Goal: Communication & Community: Answer question/provide support

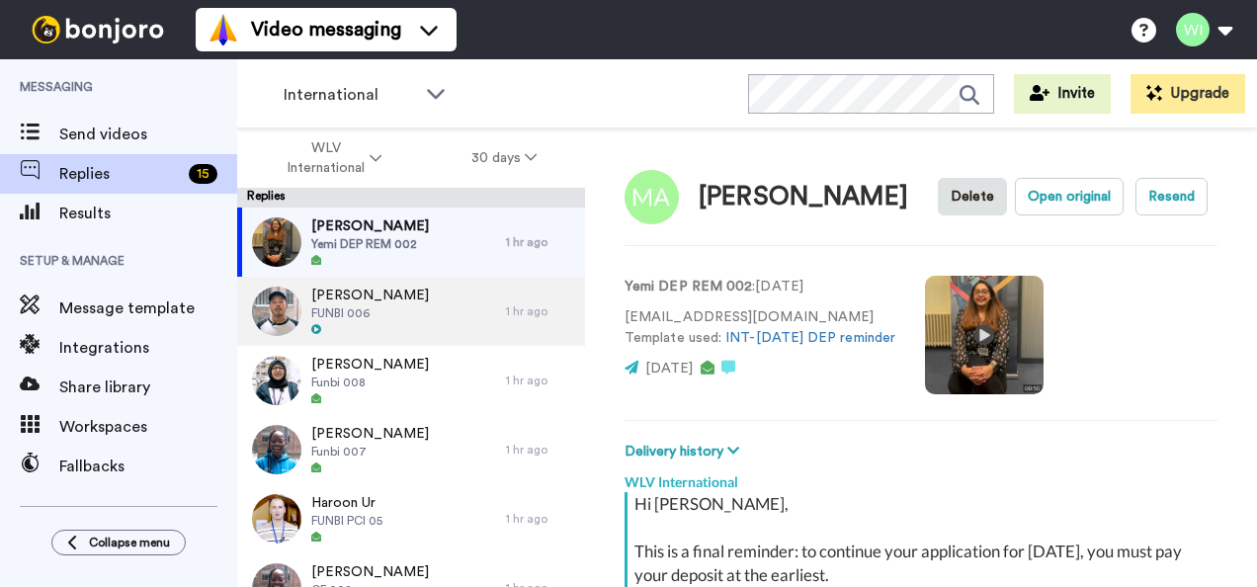
scroll to position [934, 0]
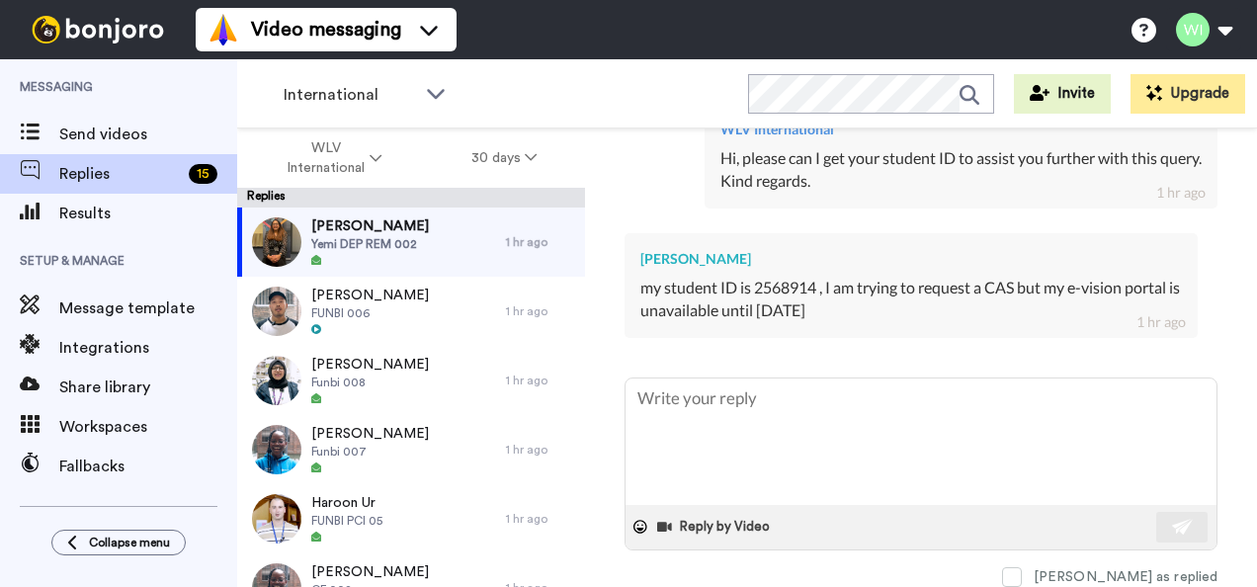
type textarea "x"
click at [698, 389] on textarea at bounding box center [921, 441] width 591 height 126
paste textarea "Hi Shauna, I hope you are doing well. I tried calling you this morning, but it …"
type textarea "Hi Shauna, I hope you are doing well. I tried calling you this morning, but it …"
type textarea "x"
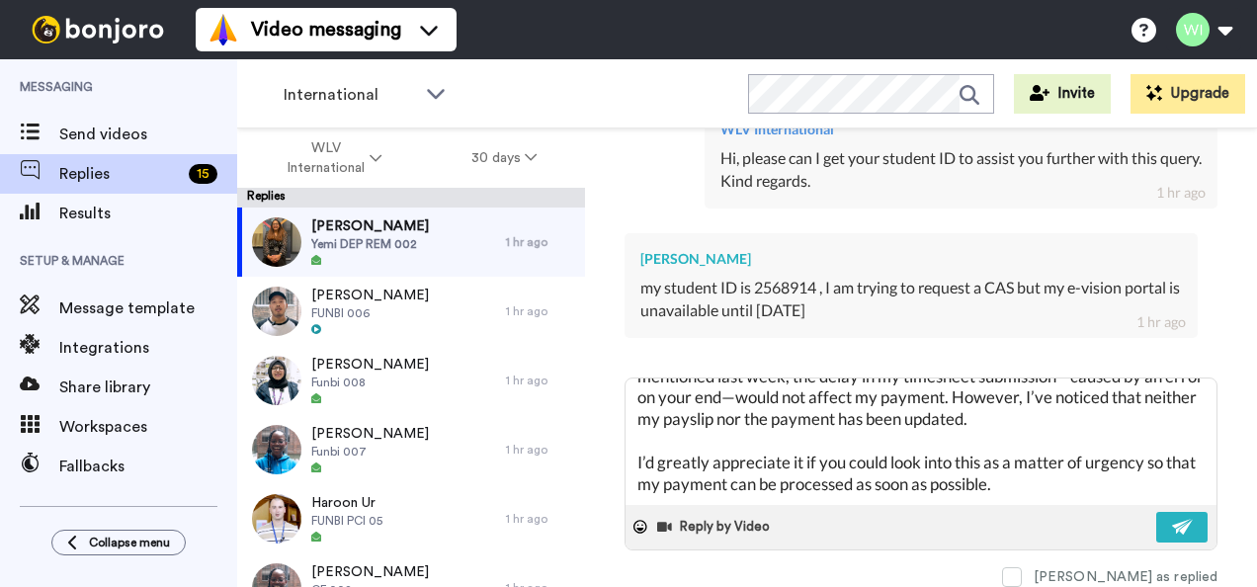
scroll to position [236, 0]
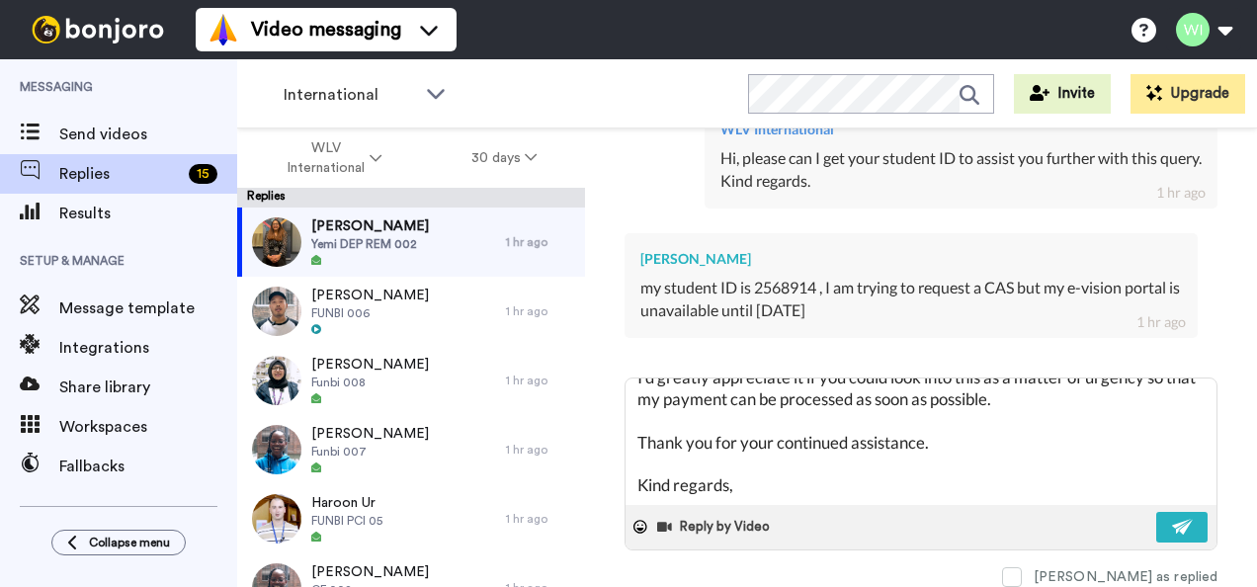
drag, startPoint x: 641, startPoint y: 382, endPoint x: 868, endPoint y: 561, distance: 288.5
click at [868, 561] on div "Hi Shauna, I hope you are doing well. I tried calling you this morning, but it …" at bounding box center [921, 483] width 593 height 210
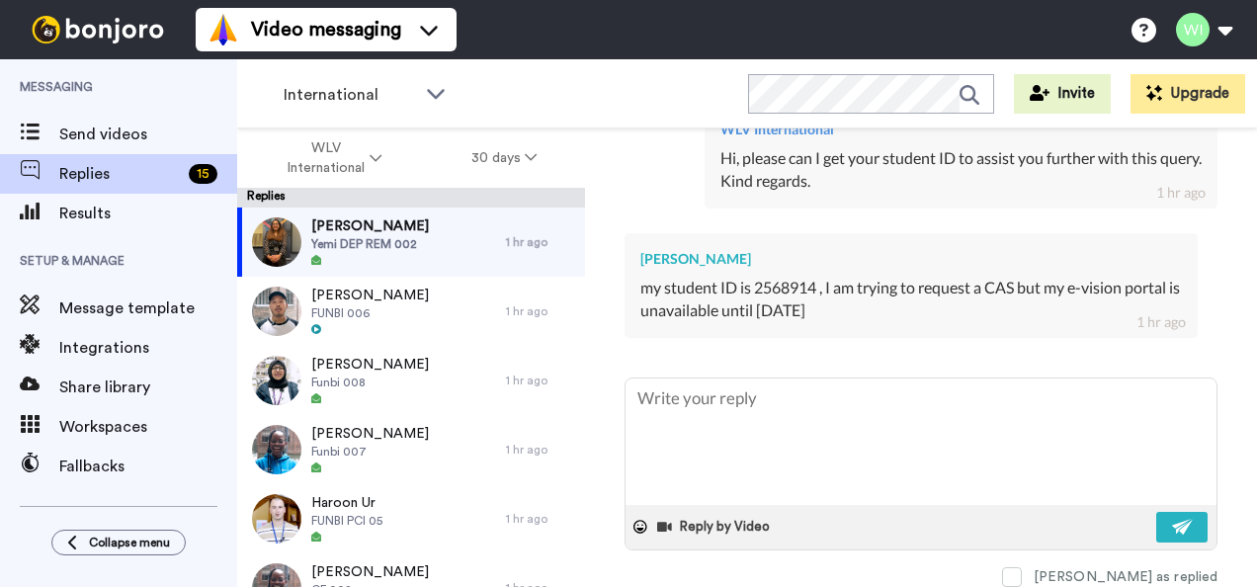
scroll to position [0, 0]
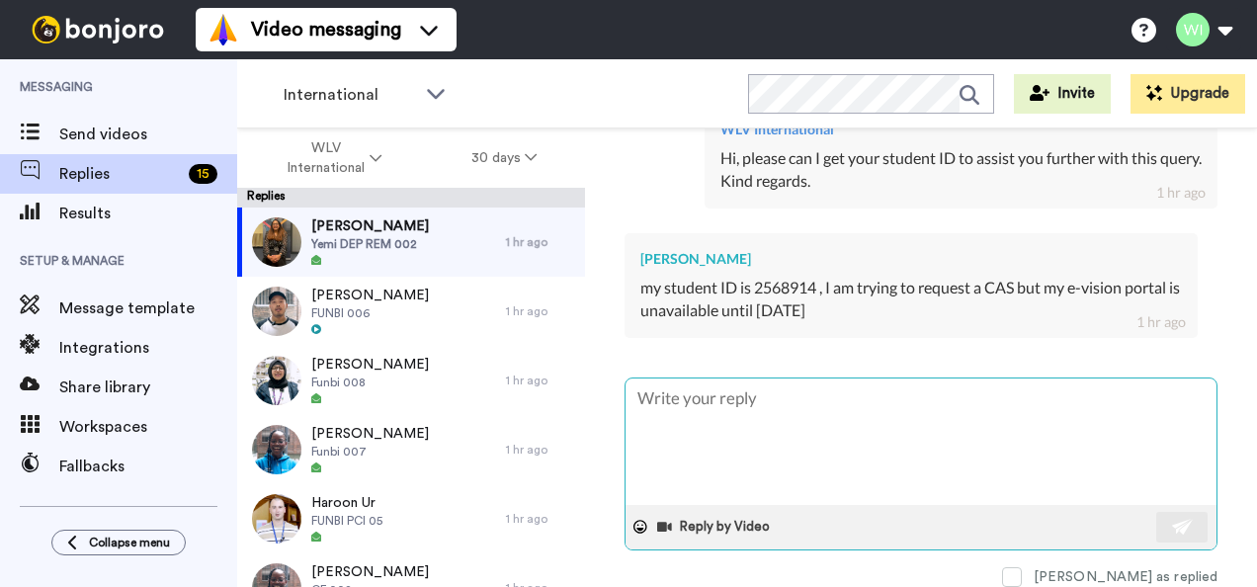
type textarea "x"
click at [694, 418] on textarea at bounding box center [921, 441] width 591 height 126
paste textarea "Contact evisionsupport@wlv.ac.uk with screenshots and CC imran.sayani@wlv.ac.uk…"
type textarea "Contact evisionsupport@wlv.ac.uk with screenshots and CC imran.sayani@wlv.ac.uk…"
type textarea "x"
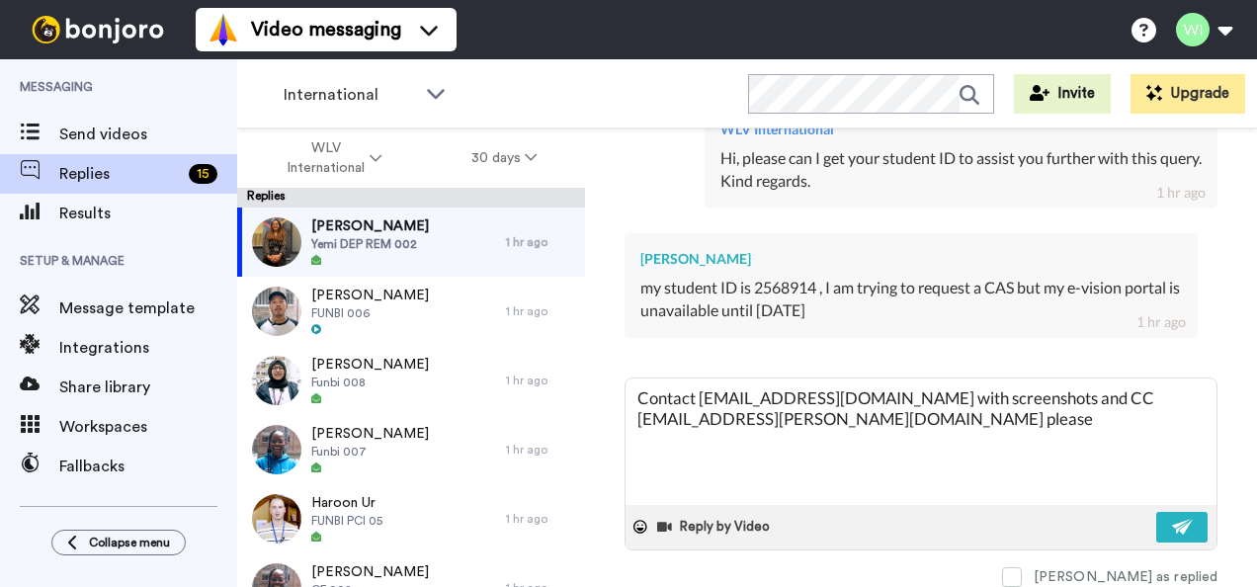
type textarea "Contact evisionsupport@wlv.ac.uk with screenshots and CC imran.sayani@wlv.ac.uk…"
type textarea "x"
click at [631, 390] on textarea "Contact evisionsupport@wlv.ac.uk with screenshots and CC imran.sayani@wlv.ac.uk…" at bounding box center [921, 441] width 591 height 126
type textarea "HContact evisionsupport@wlv.ac.uk with screenshots and CC imran.sayani@wlv.ac.u…"
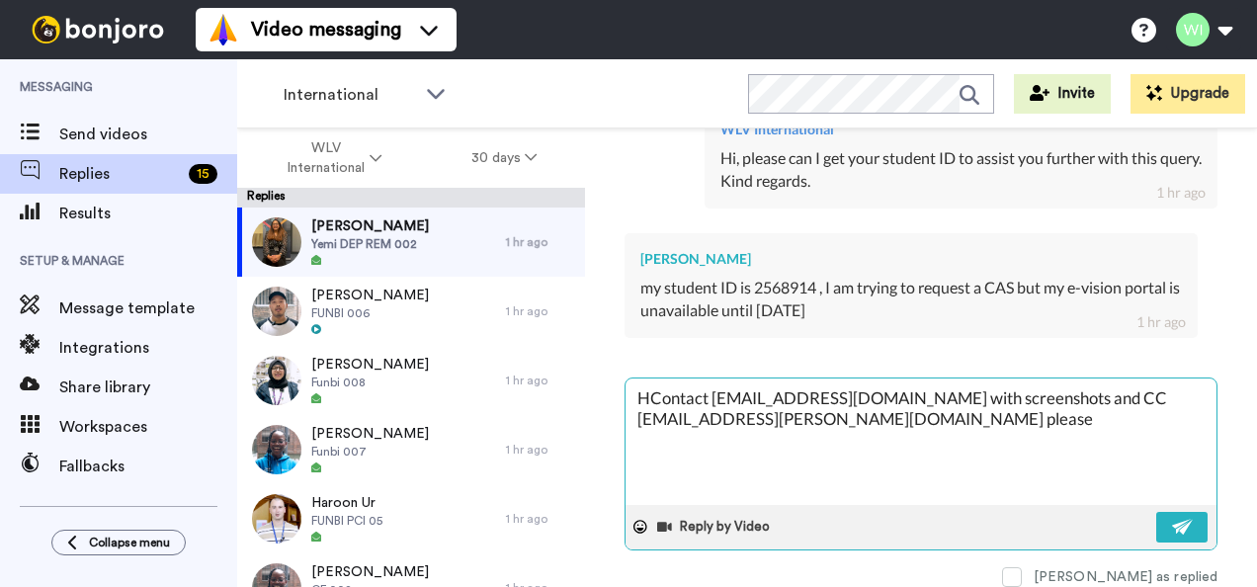
type textarea "x"
type textarea "HiContact evisionsupport@wlv.ac.uk with screenshots and CC imran.sayani@wlv.ac.…"
type textarea "x"
type textarea "Hi,Contact evisionsupport@wlv.ac.uk with screenshots and CC imran.sayani@wlv.ac…"
type textarea "x"
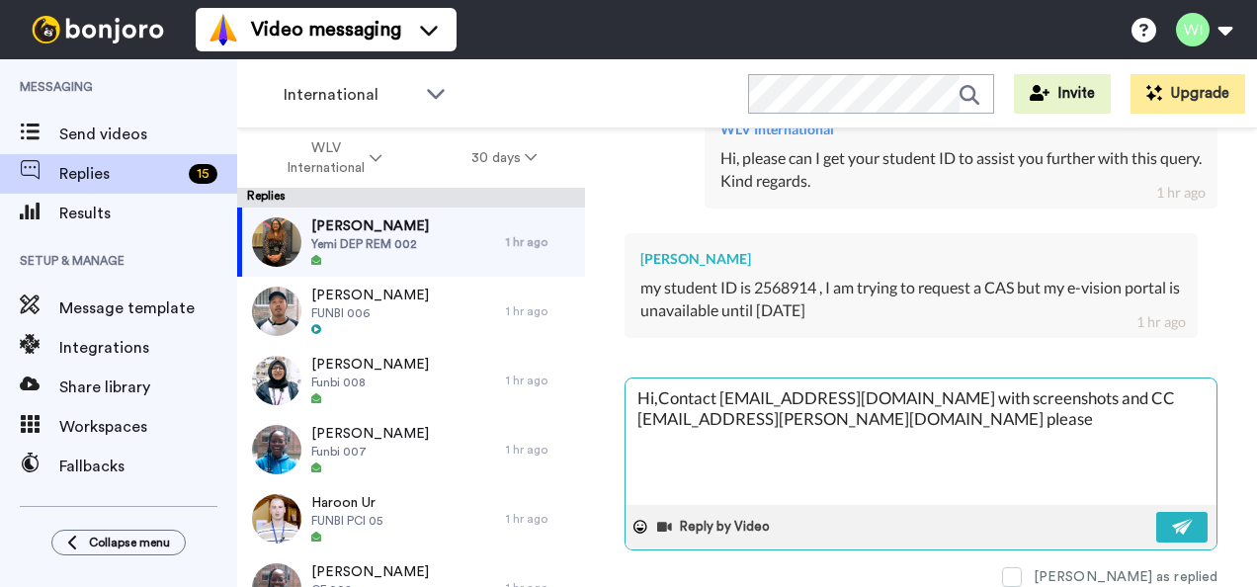
type textarea "Hi, Contact evisionsupport@wlv.ac.uk with screenshots and CC imran.sayani@wlv.a…"
type textarea "x"
type textarea "Hi, pContact evisionsupport@wlv.ac.uk with screenshots and CC imran.sayani@wlv.…"
type textarea "x"
type textarea "Hi, plContact evisionsupport@wlv.ac.uk with screenshots and CC imran.sayani@wlv…"
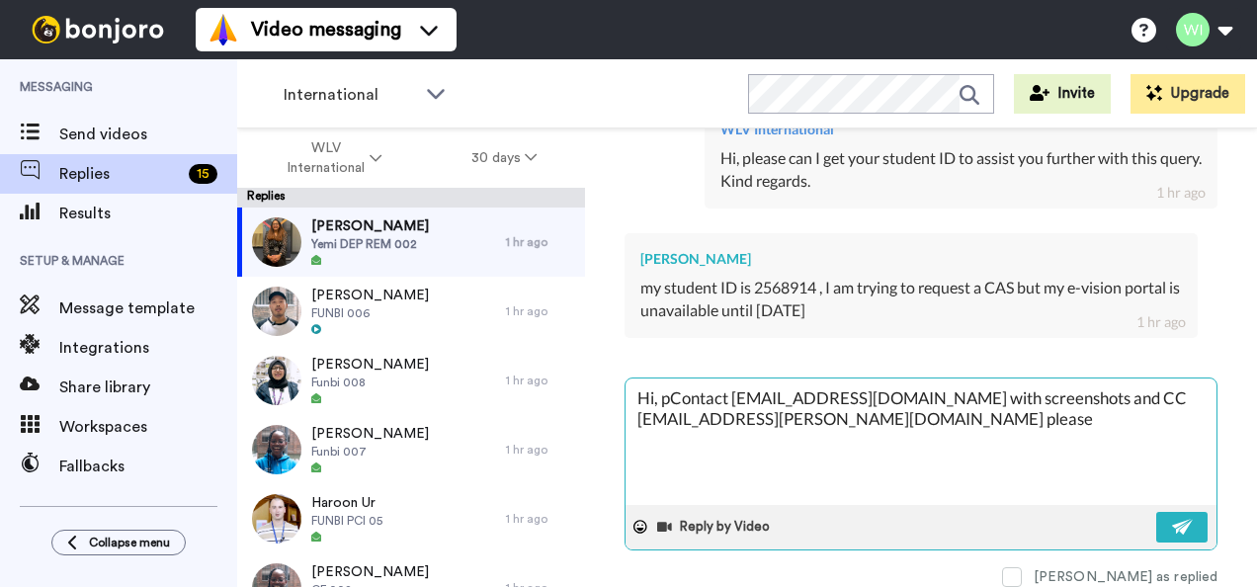
type textarea "x"
type textarea "Hi, pleContact evisionsupport@wlv.ac.uk with screenshots and CC imran.sayani@wl…"
type textarea "x"
type textarea "Hi, pleaContact evisionsupport@wlv.ac.uk with screenshots and CC imran.sayani@w…"
type textarea "x"
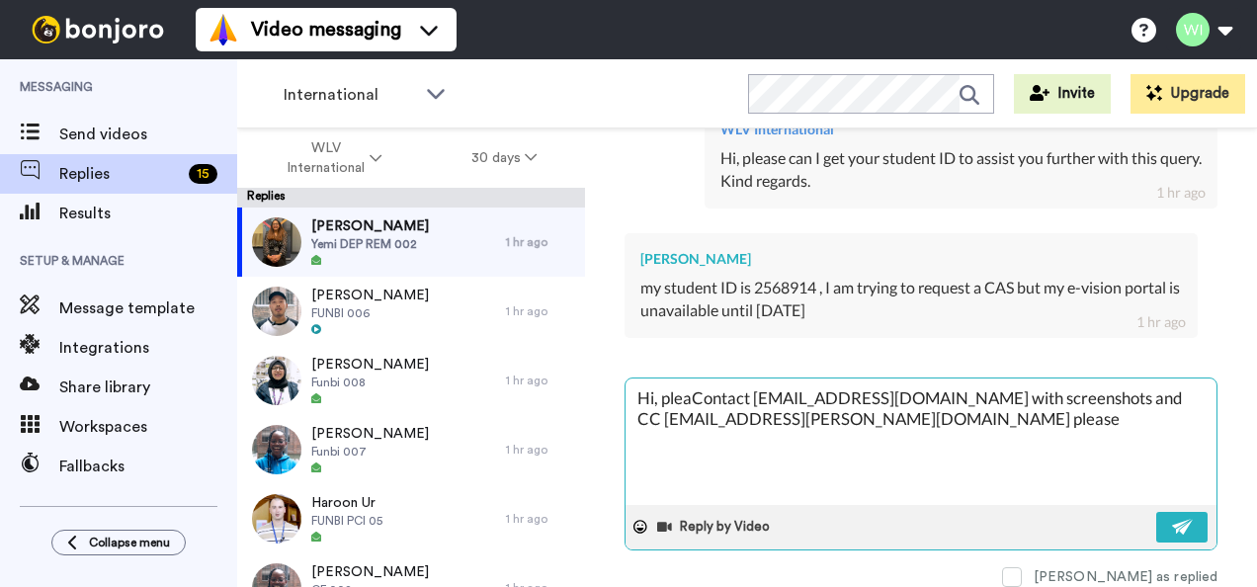
type textarea "Hi, pleasContact evisionsupport@wlv.ac.uk with screenshots and CC imran.sayani@…"
type textarea "x"
type textarea "Hi, pleaseContact evisionsupport@wlv.ac.uk with screenshots and CC imran.sayani…"
type textarea "x"
type textarea "Hi, please Contact evisionsupport@wlv.ac.uk with screenshots and CC imran.sayan…"
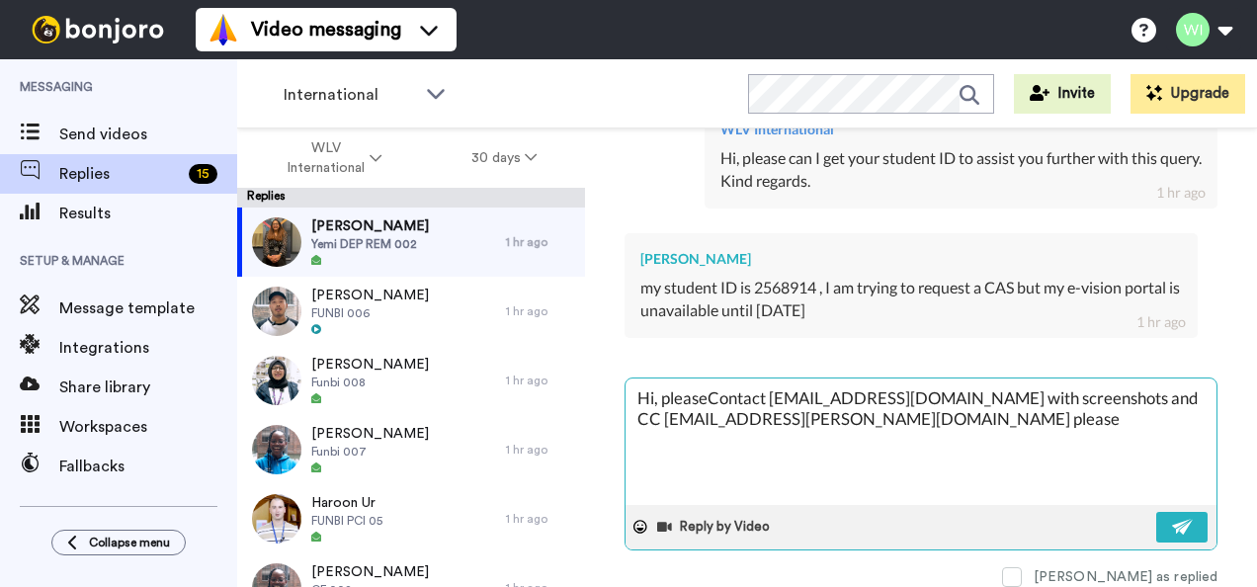
type textarea "x"
click at [719, 392] on textarea "Hi, please Contact evisionsupport@wlv.ac.uk with screenshots and CC imran.sayan…" at bounding box center [921, 441] width 591 height 126
type textarea "Hi, please ontact evisionsupport@wlv.ac.uk with screenshots and CC imran.sayani…"
type textarea "x"
type textarea "Hi, please contact evisionsupport@wlv.ac.uk with screenshots and CC imran.sayan…"
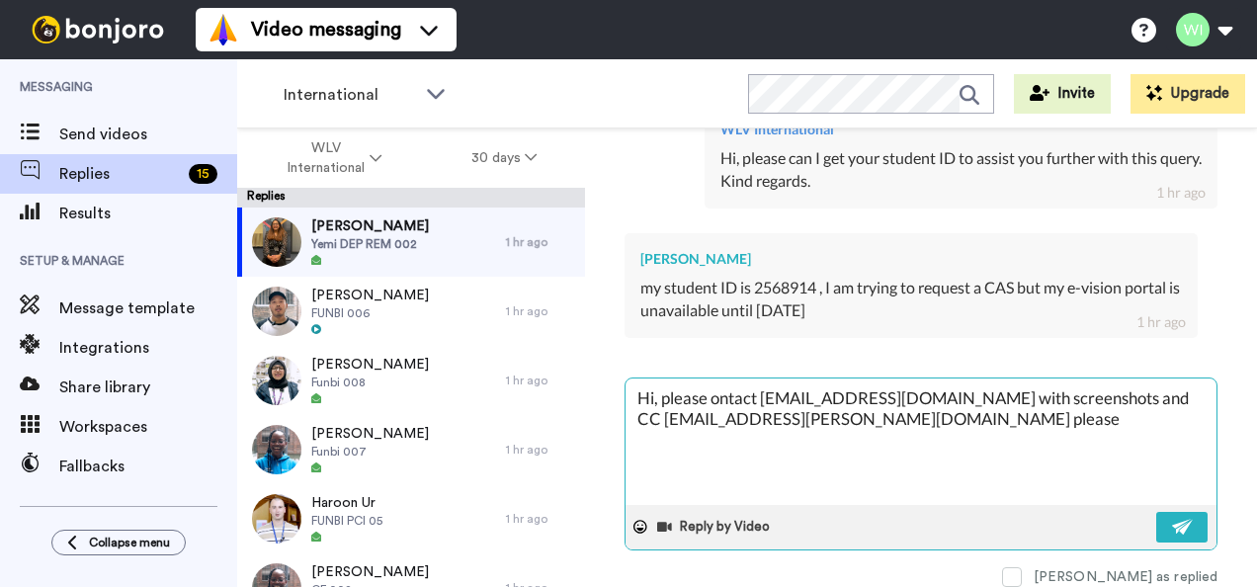
type textarea "x"
click at [865, 417] on textarea "Hi, please contact evisionsupport@wlv.ac.uk with screenshots and CC imran.sayan…" at bounding box center [921, 441] width 591 height 126
type textarea "Hi, please contact evisionsupport@wlv.ac.uk with screenshots and CC imran.sayan…"
type textarea "x"
type textarea "Hi, please contact evisionsupport@wlv.ac.uk with screenshots and CC imran.sayan…"
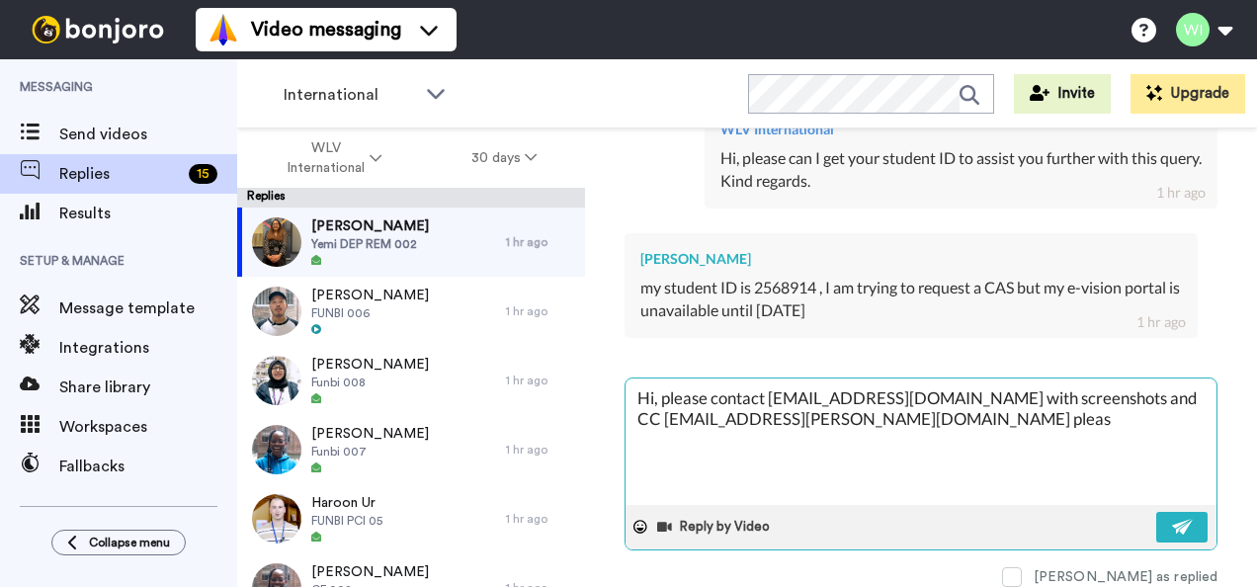
type textarea "x"
type textarea "Hi, please contact evisionsupport@wlv.ac.uk with screenshots and CC imran.sayan…"
type textarea "x"
type textarea "Hi, please contact evisionsupport@wlv.ac.uk with screenshots and CC imran.sayan…"
type textarea "x"
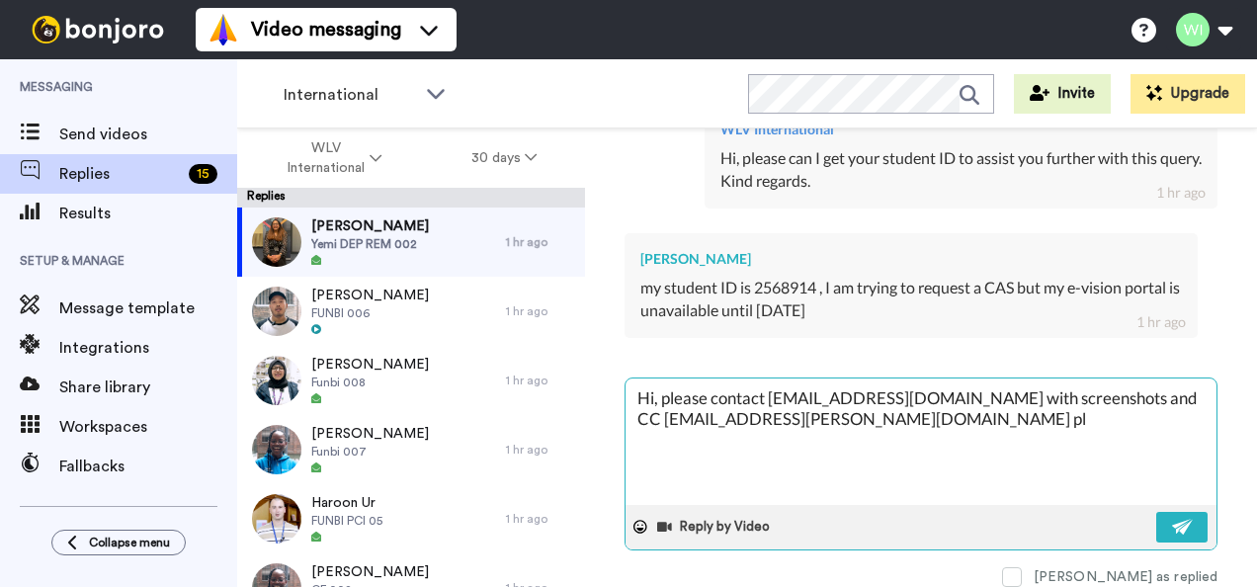
type textarea "Hi, please contact evisionsupport@wlv.ac.uk with screenshots and CC imran.sayan…"
type textarea "x"
type textarea "Hi, please contact evisionsupport@wlv.ac.uk with screenshots and CC imran.sayan…"
type textarea "x"
type textarea "Hi, please contact evisionsupport@wlv.ac.uk with screenshots and CC imran.sayan…"
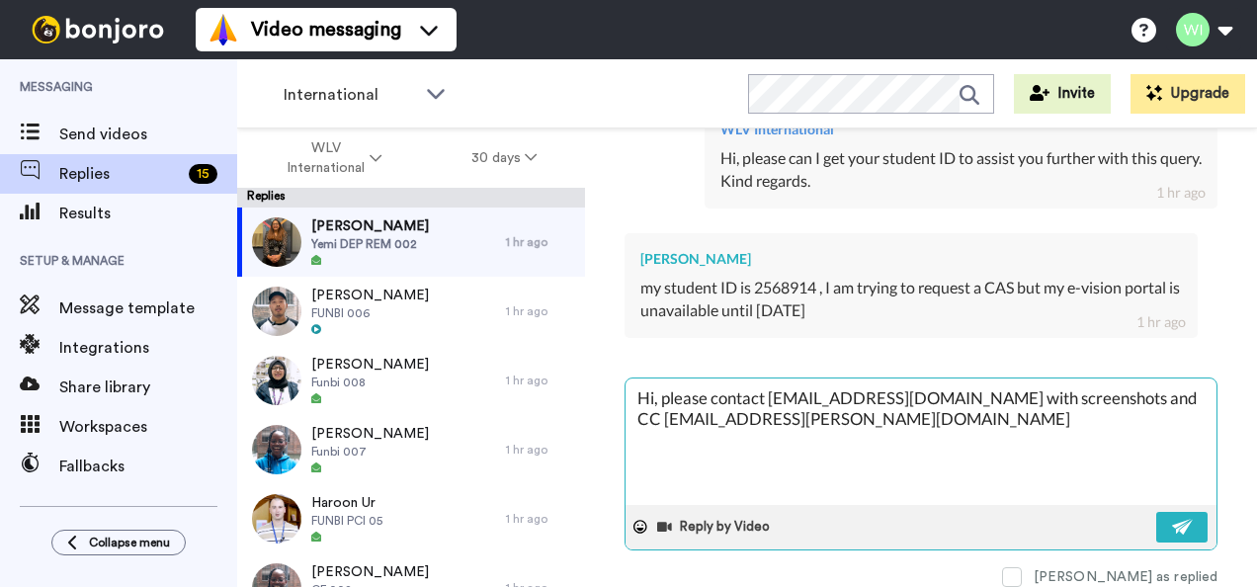
type textarea "x"
type textarea "Hi, please contact evisionsupport@wlv.ac.uk with screenshots and CC imran.sayan…"
type textarea "x"
type textarea "Hi, please contact evisionsupport@wlv.ac.uk with screenshots and CC imran.sayan…"
type textarea "x"
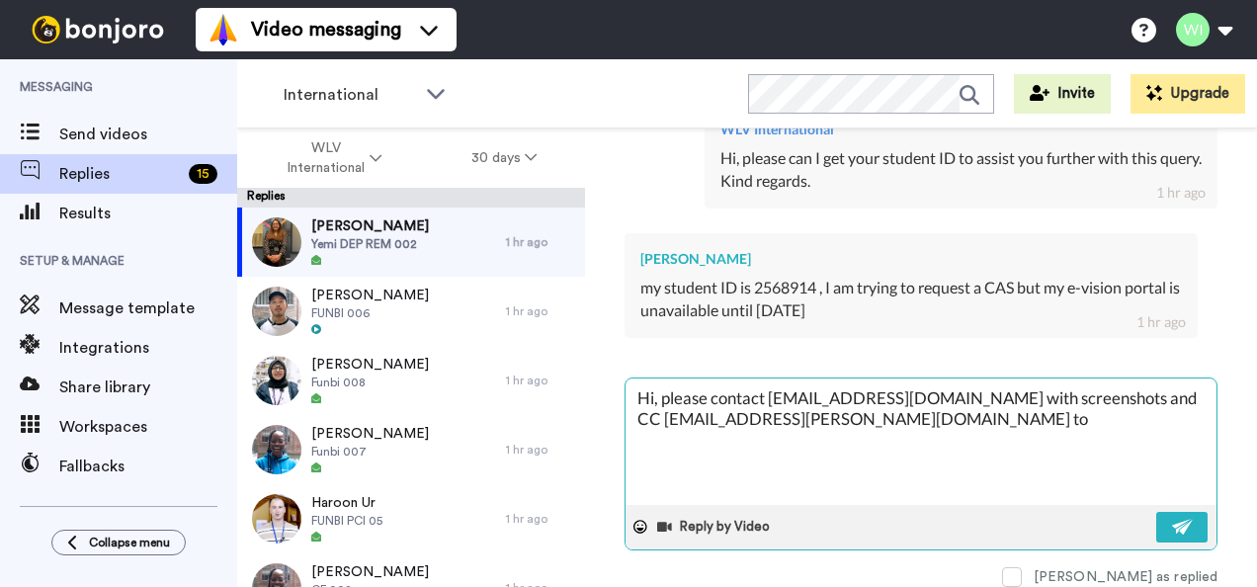
type textarea "Hi, please contact evisionsupport@wlv.ac.uk with screenshots and CC imran.sayan…"
type textarea "x"
type textarea "Hi, please contact evisionsupport@wlv.ac.uk with screenshots and CC imran.sayan…"
type textarea "x"
type textarea "Hi, please contact evisionsupport@wlv.ac.uk with screenshots and CC imran.sayan…"
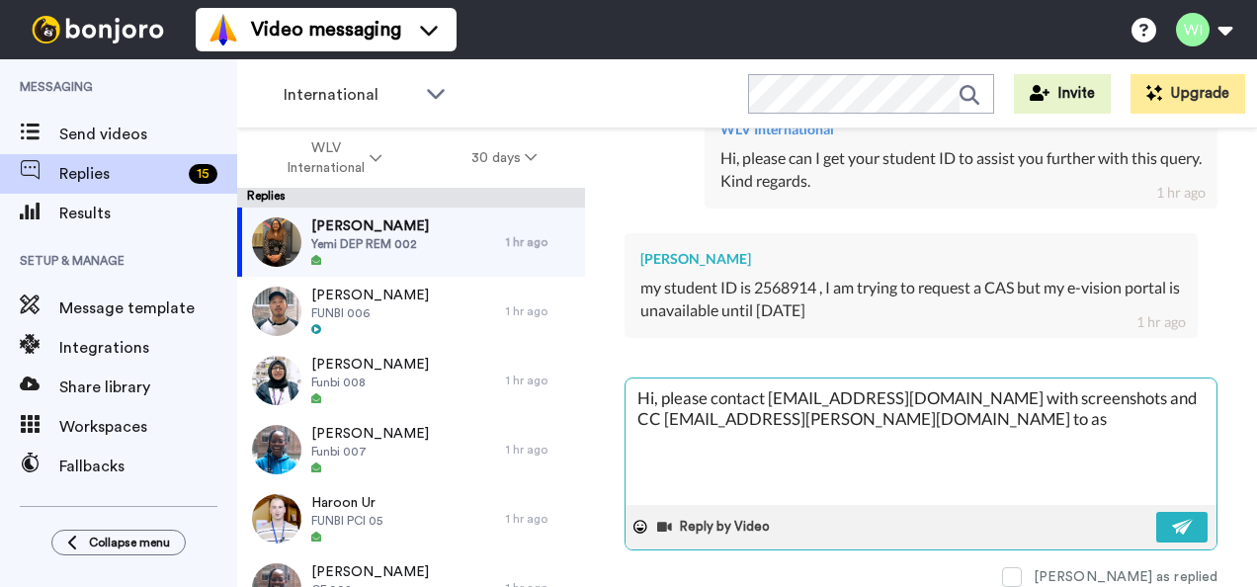
type textarea "x"
type textarea "Hi, please contact evisionsupport@wlv.ac.uk with screenshots and CC imran.sayan…"
type textarea "x"
type textarea "Hi, please contact evisionsupport@wlv.ac.uk with screenshots and CC imran.sayan…"
type textarea "x"
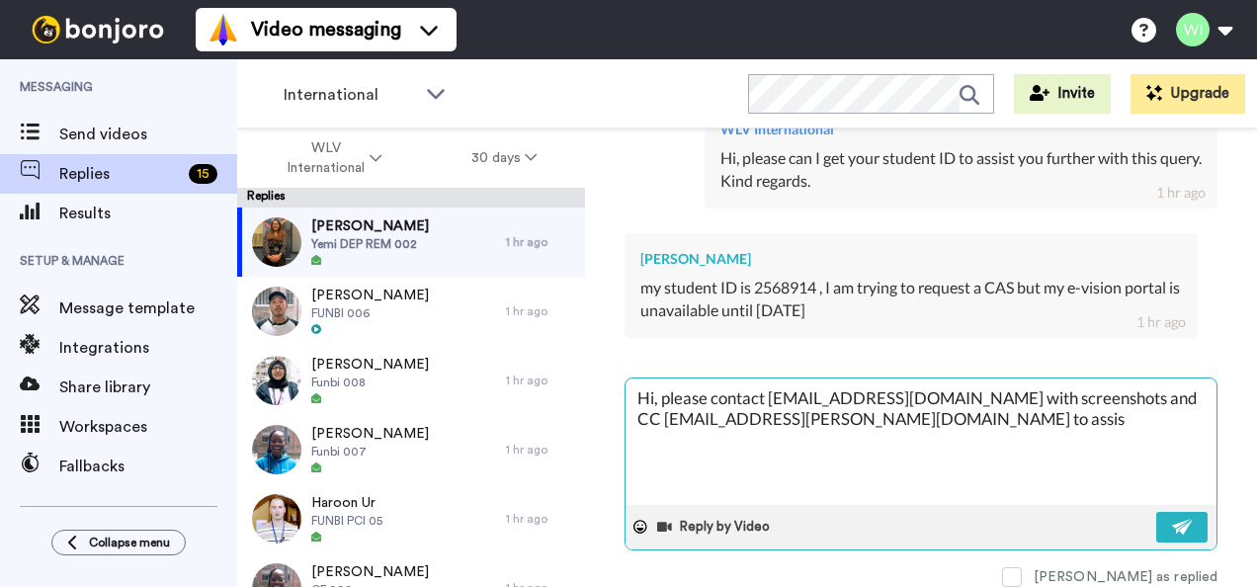
type textarea "Hi, please contact evisionsupport@wlv.ac.uk with screenshots and CC imran.sayan…"
type textarea "x"
type textarea "Hi, please contact evisionsupport@wlv.ac.uk with screenshots and CC imran.sayan…"
type textarea "x"
type textarea "Hi, please contact evisionsupport@wlv.ac.uk with screenshots and CC imran.sayan…"
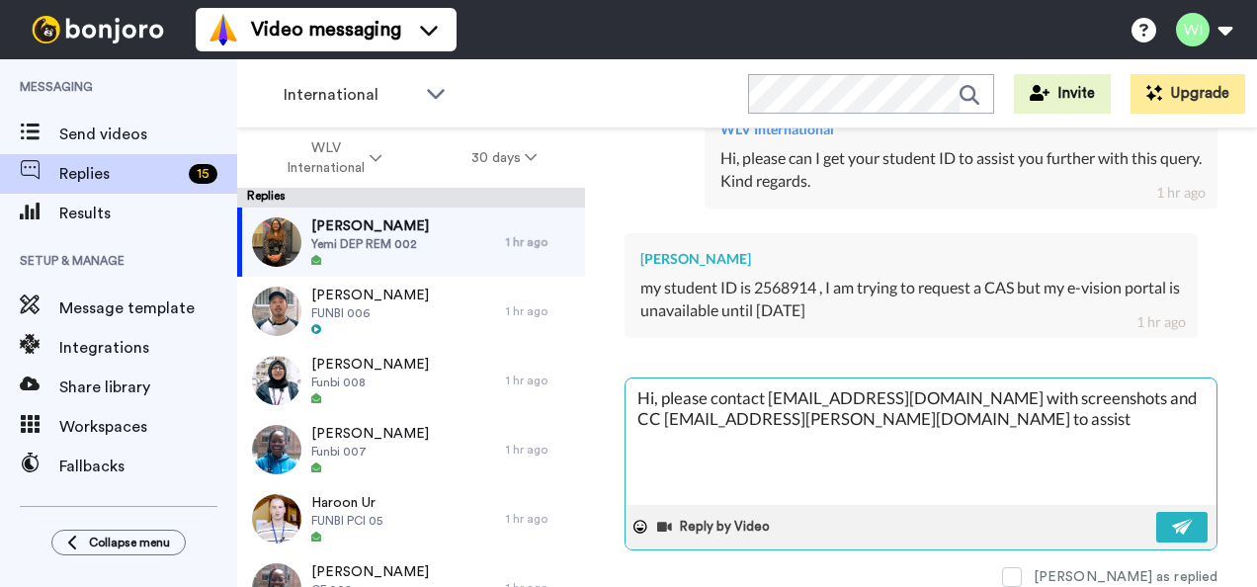
type textarea "x"
type textarea "Hi, please contact evisionsupport@wlv.ac.uk with screenshots and CC imran.sayan…"
type textarea "x"
type textarea "Hi, please contact evisionsupport@wlv.ac.uk with screenshots and CC imran.sayan…"
type textarea "x"
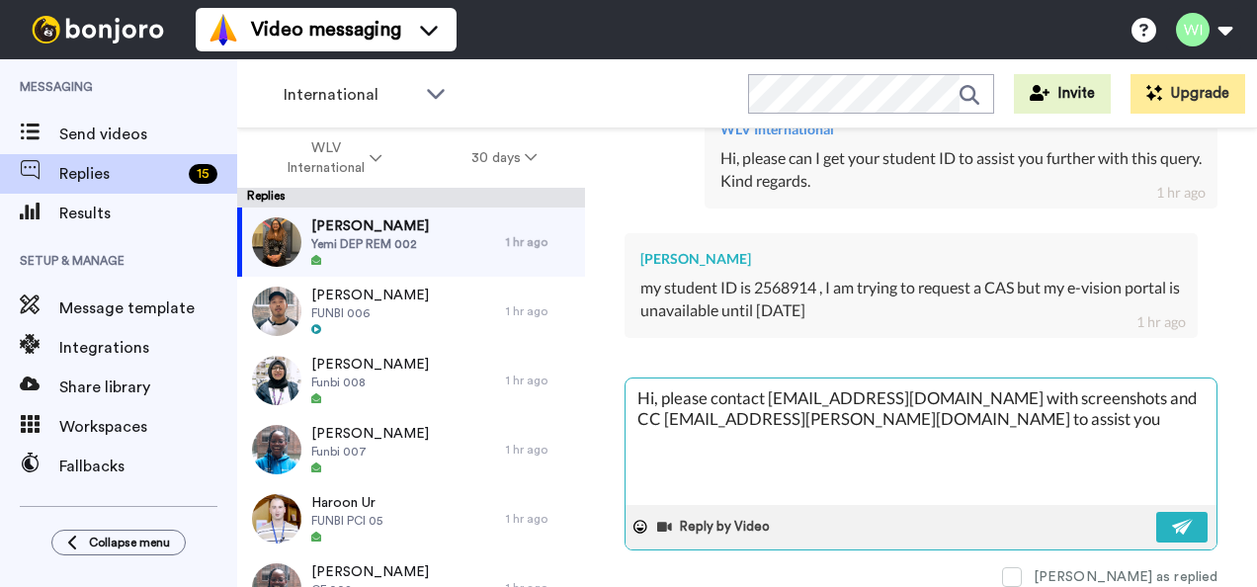
type textarea "Hi, please contact evisionsupport@wlv.ac.uk with screenshots and CC imran.sayan…"
type textarea "x"
type textarea "Hi, please contact evisionsupport@wlv.ac.uk with screenshots and CC imran.sayan…"
type textarea "x"
type textarea "Hi, please contact evisionsupport@wlv.ac.uk with screenshots and CC imran.sayan…"
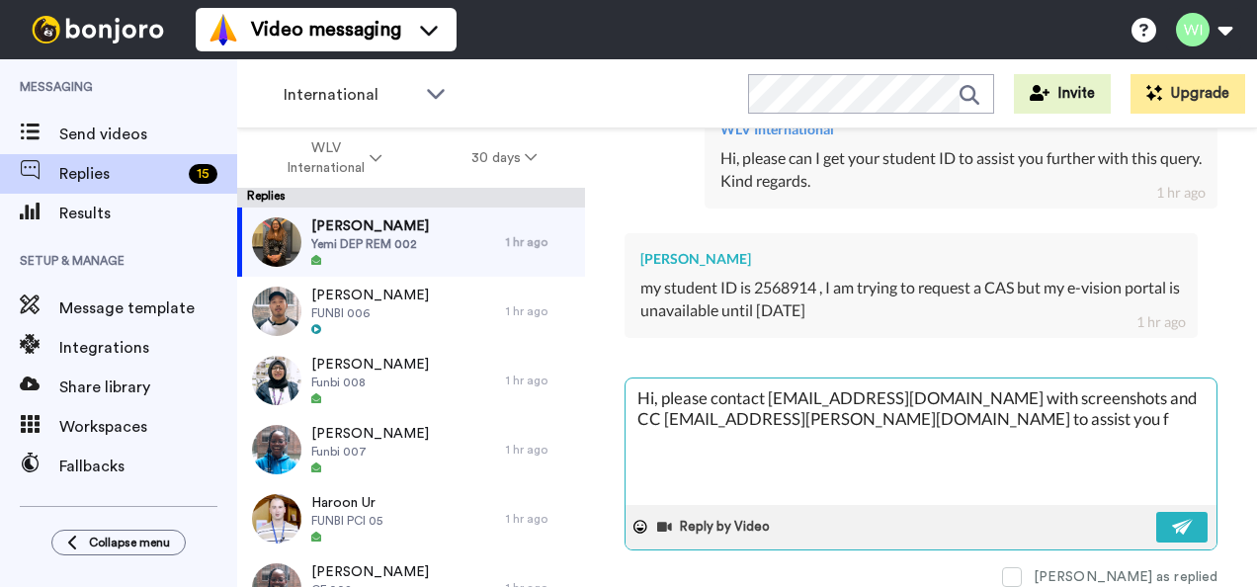
type textarea "x"
type textarea "Hi, please contact evisionsupport@wlv.ac.uk with screenshots and CC imran.sayan…"
type textarea "x"
type textarea "Hi, please contact evisionsupport@wlv.ac.uk with screenshots and CC imran.sayan…"
type textarea "x"
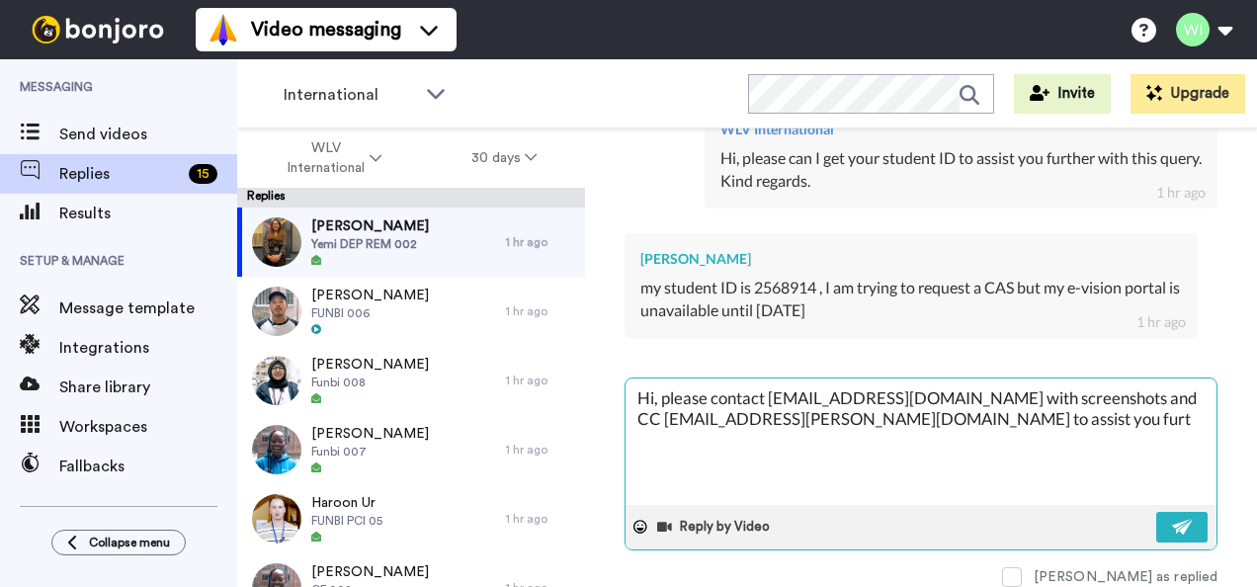
type textarea "Hi, please contact evisionsupport@wlv.ac.uk with screenshots and CC imran.sayan…"
type textarea "x"
type textarea "Hi, please contact evisionsupport@wlv.ac.uk with screenshots and CC imran.sayan…"
type textarea "x"
type textarea "Hi, please contact evisionsupport@wlv.ac.uk with screenshots and CC imran.sayan…"
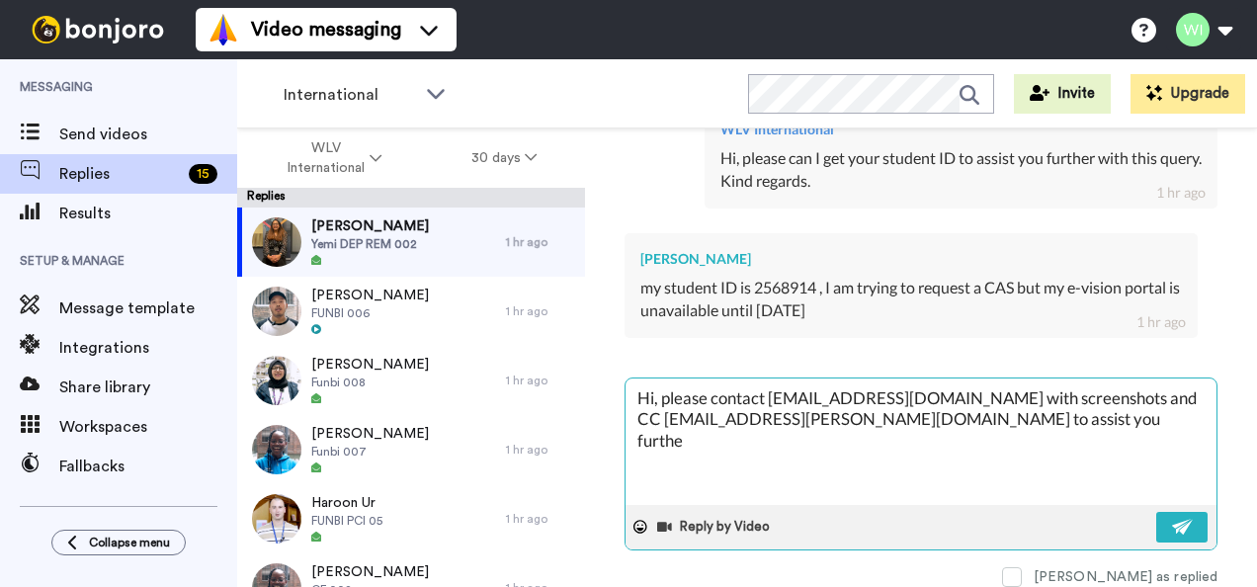
type textarea "x"
type textarea "Hi, please contact evisionsupport@wlv.ac.uk with screenshots and CC imran.sayan…"
type textarea "x"
type textarea "Hi, please contact evisionsupport@wlv.ac.uk with screenshots and CC imran.sayan…"
type textarea "x"
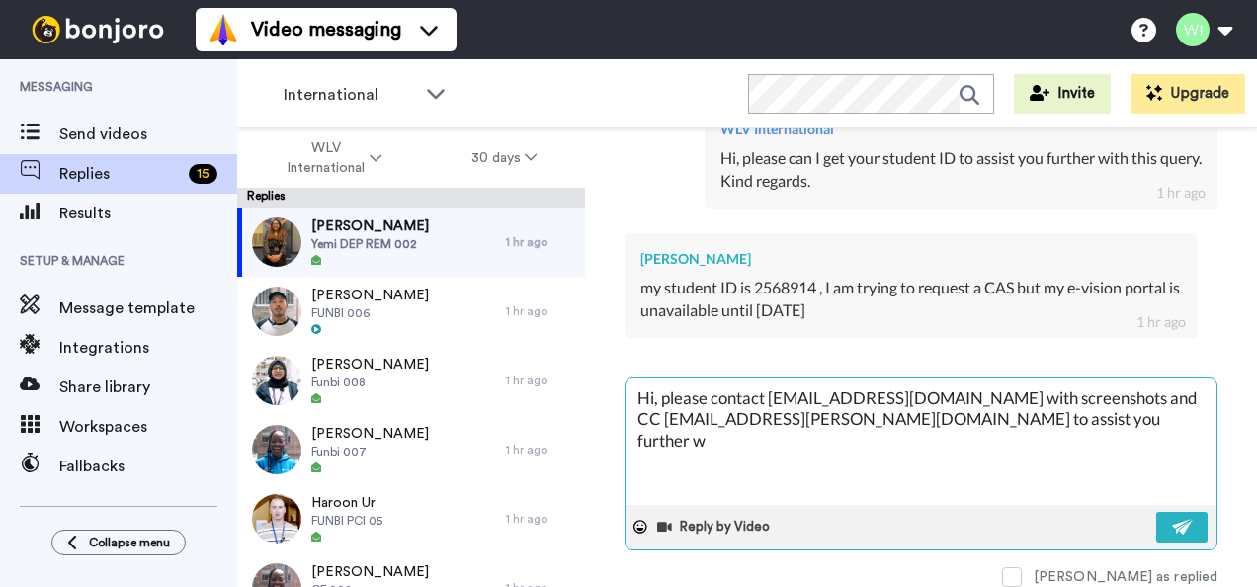
type textarea "Hi, please contact evisionsupport@wlv.ac.uk with screenshots and CC imran.sayan…"
type textarea "x"
type textarea "Hi, please contact evisionsupport@wlv.ac.uk with screenshots and CC imran.sayan…"
type textarea "x"
type textarea "Hi, please contact evisionsupport@wlv.ac.uk with screenshots and CC imran.sayan…"
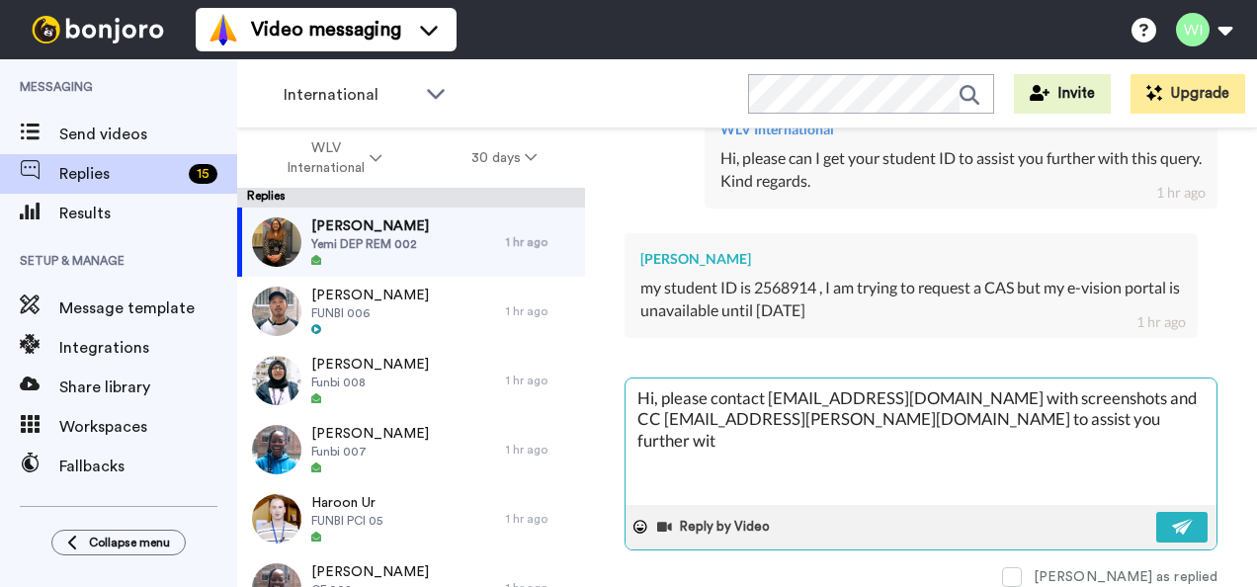
type textarea "x"
type textarea "Hi, please contact evisionsupport@wlv.ac.uk with screenshots and CC imran.sayan…"
type textarea "x"
type textarea "Hi, please contact evisionsupport@wlv.ac.uk with screenshots and CC imran.sayan…"
type textarea "x"
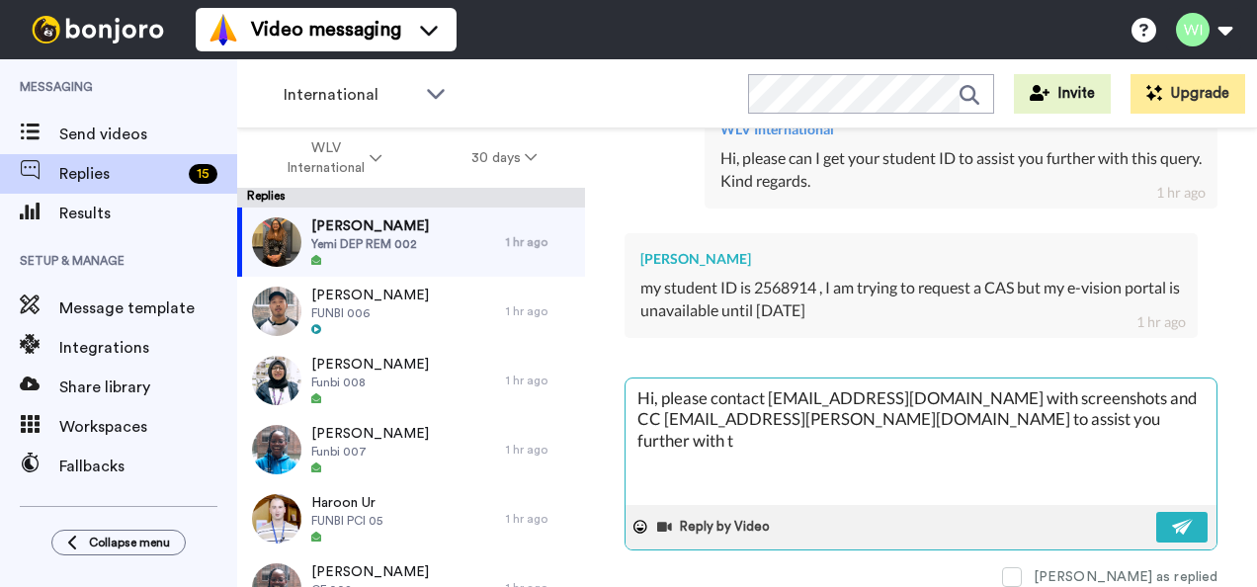
type textarea "Hi, please contact evisionsupport@wlv.ac.uk with screenshots and CC imran.sayan…"
type textarea "x"
type textarea "Hi, please contact evisionsupport@wlv.ac.uk with screenshots and CC imran.sayan…"
type textarea "x"
type textarea "Hi, please contact evisionsupport@wlv.ac.uk with screenshots and CC imran.sayan…"
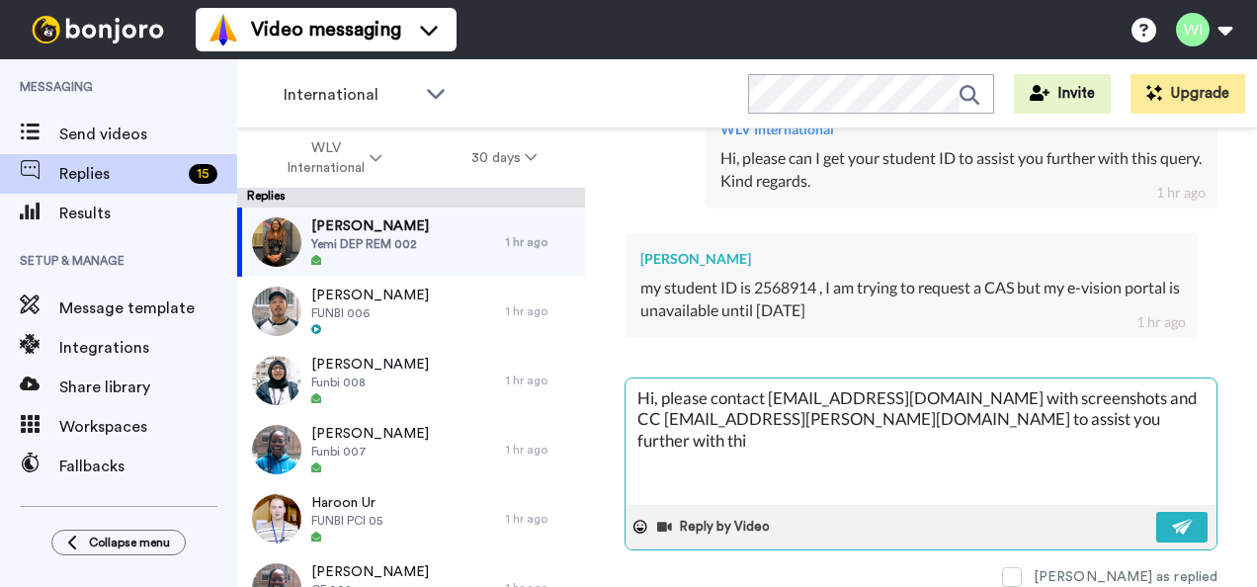
type textarea "x"
type textarea "Hi, please contact evisionsupport@wlv.ac.uk with screenshots and CC imran.sayan…"
type textarea "x"
type textarea "Hi, please contact evisionsupport@wlv.ac.uk with screenshots and CC imran.sayan…"
type textarea "x"
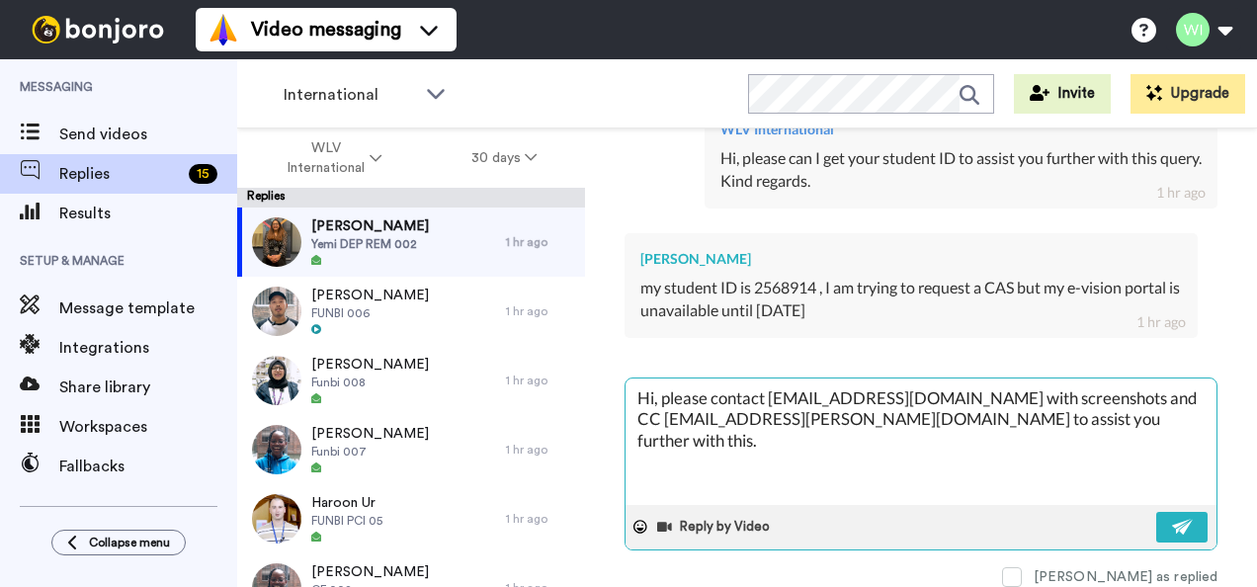
type textarea "Hi, please contact evisionsupport@wlv.ac.uk with screenshots and CC imran.sayan…"
type textarea "x"
type textarea "Hi, please contact evisionsupport@wlv.ac.uk with screenshots and CC imran.sayan…"
type textarea "x"
type textarea "Hi, please contact evisionsupport@wlv.ac.uk with screenshots and CC imran.sayan…"
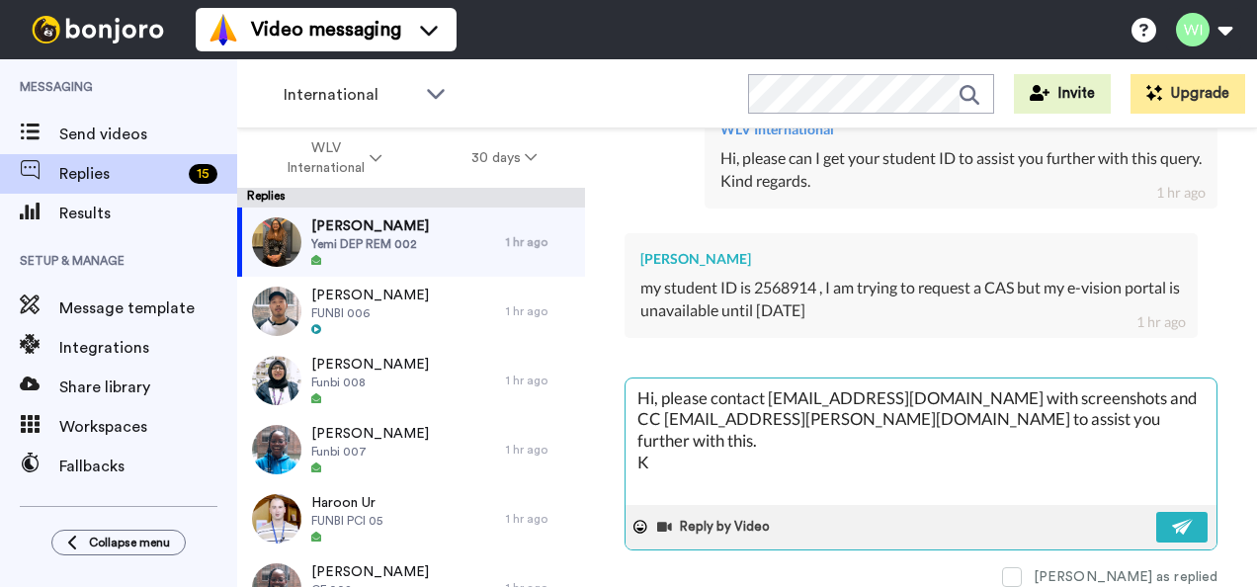
type textarea "x"
type textarea "Hi, please contact evisionsupport@wlv.ac.uk with screenshots and CC imran.sayan…"
type textarea "x"
type textarea "Hi, please contact evisionsupport@wlv.ac.uk with screenshots and CC imran.sayan…"
type textarea "x"
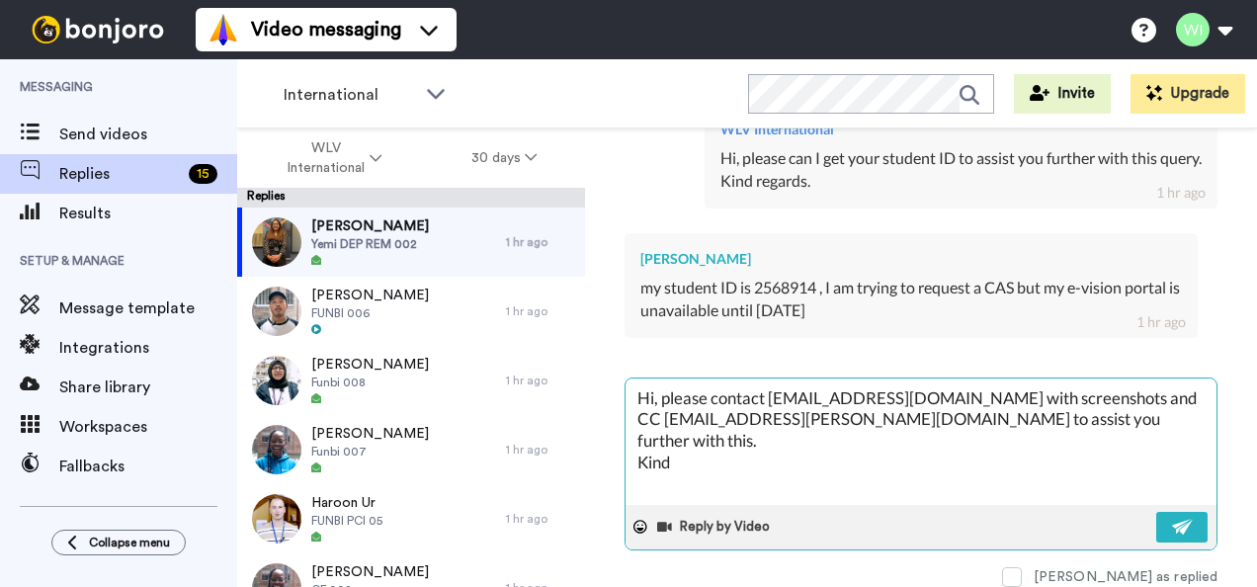
type textarea "Hi, please contact evisionsupport@wlv.ac.uk with screenshots and CC imran.sayan…"
type textarea "x"
type textarea "Hi, please contact evisionsupport@wlv.ac.uk with screenshots and CC imran.sayan…"
type textarea "x"
type textarea "Hi, please contact evisionsupport@wlv.ac.uk with screenshots and CC imran.sayan…"
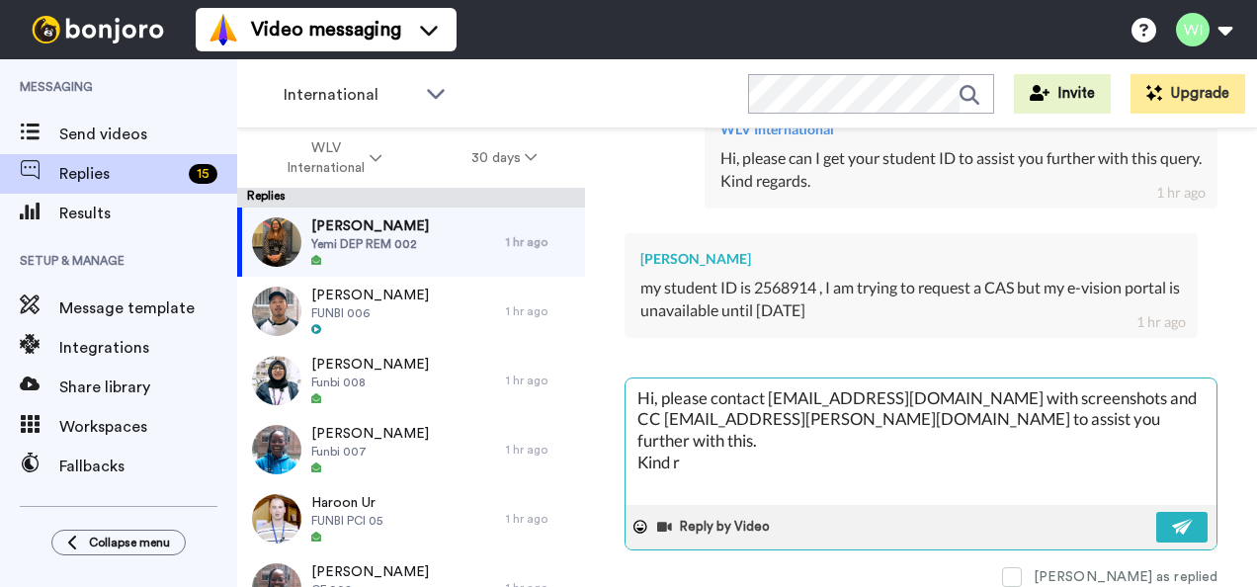
type textarea "x"
type textarea "Hi, please contact evisionsupport@wlv.ac.uk with screenshots and CC imran.sayan…"
type textarea "x"
type textarea "Hi, please contact evisionsupport@wlv.ac.uk with screenshots and CC imran.sayan…"
type textarea "x"
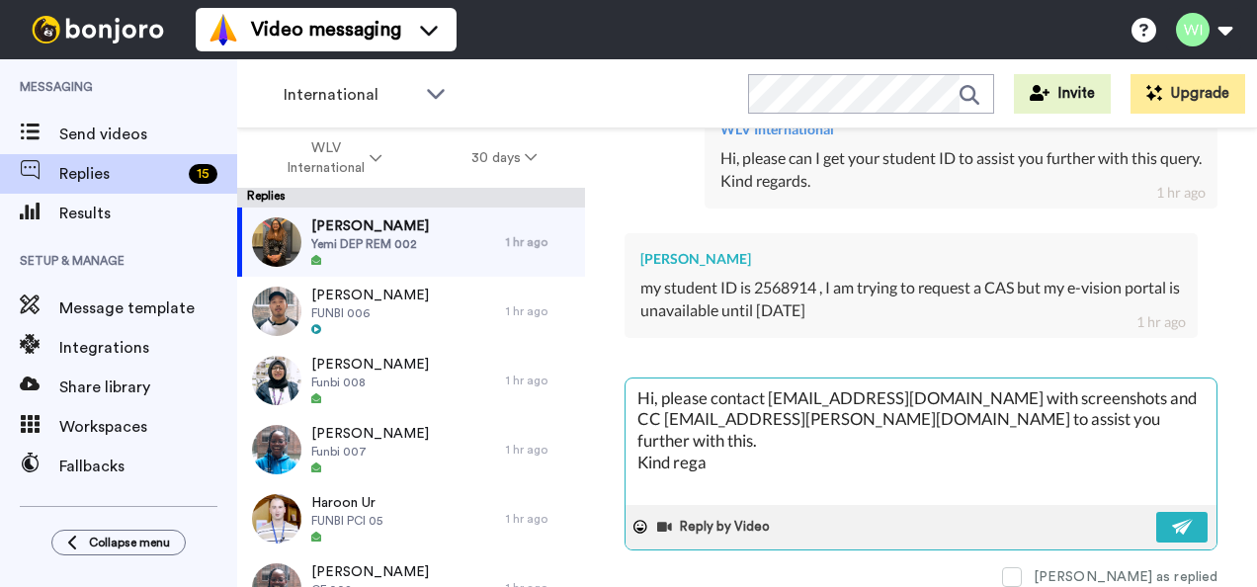
type textarea "Hi, please contact evisionsupport@wlv.ac.uk with screenshots and CC imran.sayan…"
type textarea "x"
type textarea "Hi, please contact evisionsupport@wlv.ac.uk with screenshots and CC imran.sayan…"
type textarea "x"
type textarea "Hi, please contact evisionsupport@wlv.ac.uk with screenshots and CC imran.sayan…"
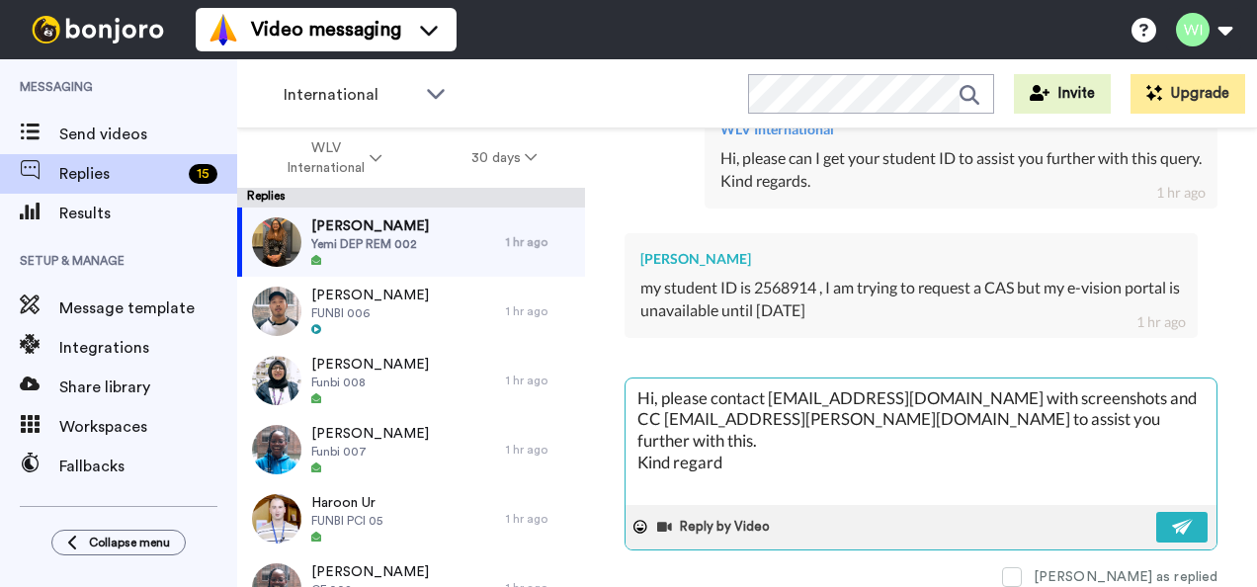
type textarea "x"
type textarea "Hi, please contact evisionsupport@wlv.ac.uk with screenshots and CC imran.sayan…"
type textarea "x"
type textarea "Hi, please contact evisionsupport@wlv.ac.uk with screenshots and CC imran.sayan…"
type textarea "x"
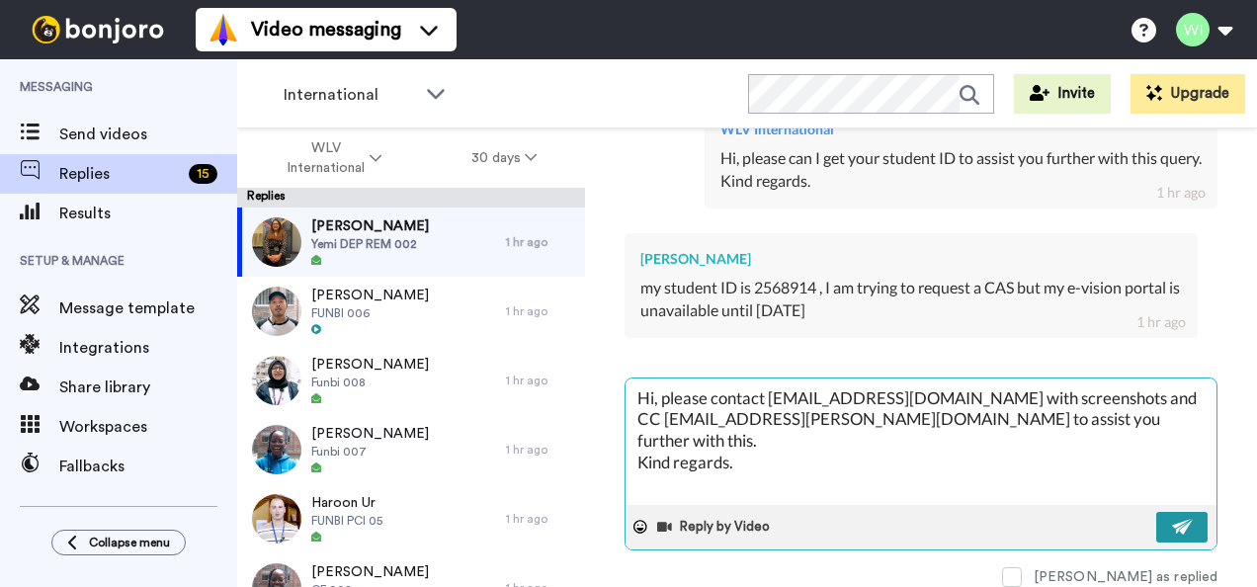
type textarea "Hi, please contact evisionsupport@wlv.ac.uk with screenshots and CC imran.sayan…"
click at [1180, 512] on button at bounding box center [1181, 527] width 51 height 31
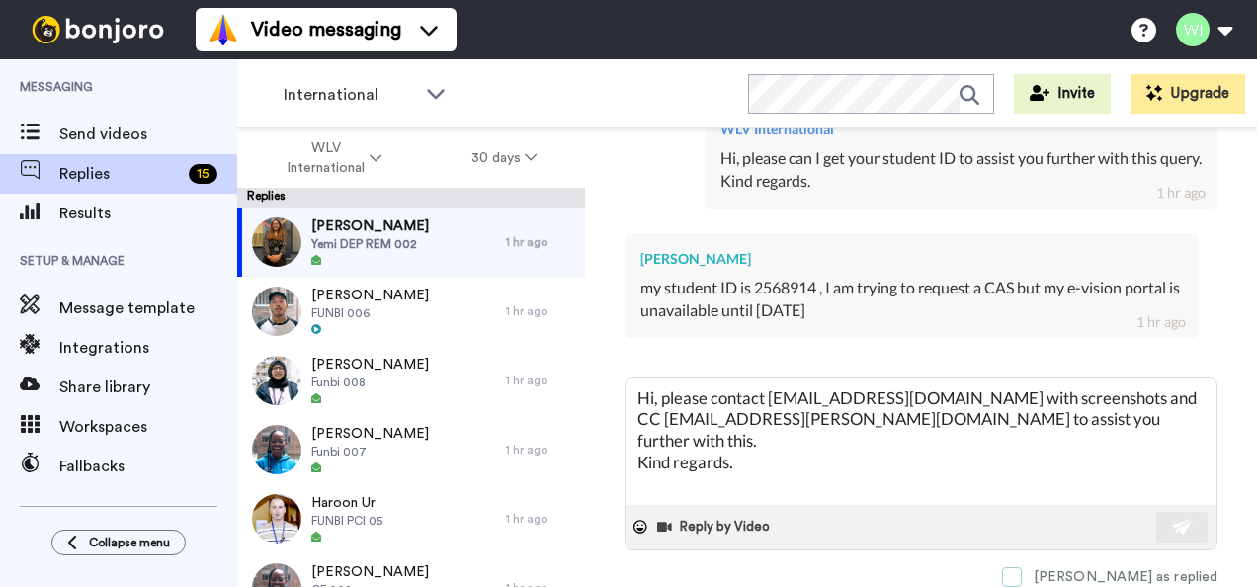
click at [1022, 567] on span at bounding box center [1012, 577] width 20 height 20
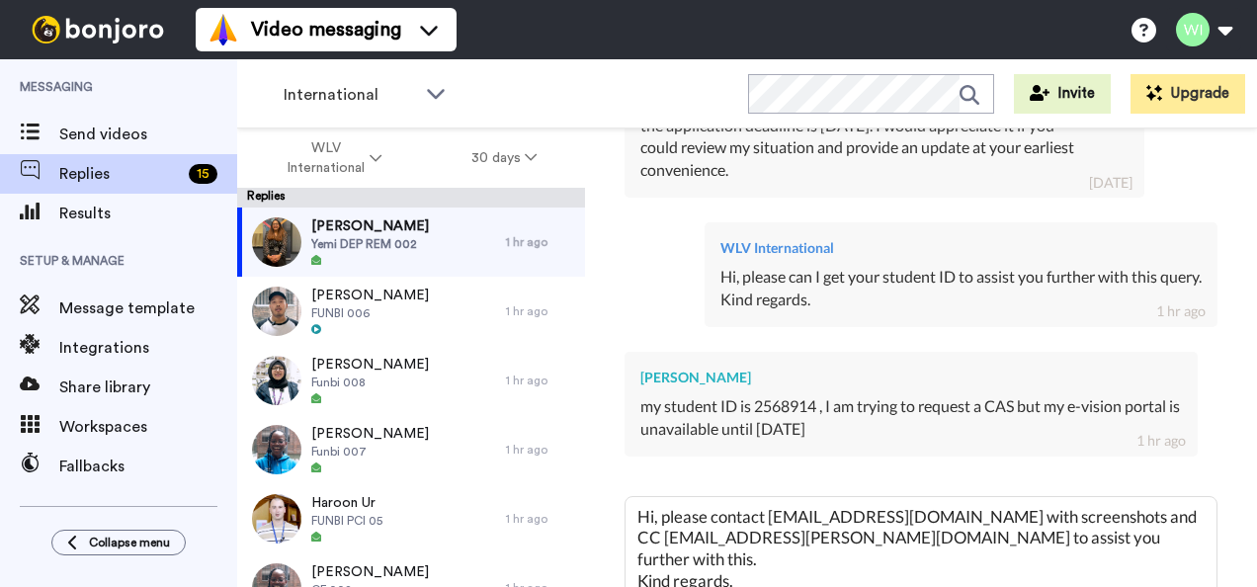
scroll to position [1085, 0]
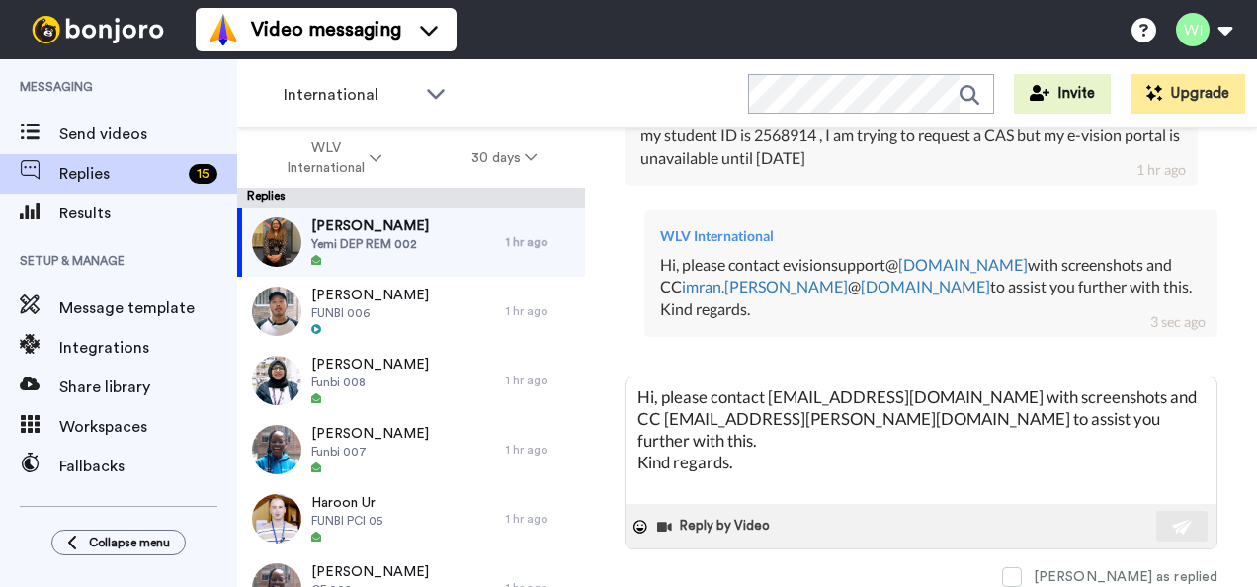
type textarea "x"
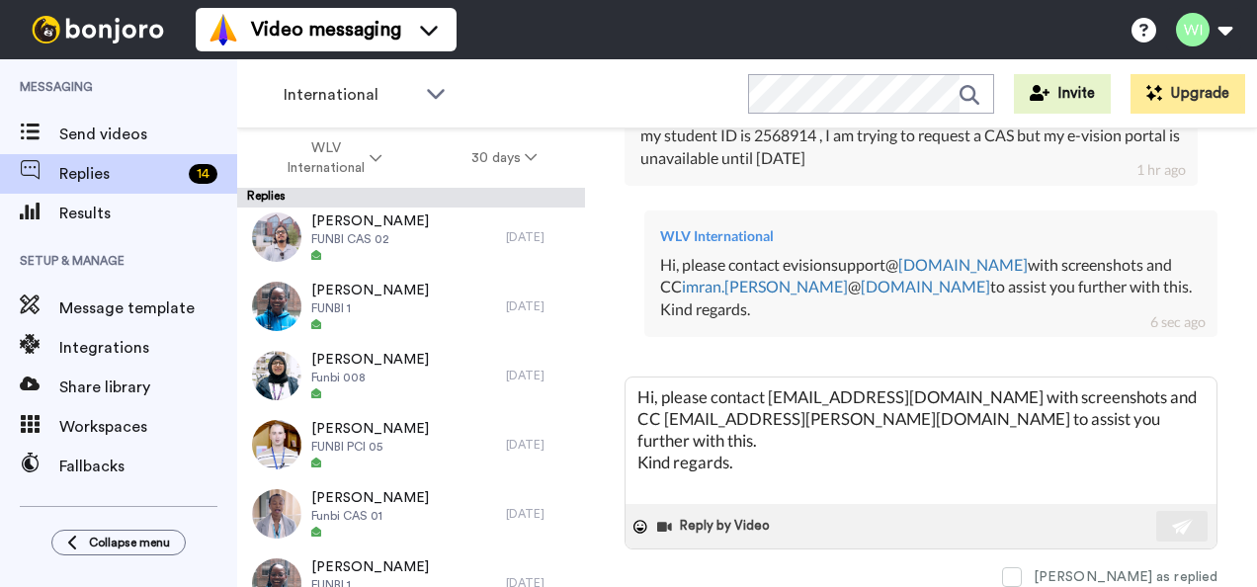
scroll to position [0, 0]
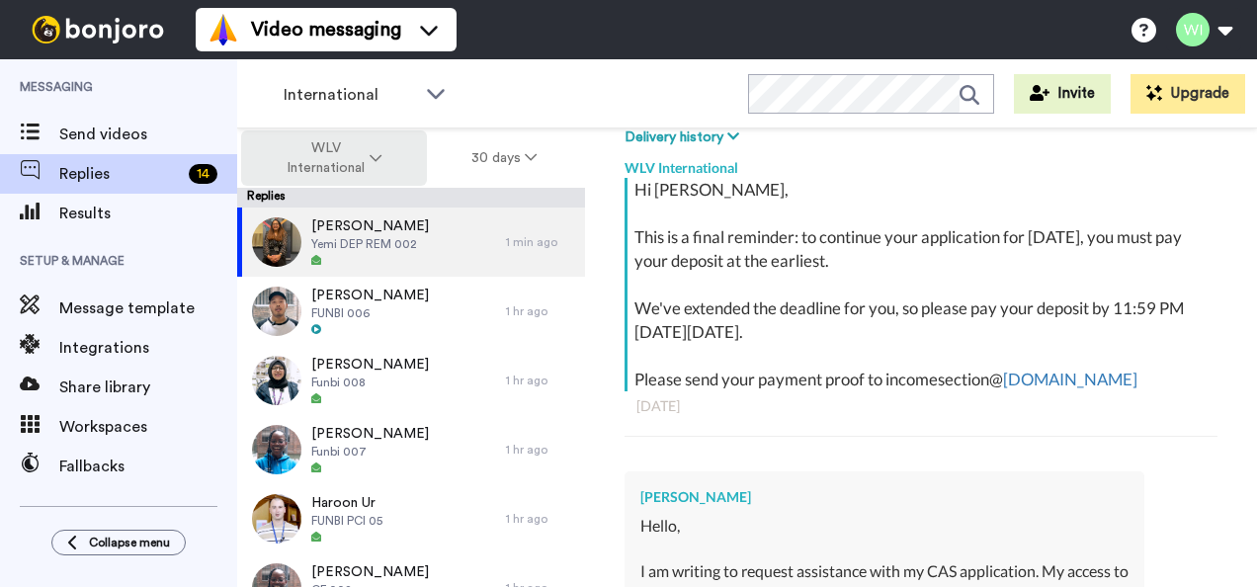
click at [366, 149] on button "WLV International" at bounding box center [334, 157] width 186 height 55
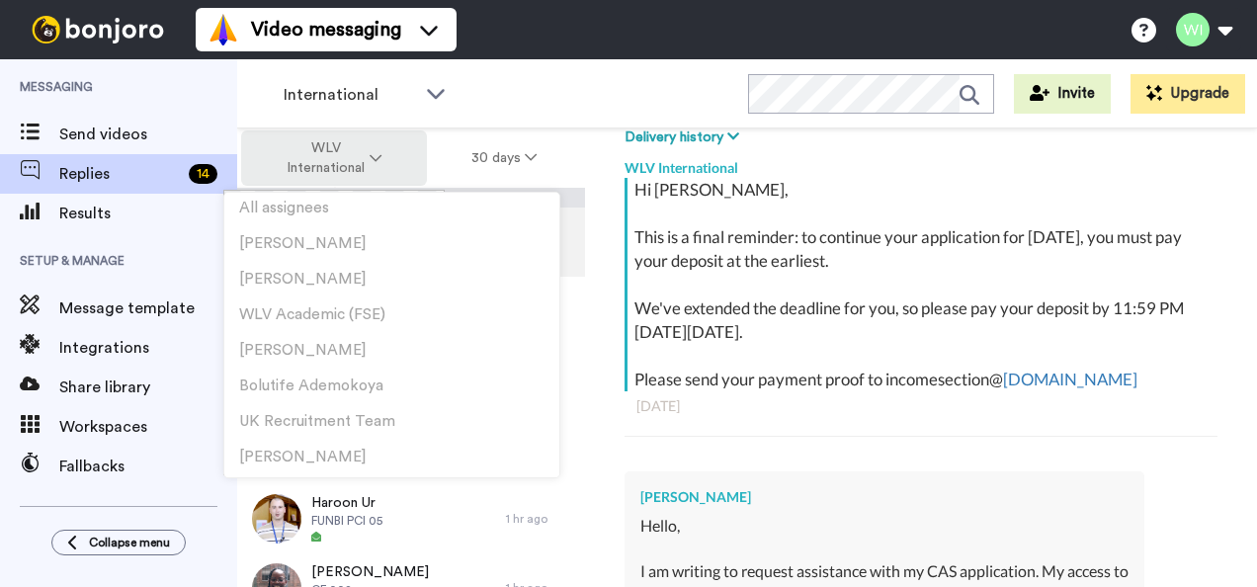
click at [366, 149] on button "WLV International" at bounding box center [334, 157] width 186 height 55
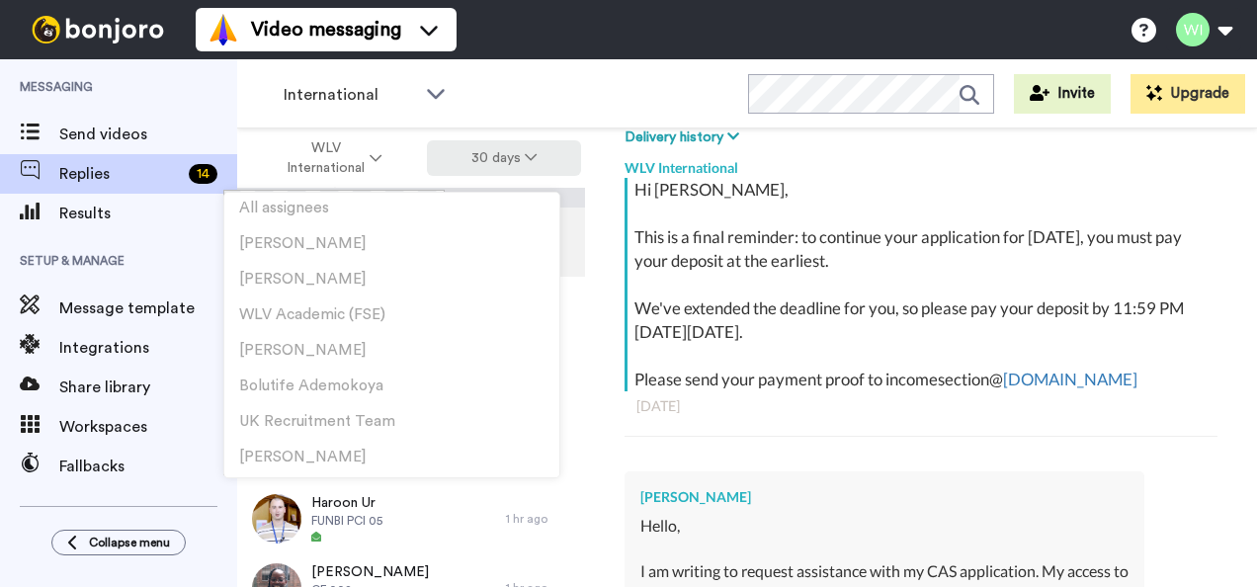
click at [522, 170] on button "30 days" at bounding box center [504, 158] width 155 height 36
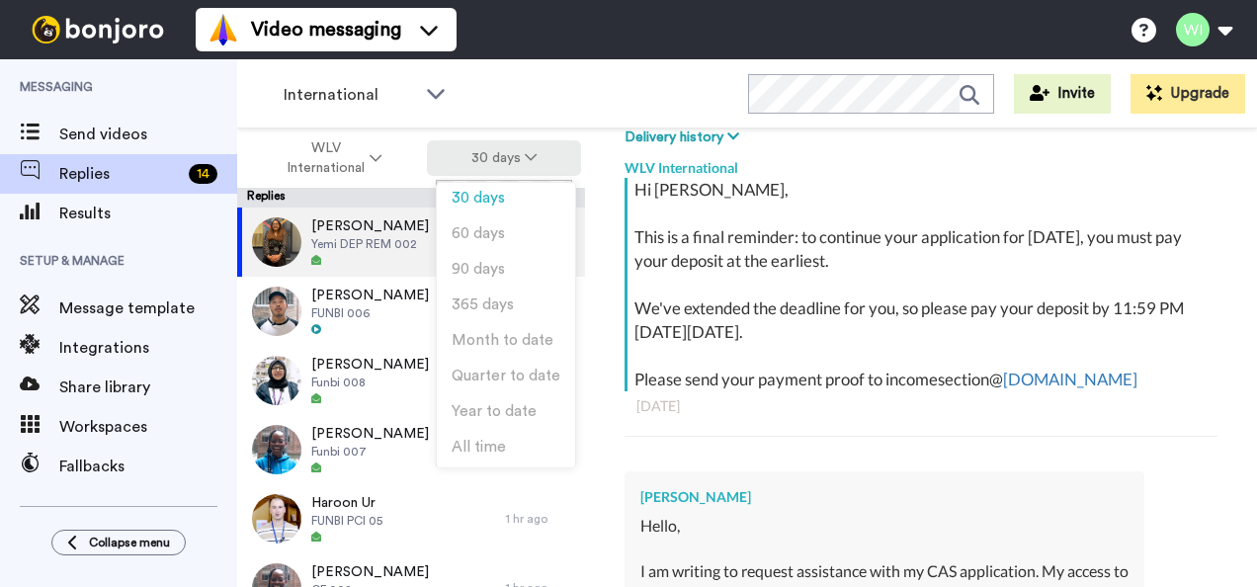
click at [522, 170] on button "30 days" at bounding box center [504, 158] width 155 height 36
click at [494, 461] on li "All time" at bounding box center [506, 450] width 138 height 36
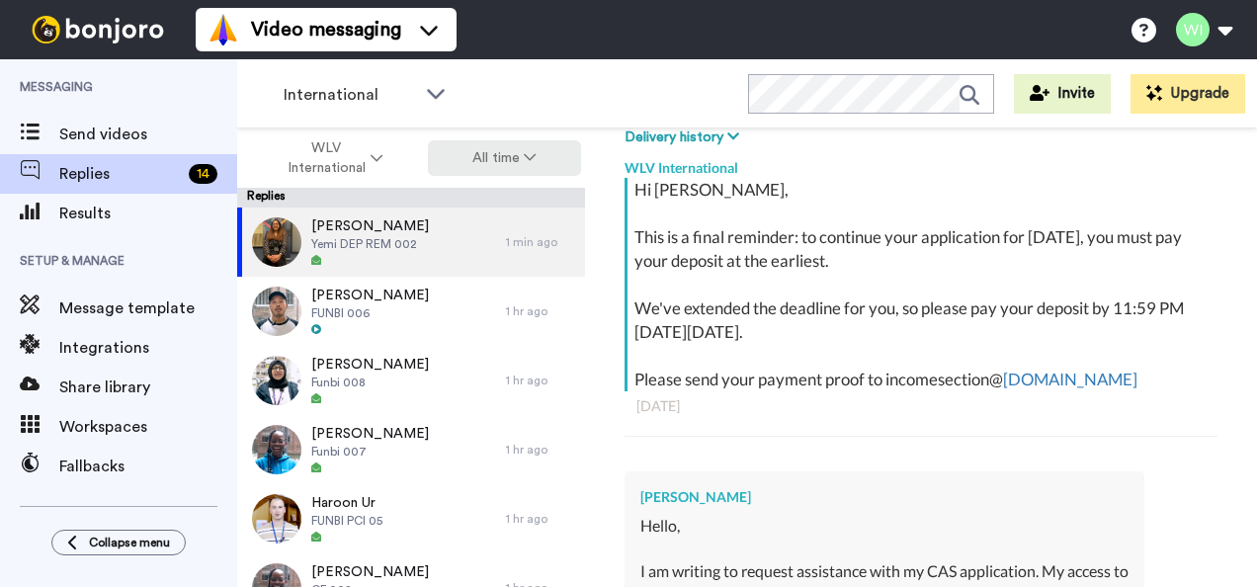
click at [512, 165] on button "All time" at bounding box center [505, 158] width 154 height 36
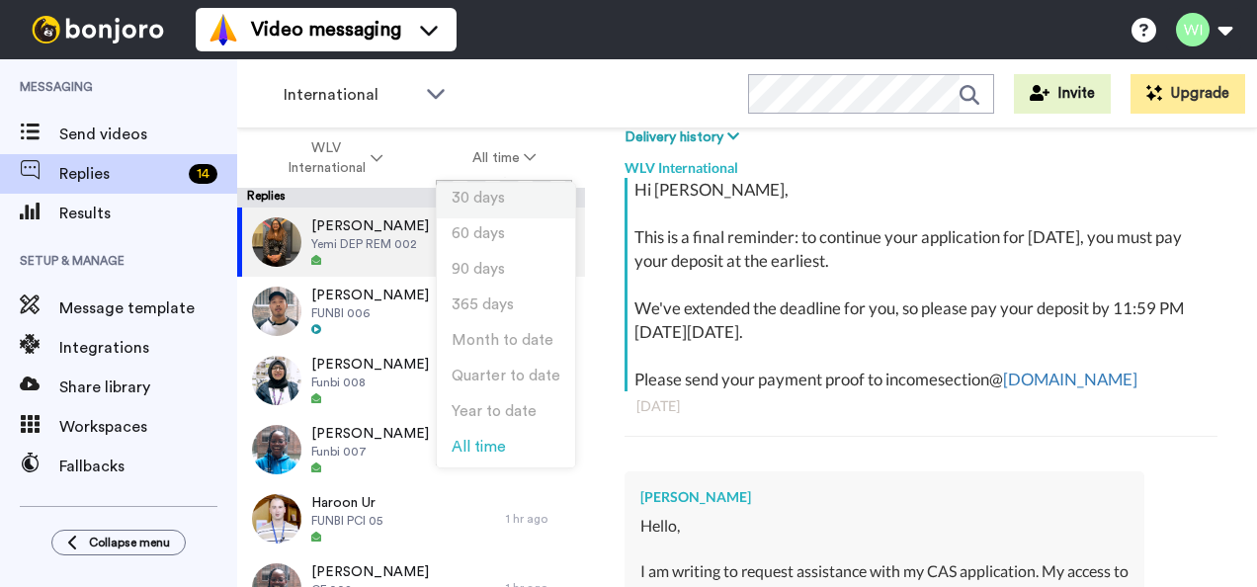
click at [514, 194] on li "30 days" at bounding box center [506, 201] width 138 height 36
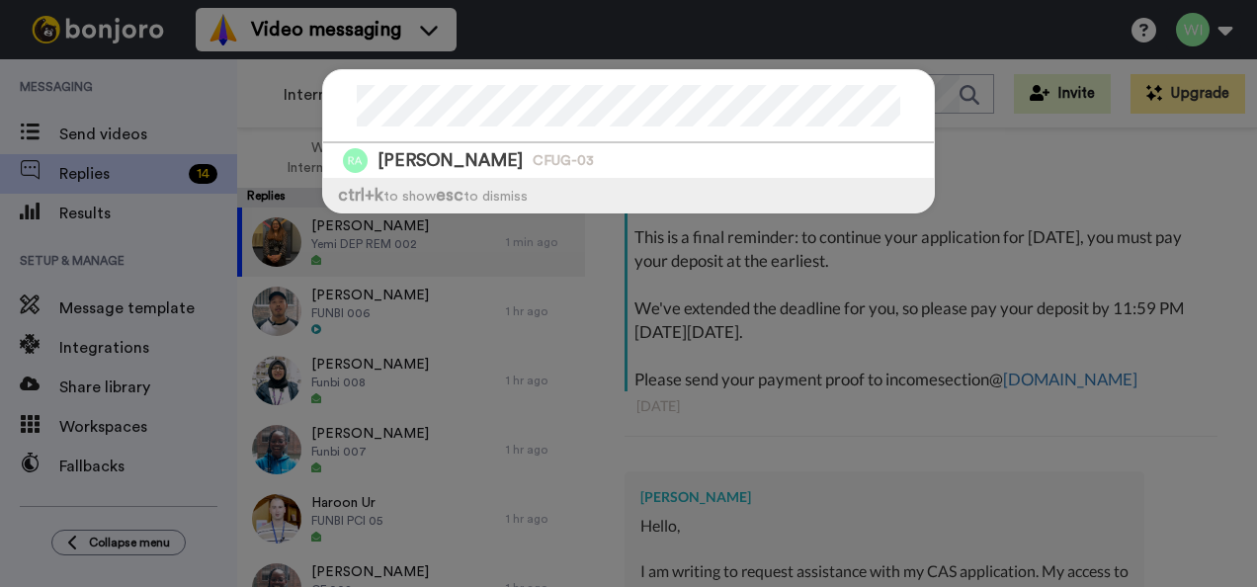
click at [737, 417] on div "[PERSON_NAME] CFUG-03 ctrl +k to show esc to dismiss" at bounding box center [628, 293] width 1257 height 587
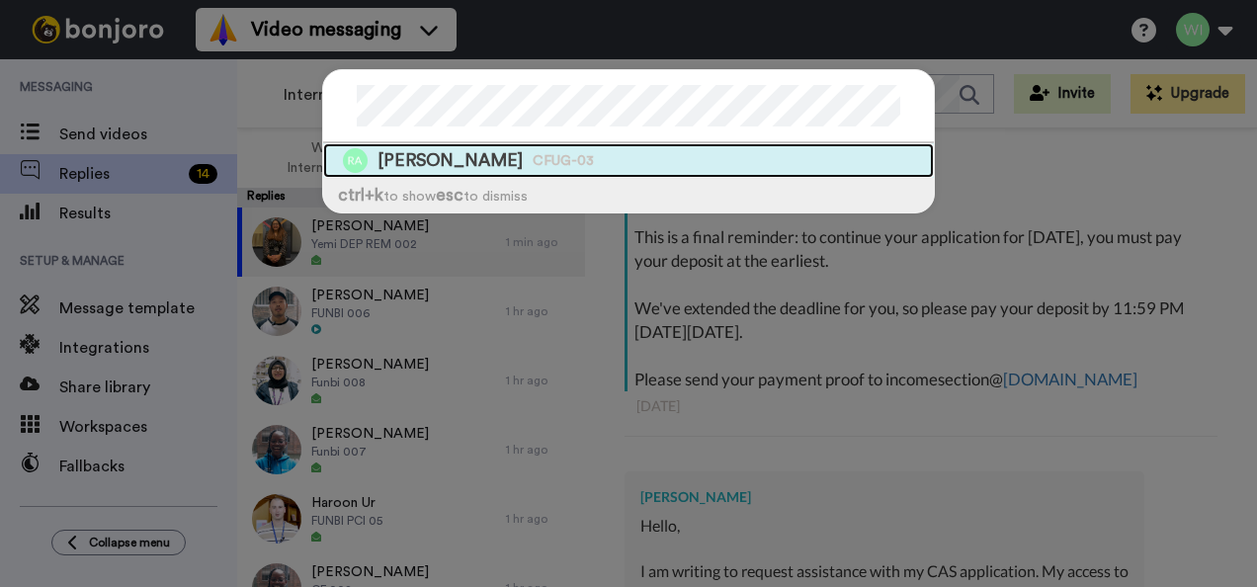
click at [533, 160] on span "CFUG-03" at bounding box center [563, 161] width 61 height 20
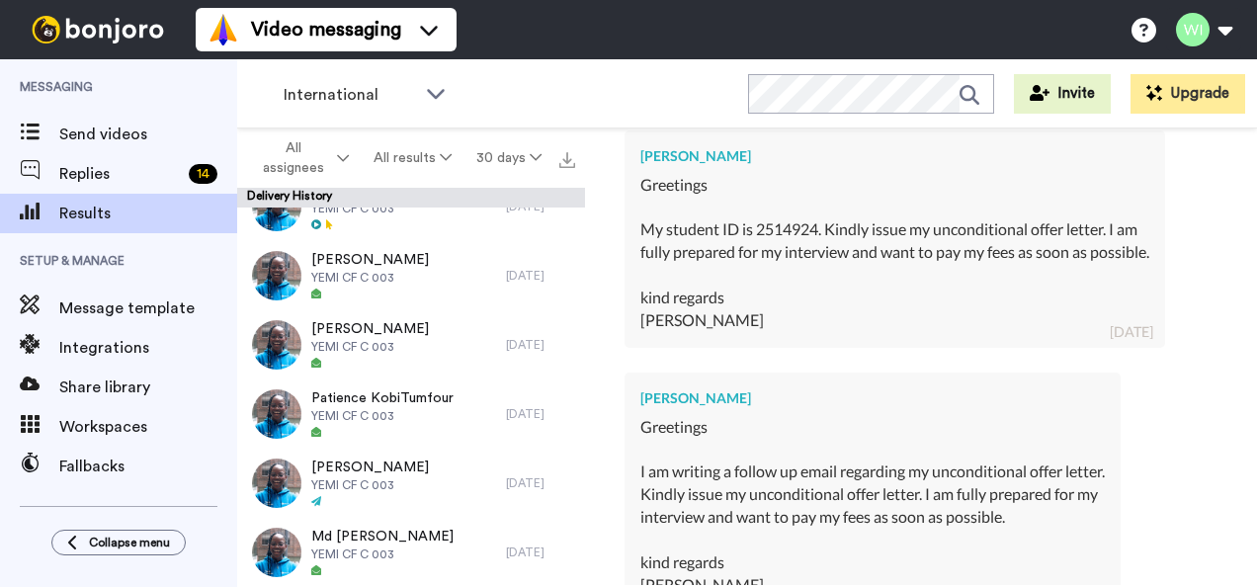
scroll to position [1306, 0]
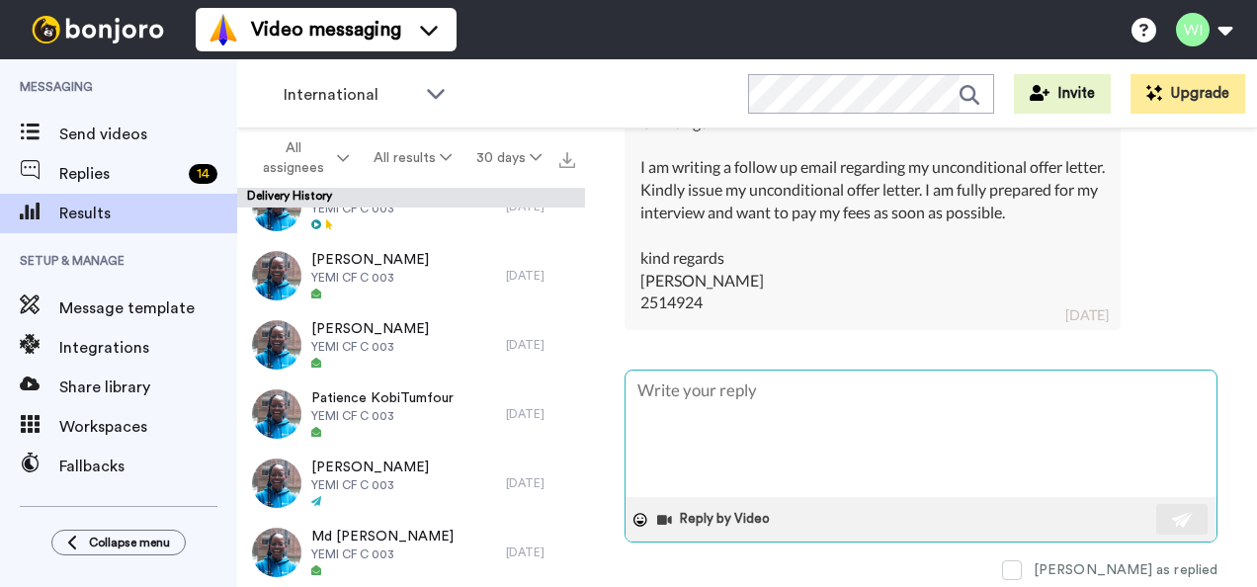
click at [749, 394] on textarea at bounding box center [921, 434] width 591 height 126
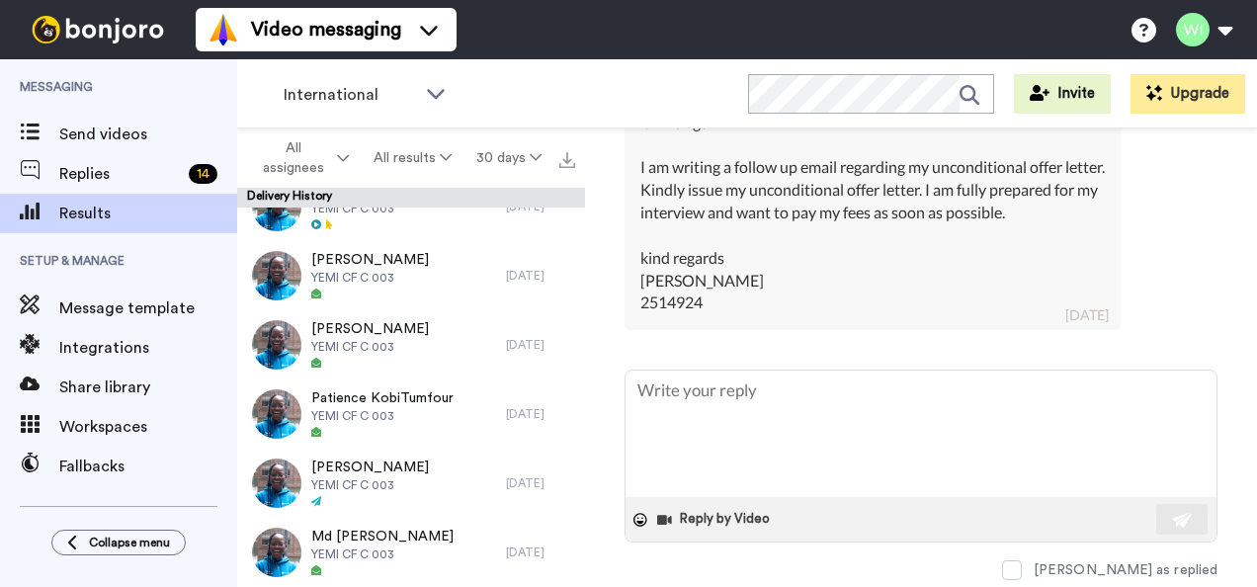
click at [814, 310] on div "Greetings I am writing a follow up email regarding my unconditional offer lette…" at bounding box center [872, 214] width 464 height 204
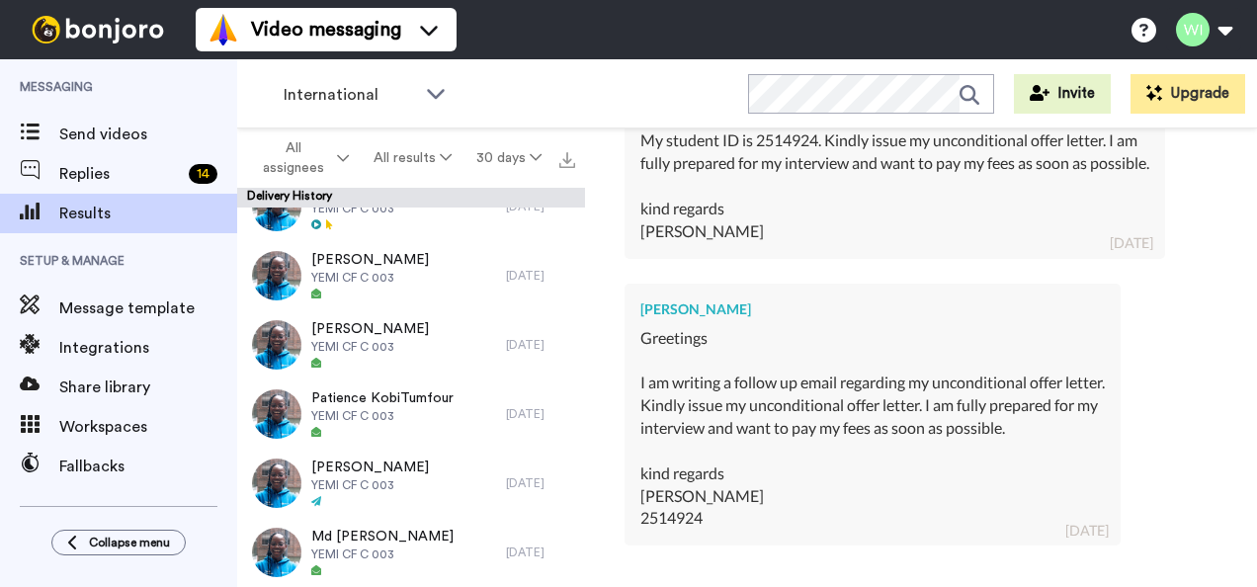
type textarea "x"
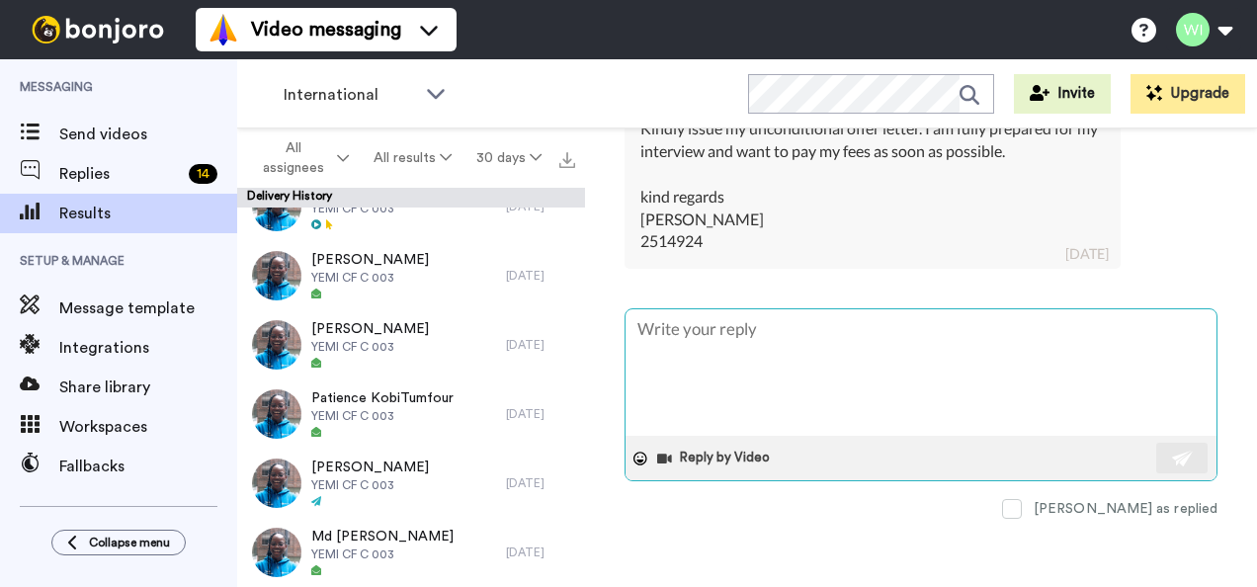
click at [752, 396] on textarea at bounding box center [921, 372] width 591 height 126
type textarea "H"
type textarea "x"
type textarea "Hi"
type textarea "x"
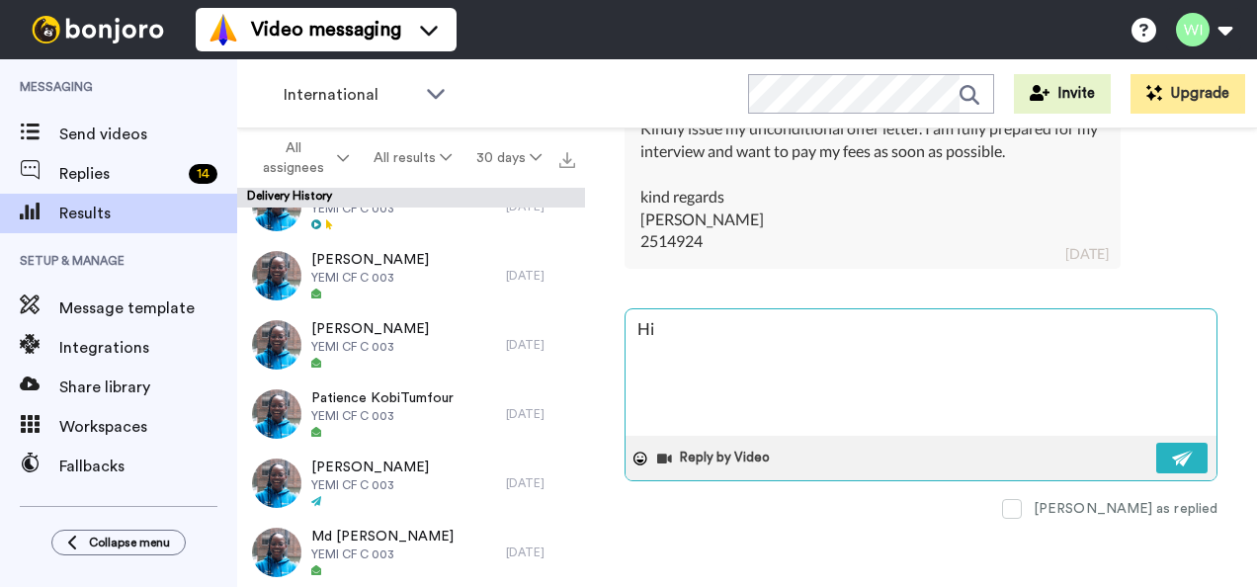
type textarea "Hi,"
type textarea "x"
type textarea "Hi,"
type textarea "x"
type textarea "Hi, yo"
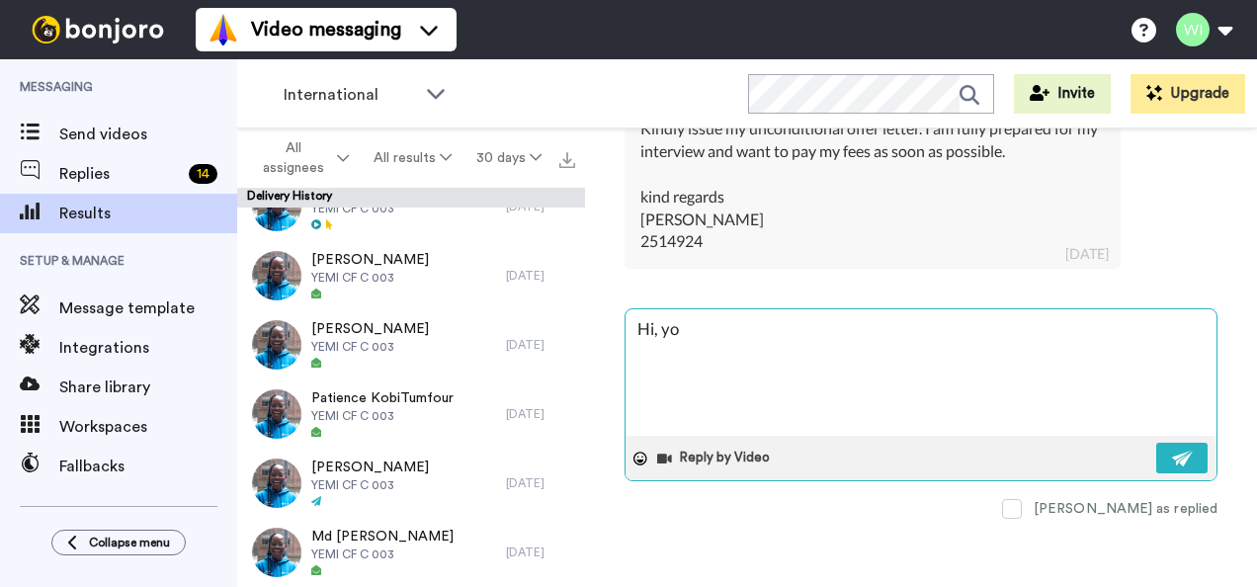
type textarea "x"
type textarea "Hi, you"
type textarea "x"
type textarea "Hi, your"
type textarea "x"
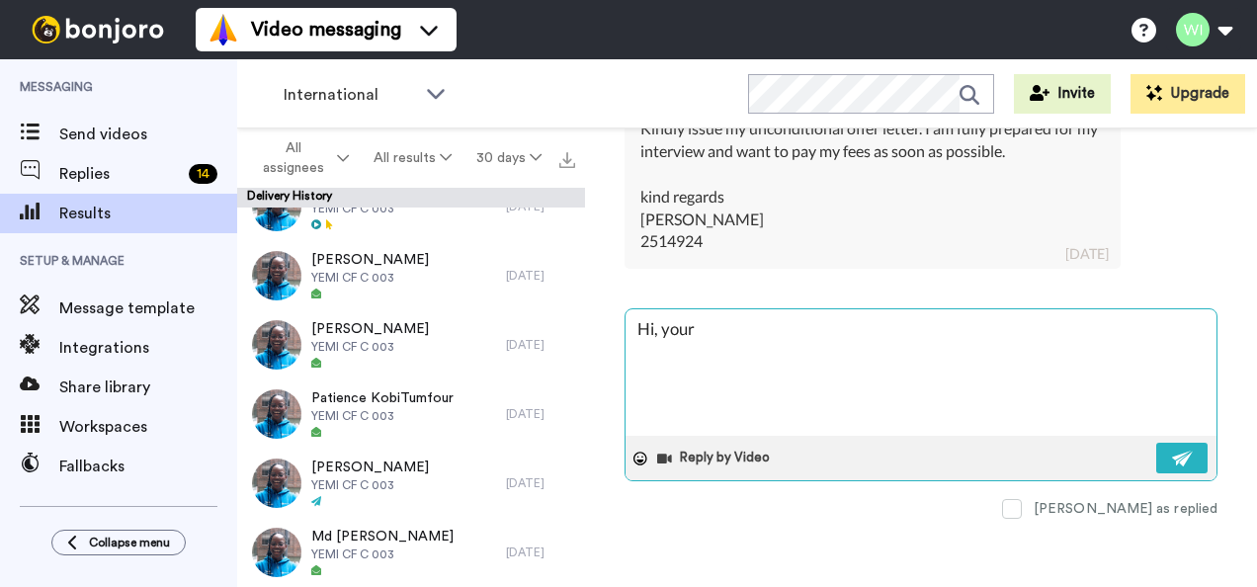
type textarea "Hi, your u"
type textarea "x"
type textarea "Hi, your un"
type textarea "x"
type textarea "Hi, your unco"
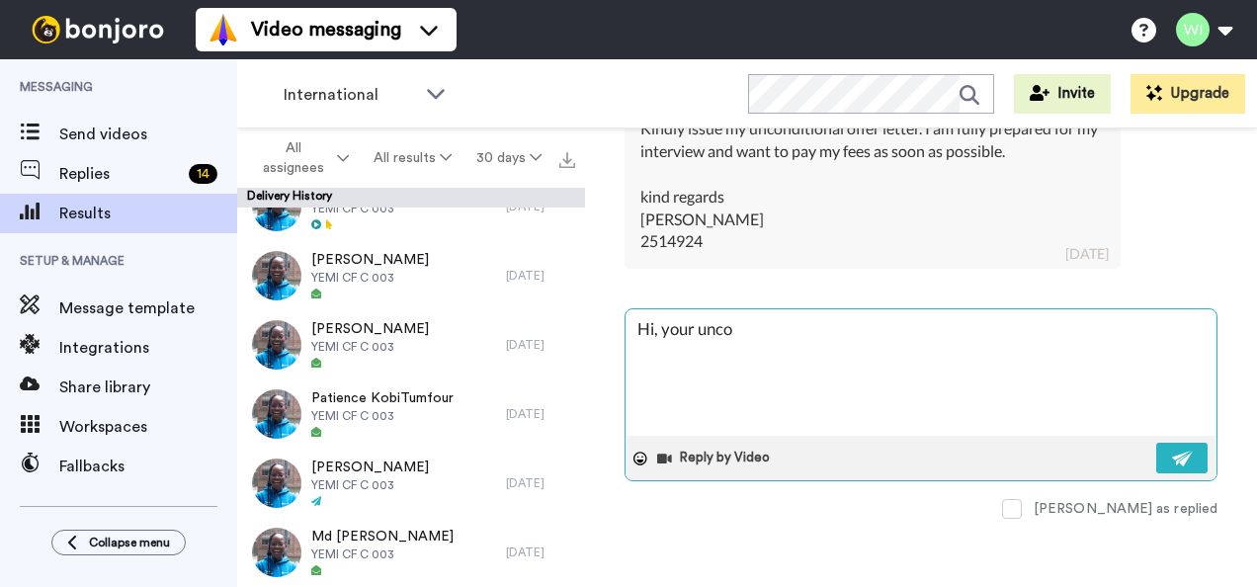
type textarea "x"
type textarea "Hi, your uncon"
type textarea "x"
type textarea "Hi, your uncond"
type textarea "x"
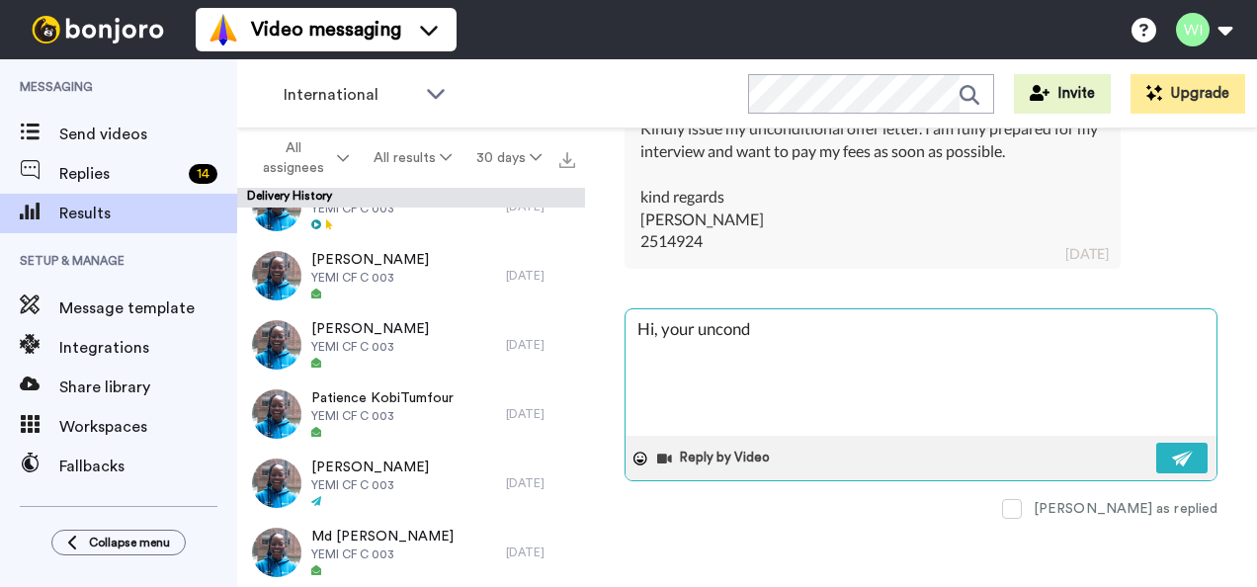
type textarea "Hi, your uncondi"
type textarea "x"
type textarea "Hi, your uncondit"
type textarea "x"
type textarea "Hi, your unconditi"
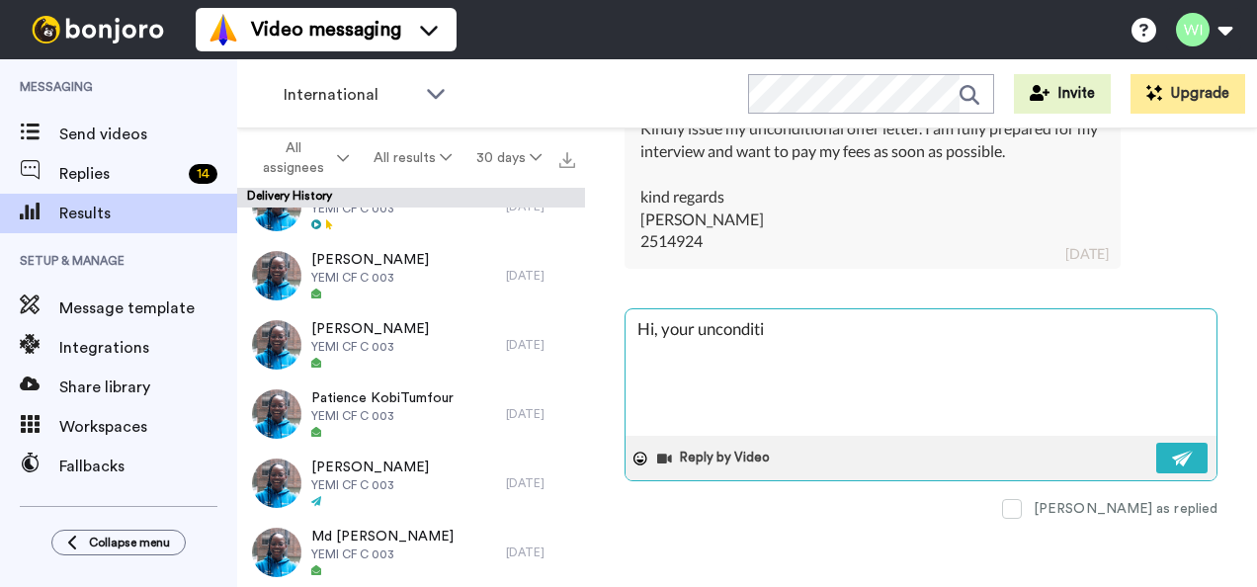
type textarea "x"
type textarea "Hi, your unconditio"
type textarea "x"
type textarea "Hi, your uncondition"
type textarea "x"
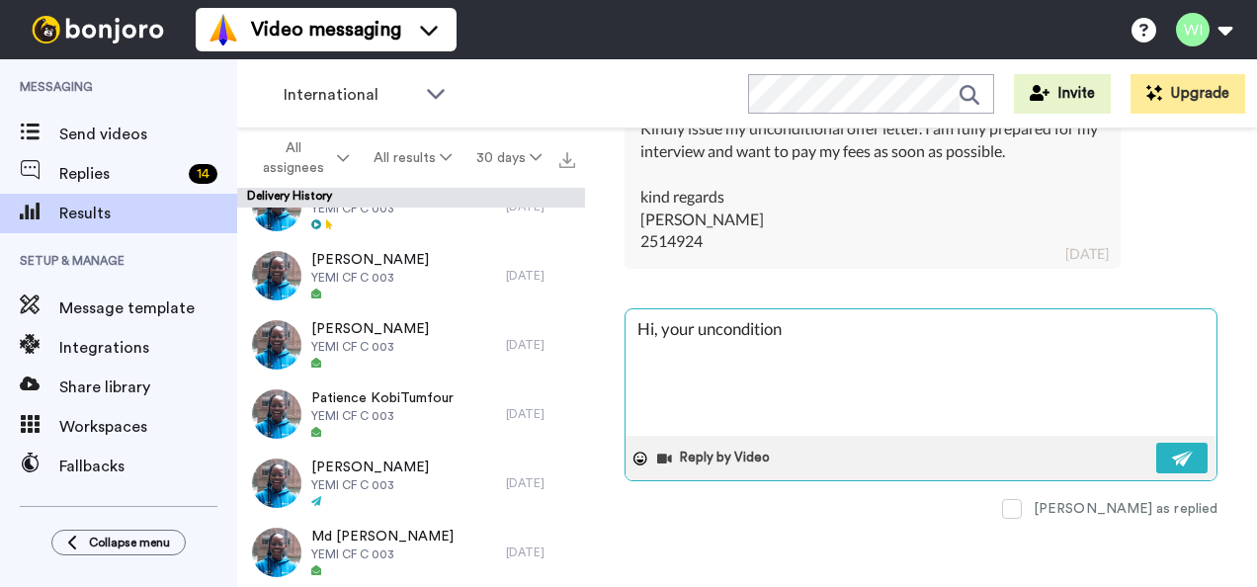
type textarea "Hi, your unconditiona"
type textarea "x"
type textarea "Hi, your unconditional"
type textarea "x"
type textarea "Hi, your unconditional"
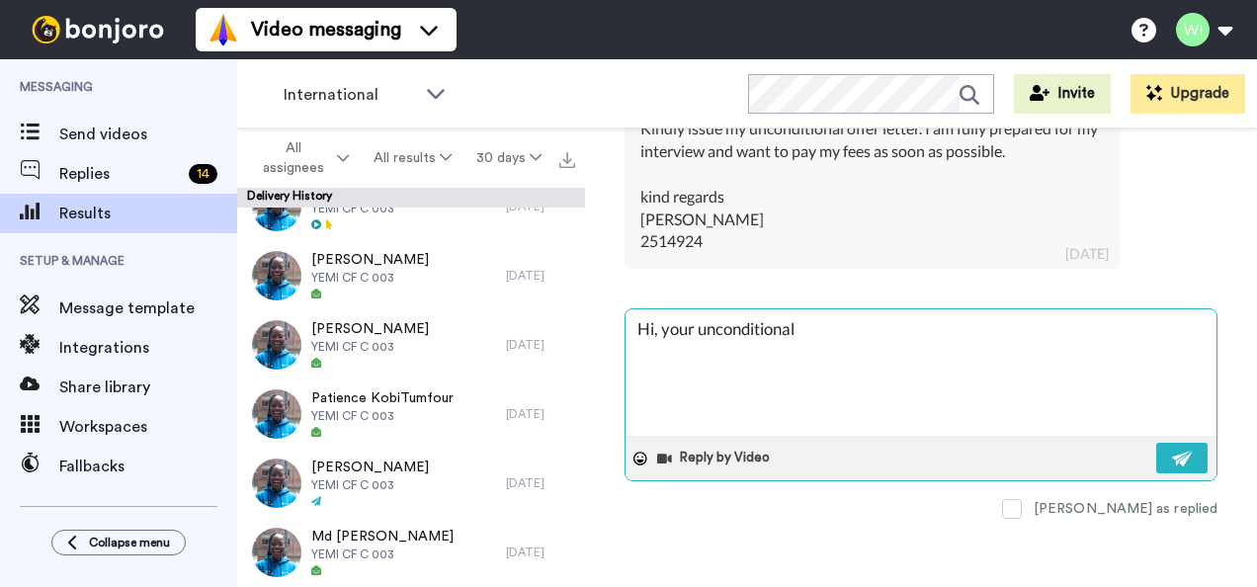
type textarea "x"
type textarea "Hi, your unconditional o"
type textarea "x"
type textarea "Hi, your unconditional of"
type textarea "x"
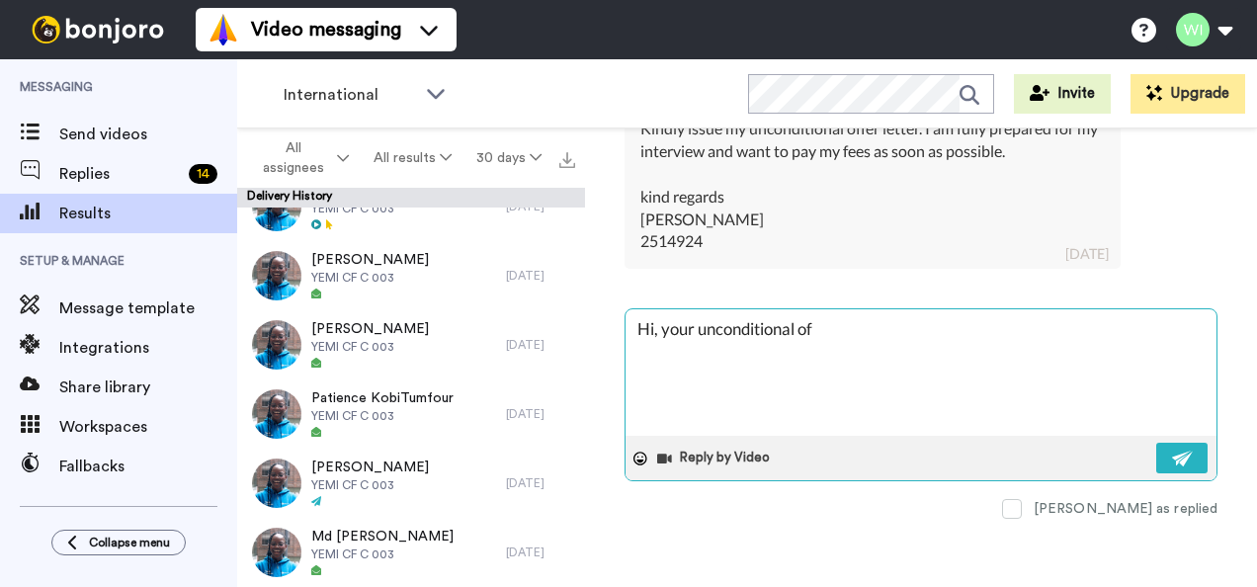
type textarea "Hi, your unconditional off"
type textarea "x"
type textarea "Hi, your unconditional offe"
type textarea "x"
type textarea "Hi, your unconditional offer"
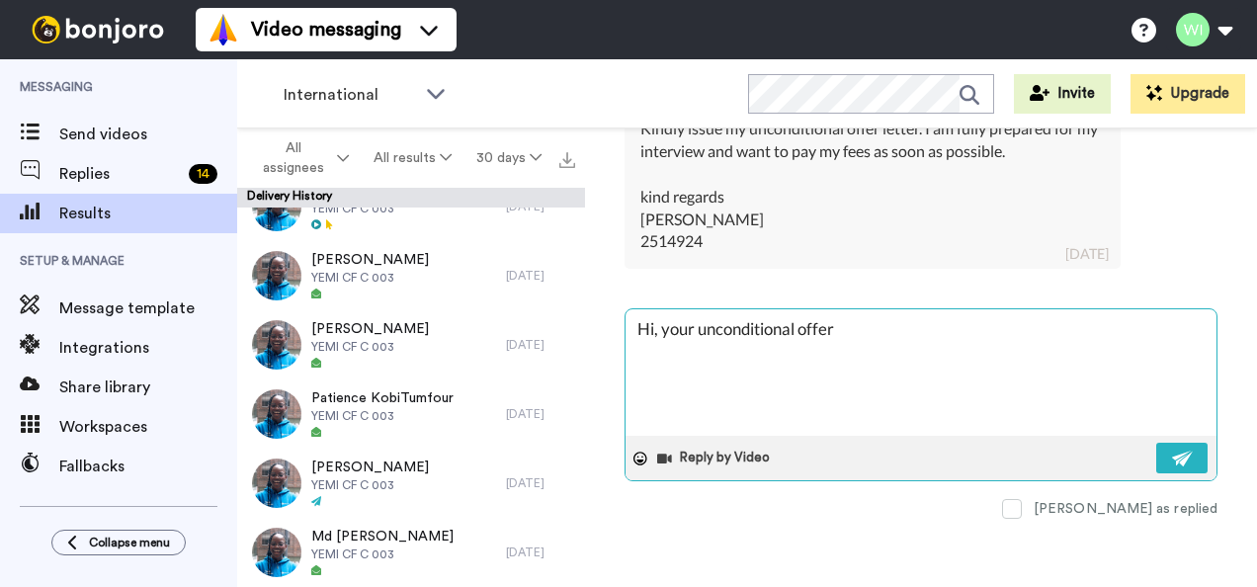
type textarea "x"
type textarea "Hi, your unconditional offer h"
type textarea "x"
type textarea "Hi, your unconditional offer ha"
type textarea "x"
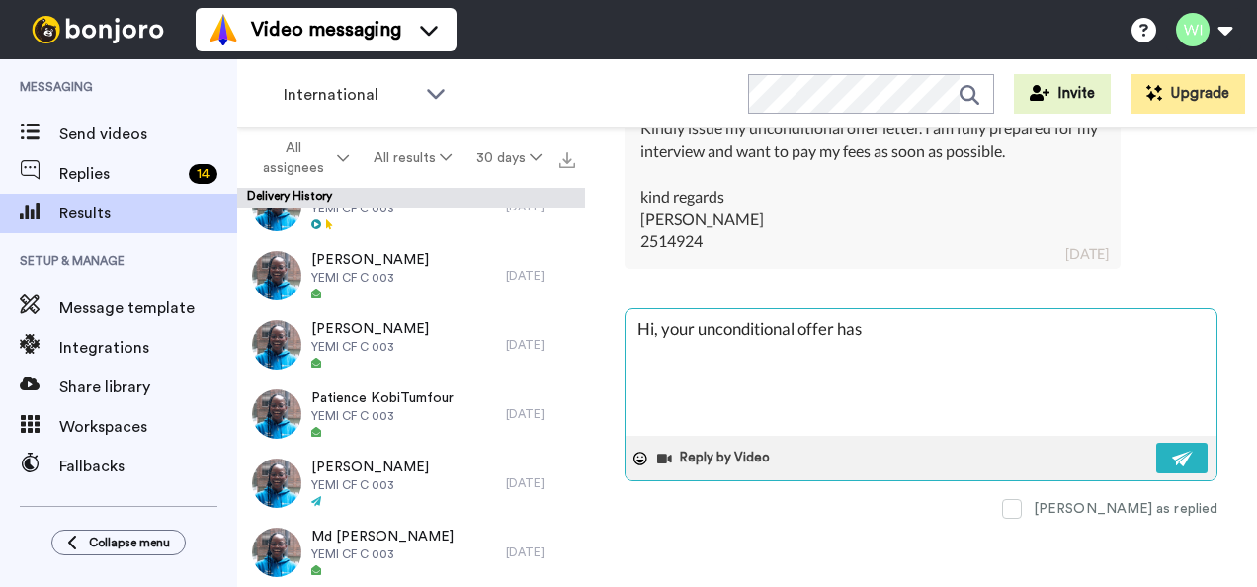
type textarea "Hi, your unconditional offer has"
type textarea "x"
type textarea "Hi, your unconditional offer has b"
type textarea "x"
type textarea "Hi, your unconditional offer has be"
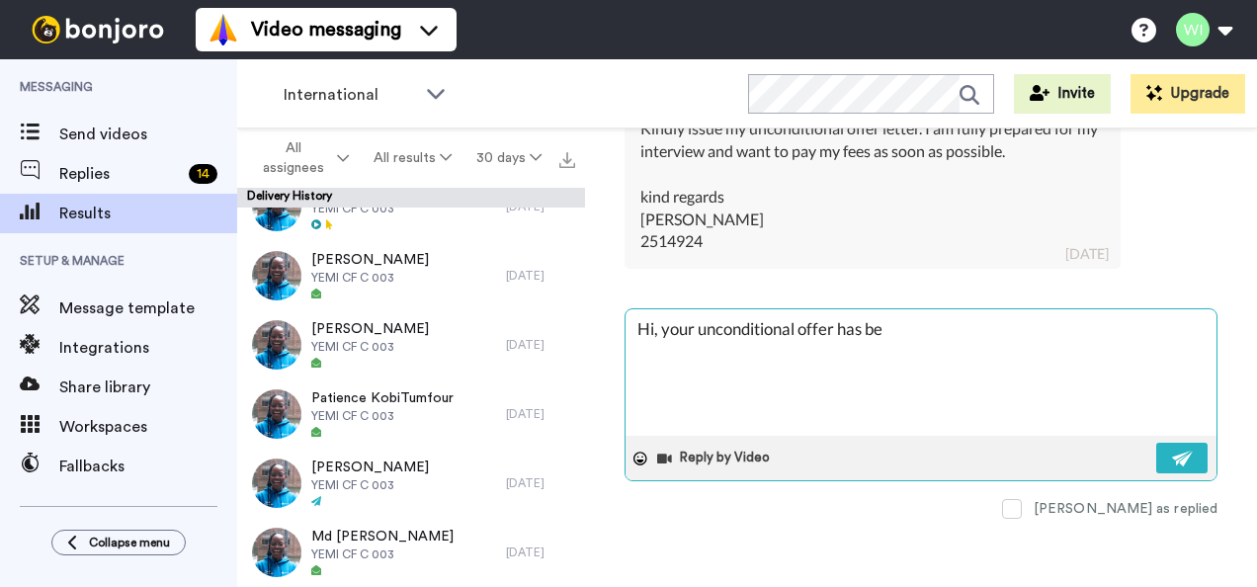
type textarea "x"
type textarea "Hi, your unconditional offer has been"
type textarea "x"
type textarea "Hi, your unconditional offer has been"
click at [955, 326] on textarea "Hi, your unconditional offer has been" at bounding box center [921, 372] width 591 height 126
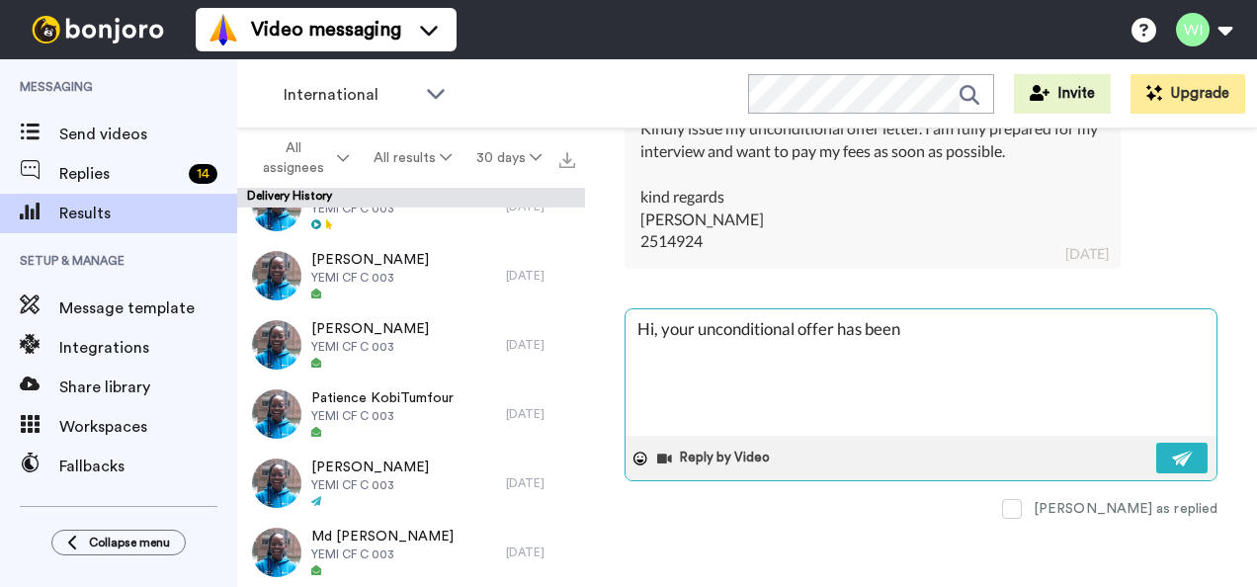
type textarea "x"
type textarea "Hi, your unconditional offer has been i"
type textarea "x"
type textarea "Hi, your unconditional offer has been is"
type textarea "x"
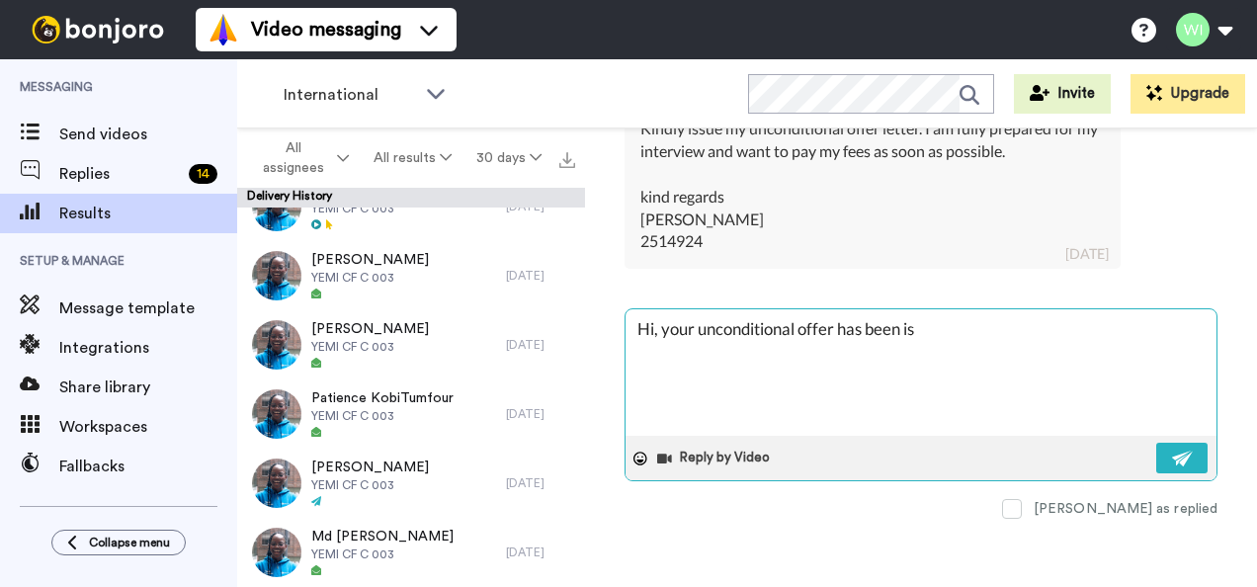
type textarea "Hi, your unconditional offer has been iss"
type textarea "x"
type textarea "Hi, your unconditional offer has been issu"
type textarea "x"
type textarea "Hi, your unconditional offer has been issue"
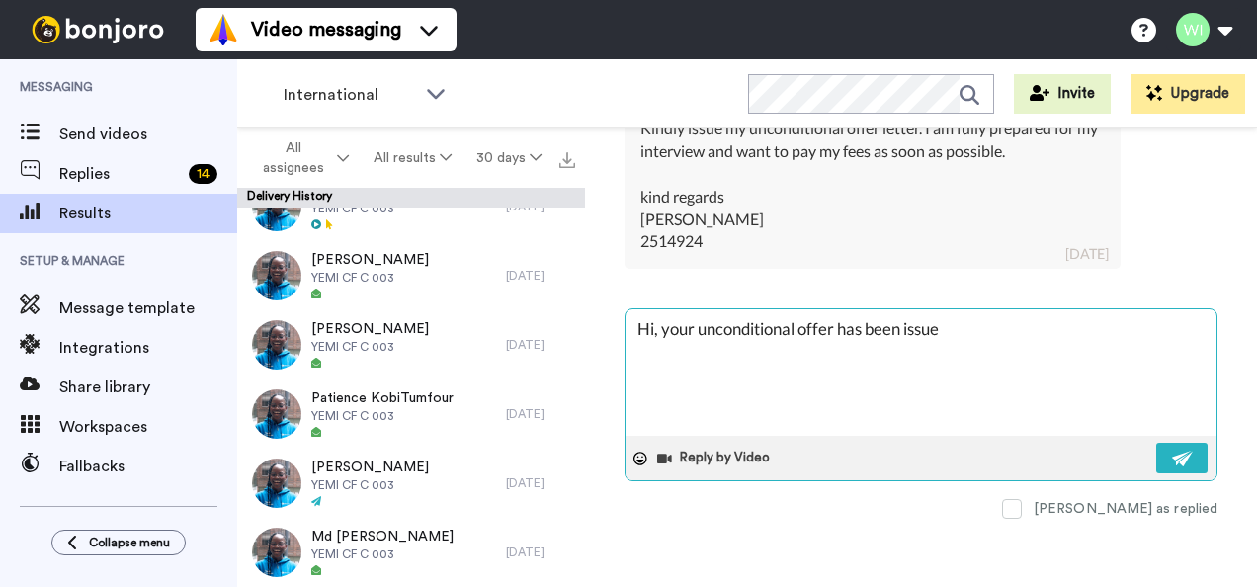
type textarea "x"
type textarea "Hi, your unconditional offer has been issued"
type textarea "x"
type textarea "Hi, your unconditional offer has been issued"
type textarea "x"
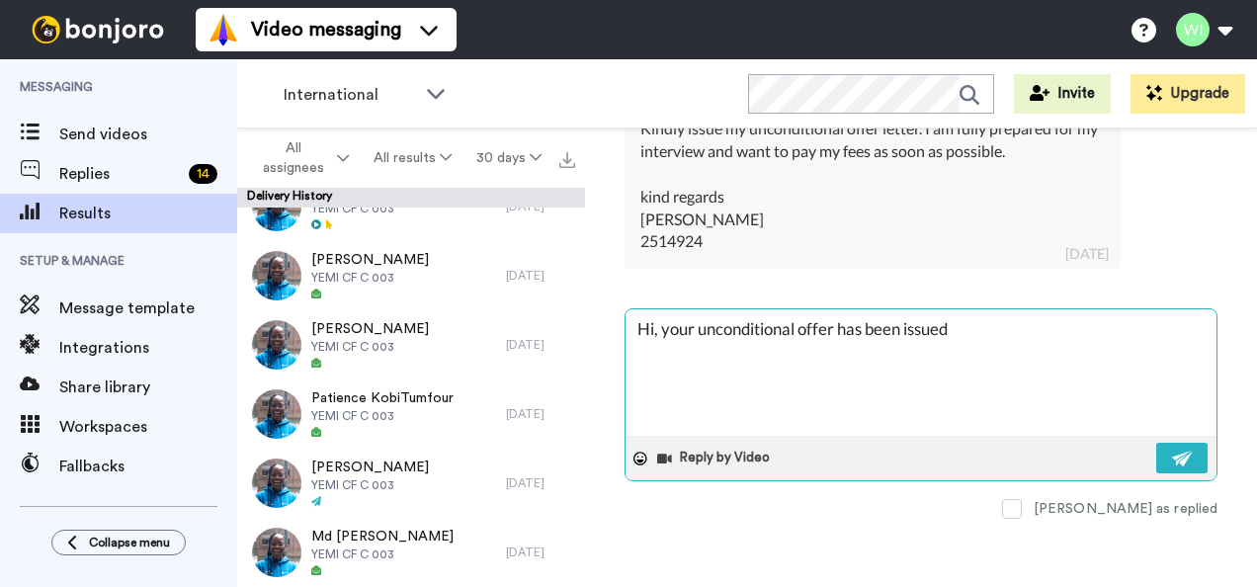
type textarea "Hi, your unconditional offer has been issued o"
type textarea "x"
type textarea "Hi, your unconditional offer has been issued on"
type textarea "x"
type textarea "Hi, your unconditional offer has been issued on"
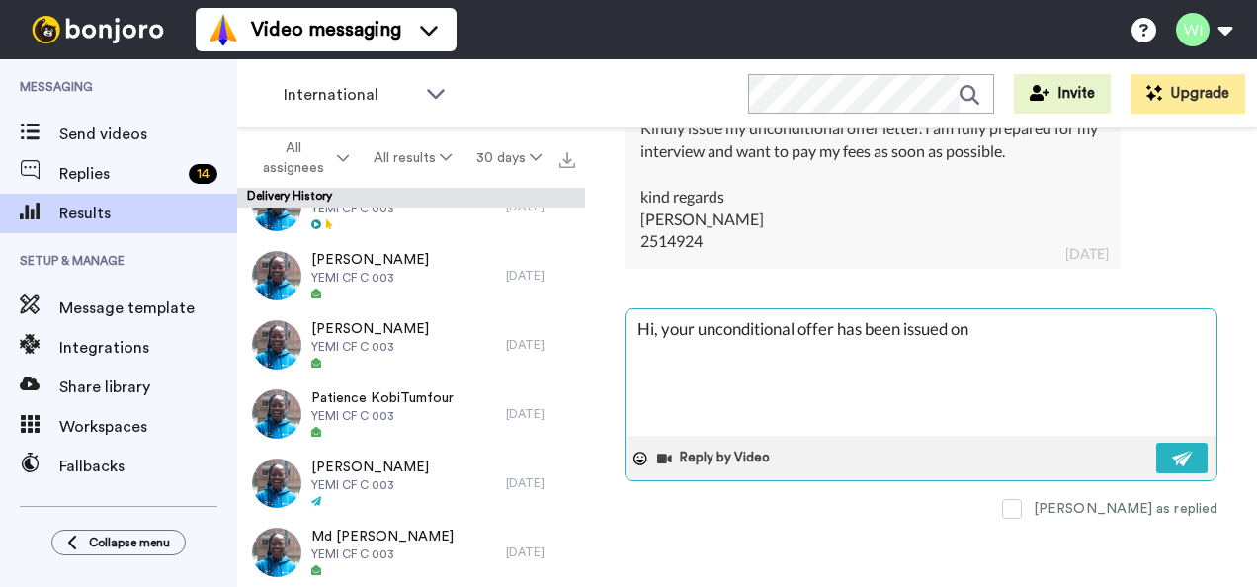
type textarea "x"
type textarea "Hi, your unconditional offer has been issued on 5"
type textarea "x"
type textarea "Hi, your unconditional offer has been issued on 5t"
type textarea "x"
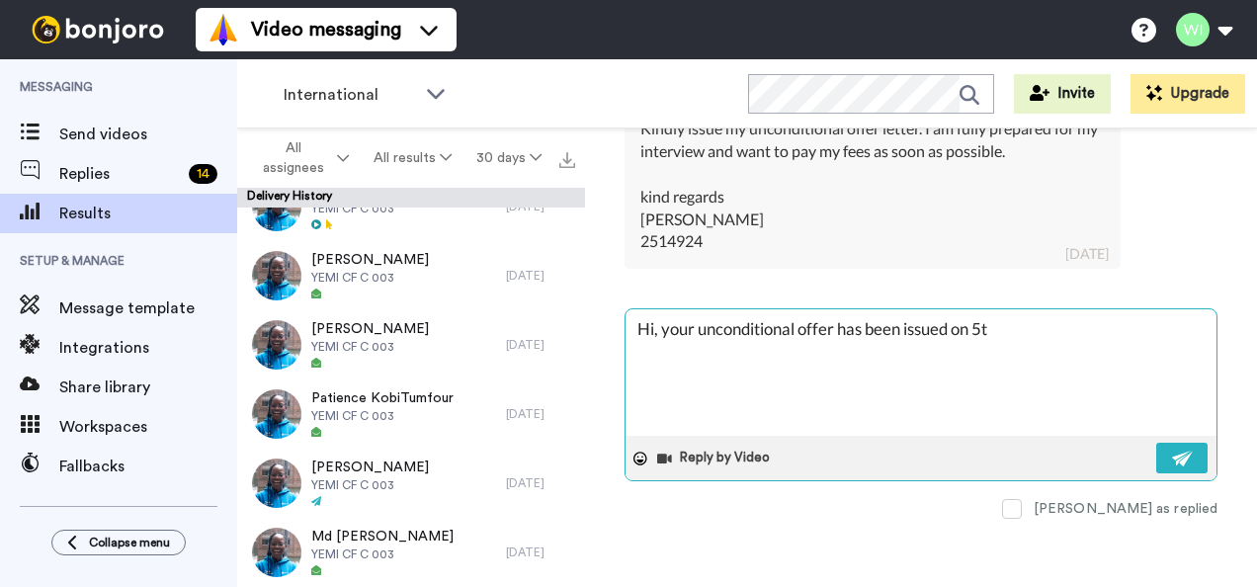
type textarea "Hi, your unconditional offer has been issued on 5th"
type textarea "x"
type textarea "Hi, your unconditional offer has been issued on 5th"
type textarea "x"
type textarea "Hi, your unconditional offer has been issued on 5th o"
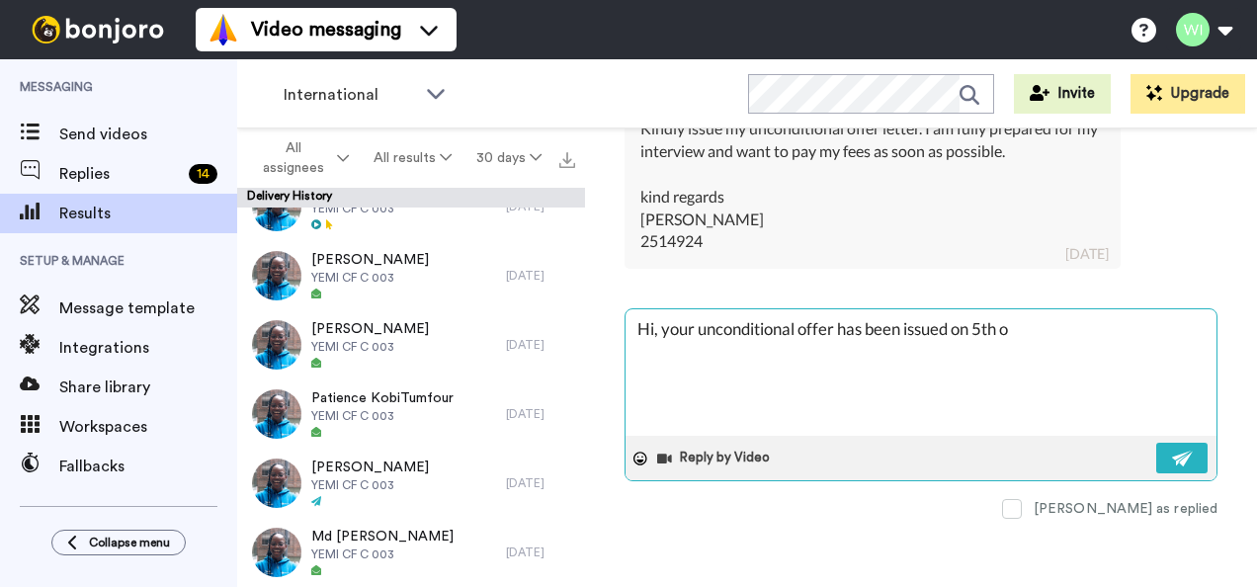
type textarea "x"
type textarea "Hi, your unconditional offer has been issued on 5th of"
type textarea "x"
type textarea "Hi, your unconditional offer has been issued on 5th of A"
type textarea "x"
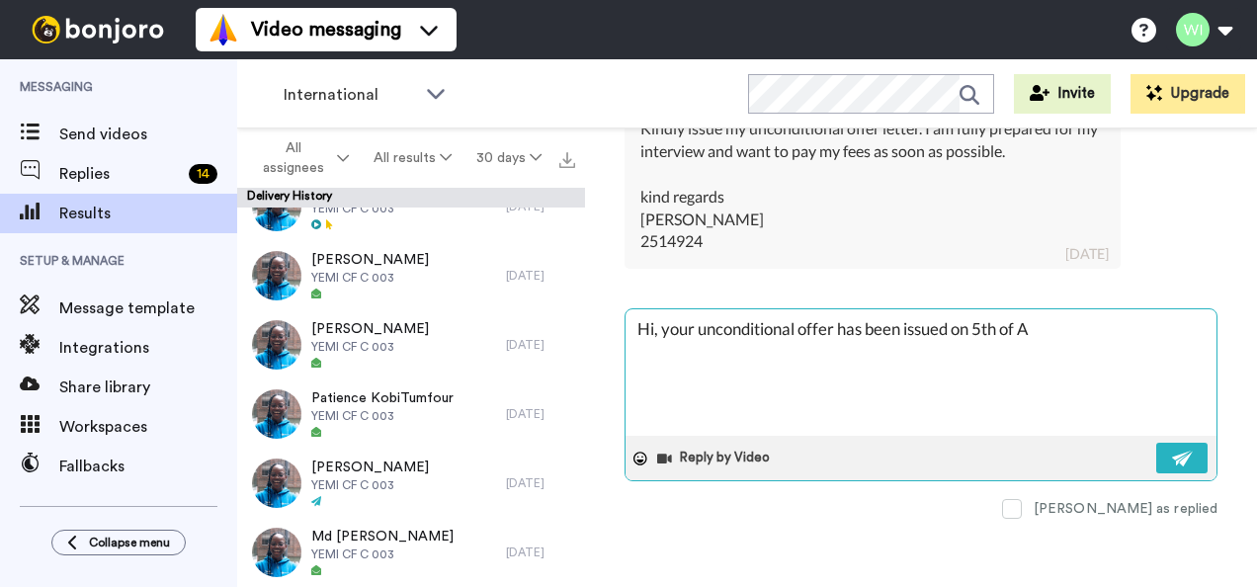
type textarea "Hi, your unconditional offer has been issued on 5th of Au"
type textarea "x"
type textarea "Hi, your unconditional offer has been issued on [DATE]"
type textarea "x"
type textarea "Hi, your unconditional offer has been issued on 5th of Augu"
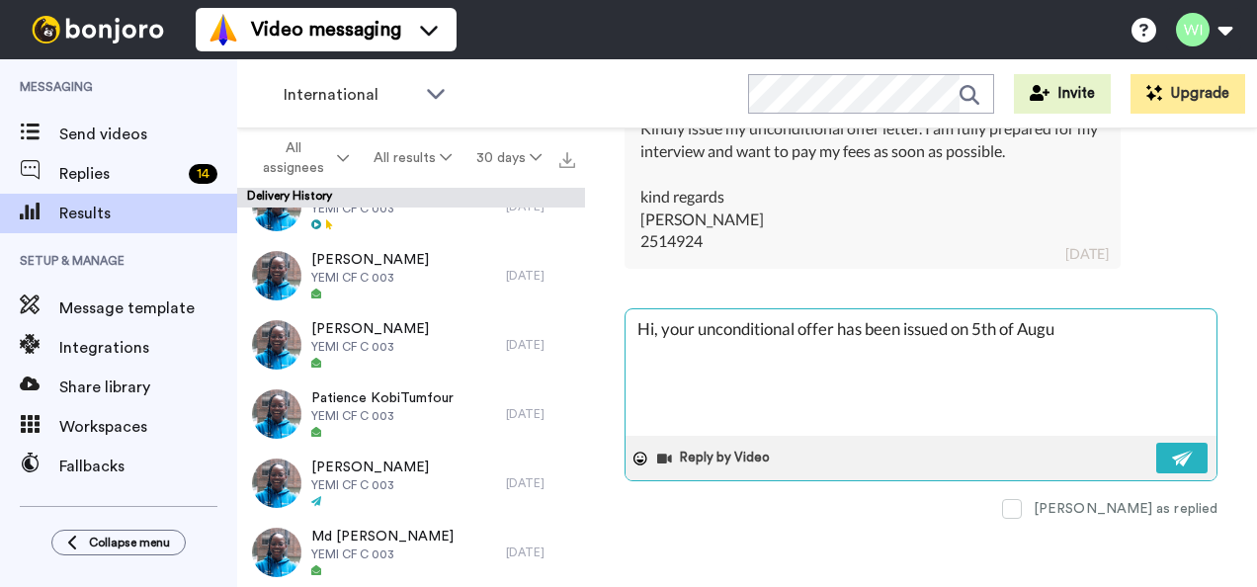
type textarea "x"
type textarea "Hi, your unconditional offer has been issued on 5th of Augus"
type textarea "x"
type textarea "Hi, your unconditional offer has been issued on [DATE]"
type textarea "x"
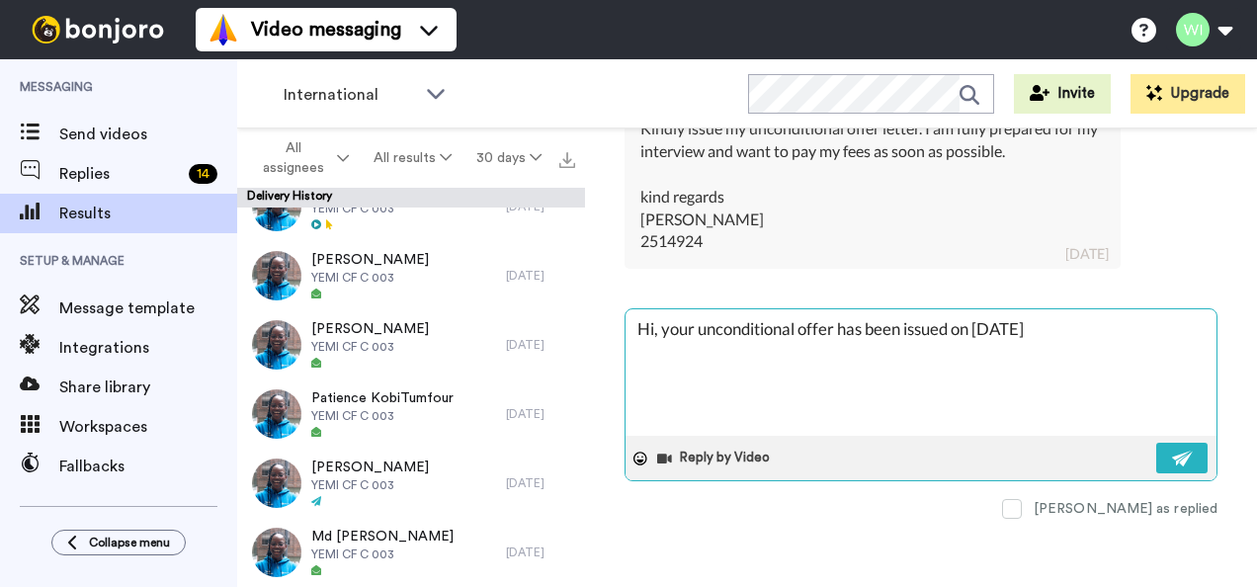
type textarea "Hi, your unconditional offer has been issued on [DATE],"
type textarea "x"
type textarea "Hi, your unconditional offer has been issued on [DATE]"
type textarea "x"
type textarea "Hi, your unconditional offer has been issued on [DATE]."
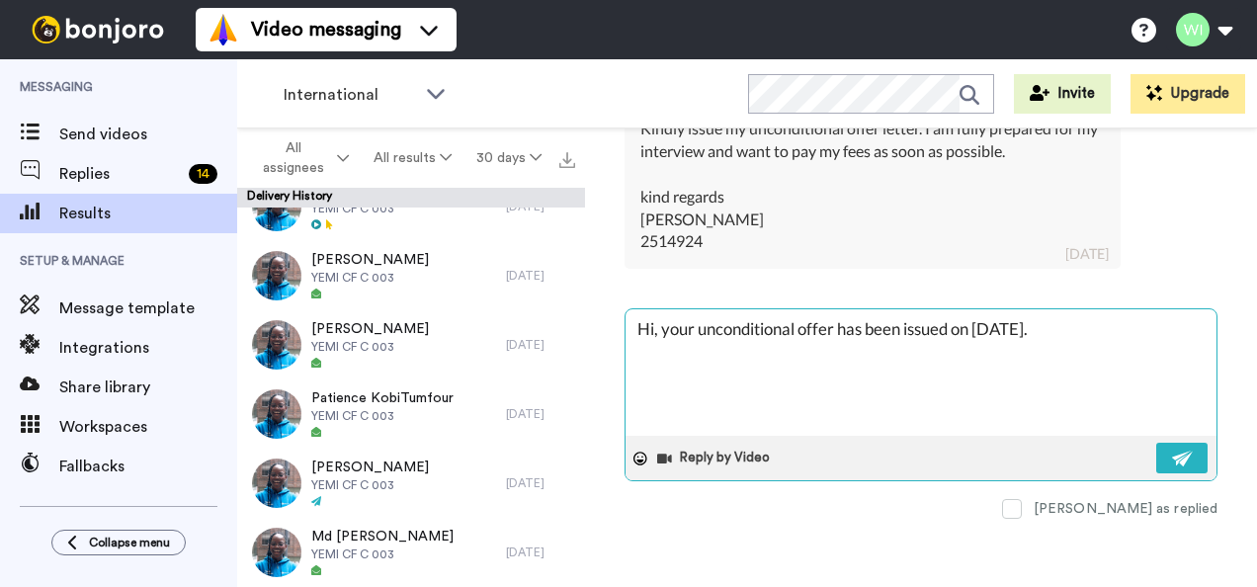
type textarea "x"
type textarea "Hi, your unconditional offer has been issued on [DATE]."
type textarea "x"
type textarea "Hi, your unconditional offer has been issued on [DATE]. P"
type textarea "x"
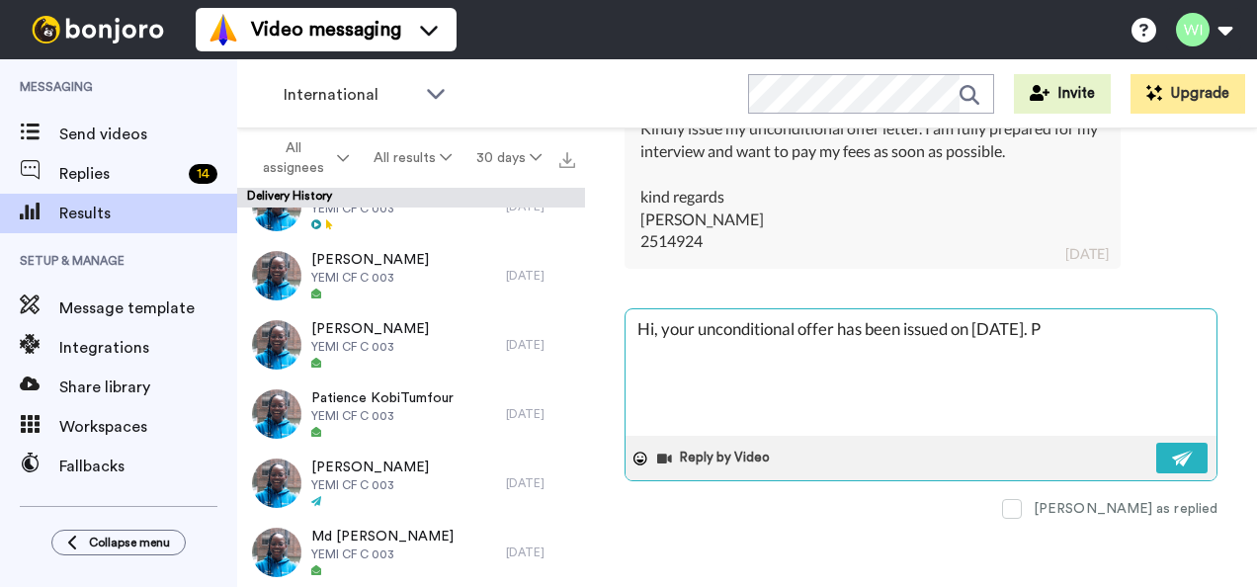
type textarea "Hi, your unconditional offer has been issued on [DATE]. Pl"
type textarea "x"
type textarea "Hi, your unconditional offer has been issued on [DATE]. Ple"
type textarea "x"
type textarea "Hi, your unconditional offer has been issued on [DATE]. [GEOGRAPHIC_DATA]"
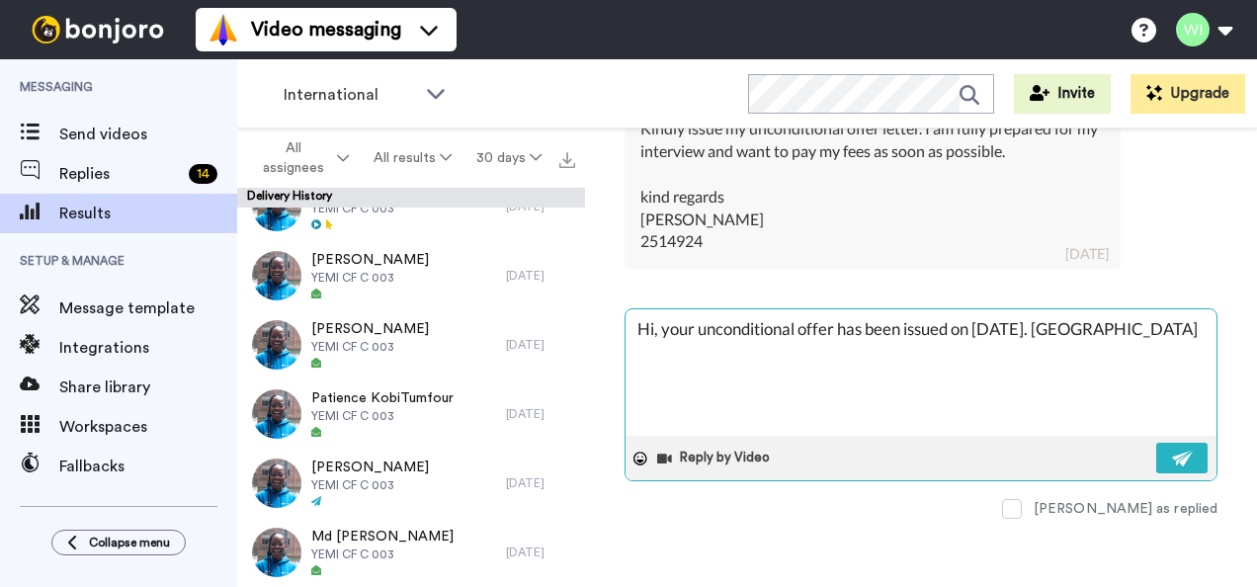
type textarea "x"
type textarea "Hi, your unconditional offer has been issued on [DATE]. Pleas"
type textarea "x"
type textarea "Hi, your unconditional offer has been issued on [DATE]. Please"
type textarea "x"
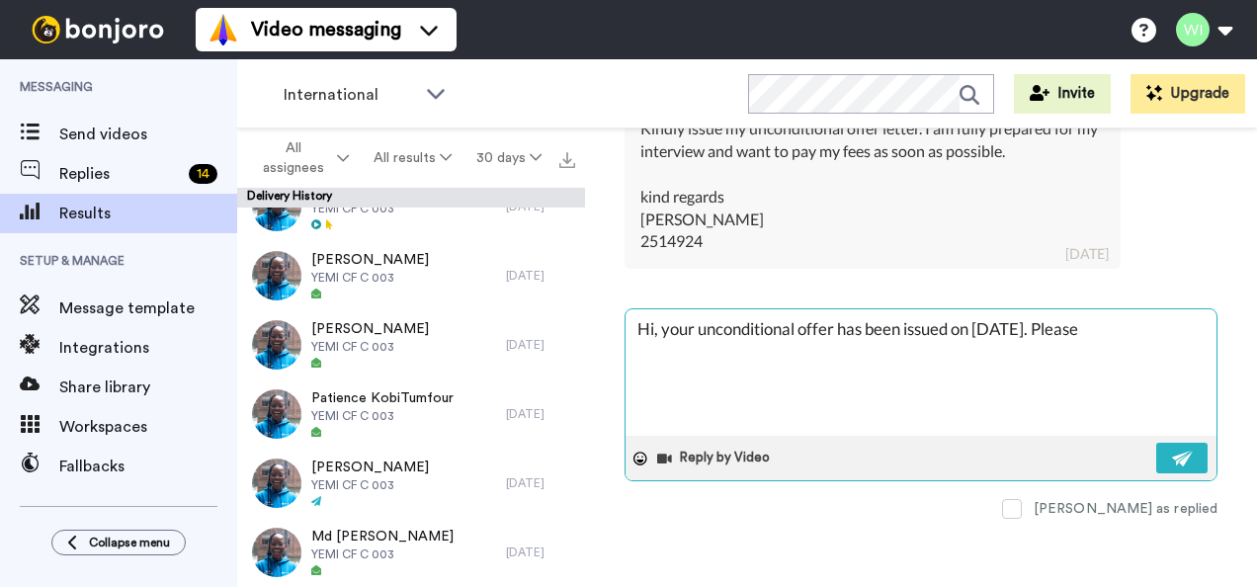
type textarea "Hi, your unconditional offer has been issued on [DATE]. Please"
type textarea "x"
type textarea "Hi, your unconditional offer has been issued on [DATE]. Please c"
type textarea "x"
type textarea "Hi, your unconditional offer has been issued on [DATE]. Please ch"
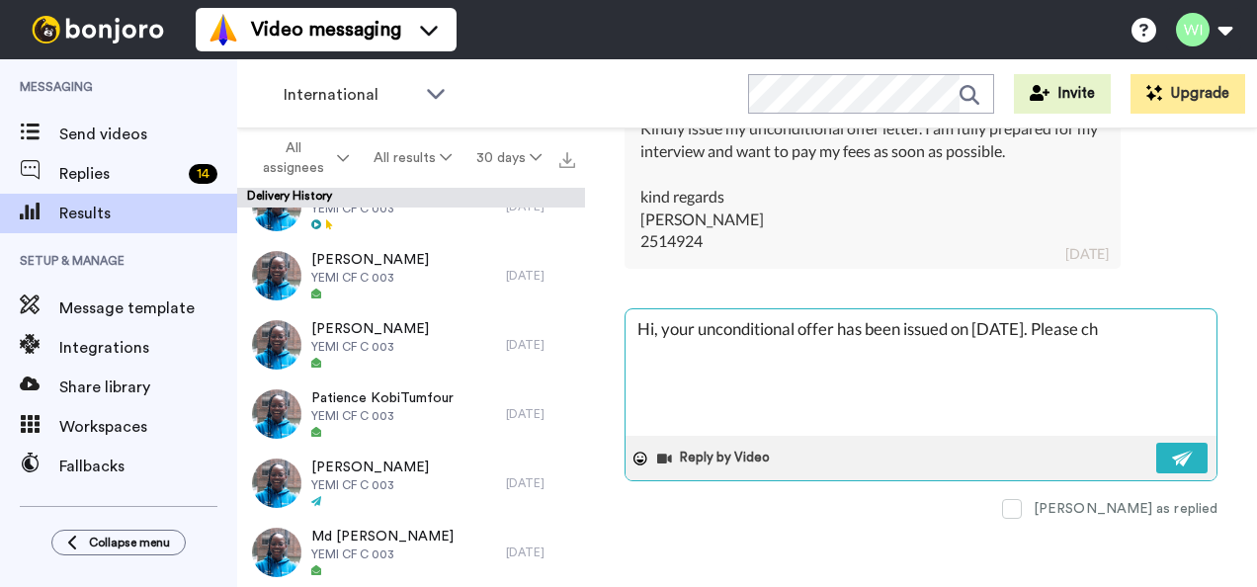
type textarea "x"
type textarea "Hi, your unconditional offer has been issued on [DATE]. Please che"
type textarea "x"
type textarea "Hi, your unconditional offer has been issued on [DATE]. Please chec"
type textarea "x"
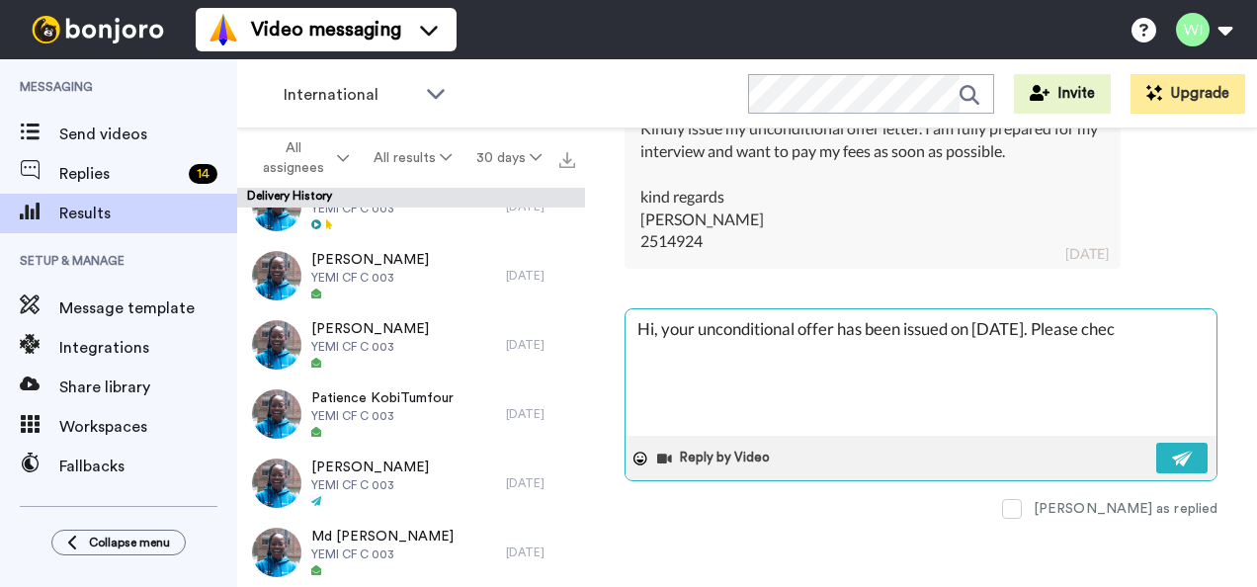
type textarea "Hi, your unconditional offer has been issued on [DATE]. Please check"
type textarea "x"
type textarea "Hi, your unconditional offer has been issued on [DATE]. Please check"
type textarea "x"
type textarea "Hi, your unconditional offer has been issued on [DATE]. Please check w"
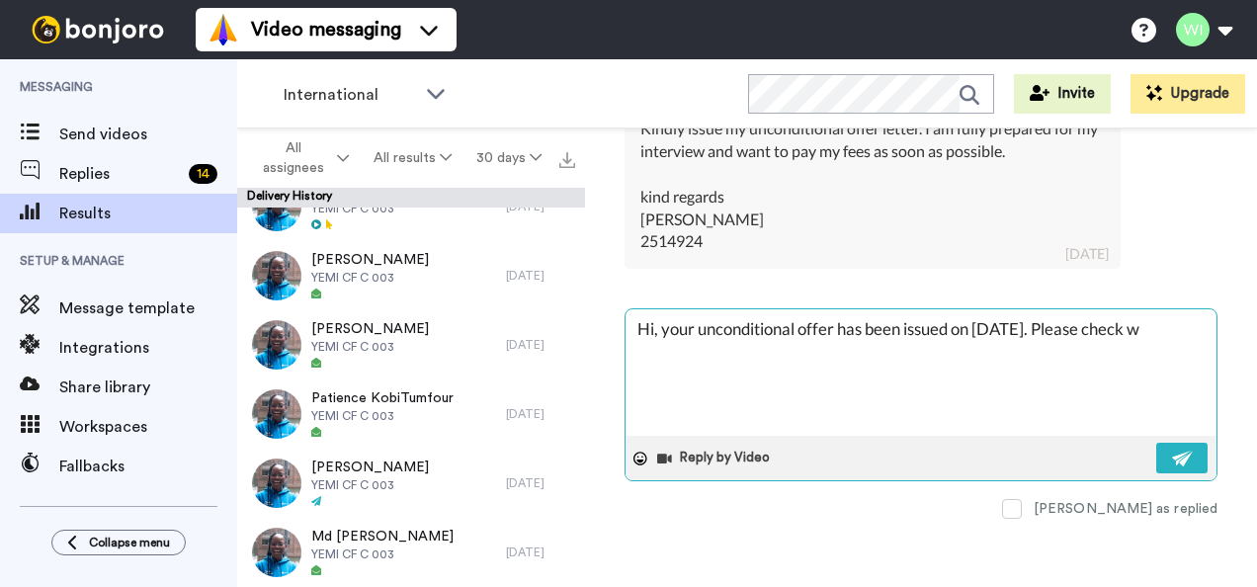
type textarea "x"
type textarea "Hi, your unconditional offer has been issued on [DATE]. Please check wi"
type textarea "x"
type textarea "Hi, your unconditional offer has been issued on [DATE]. Please check wit"
type textarea "x"
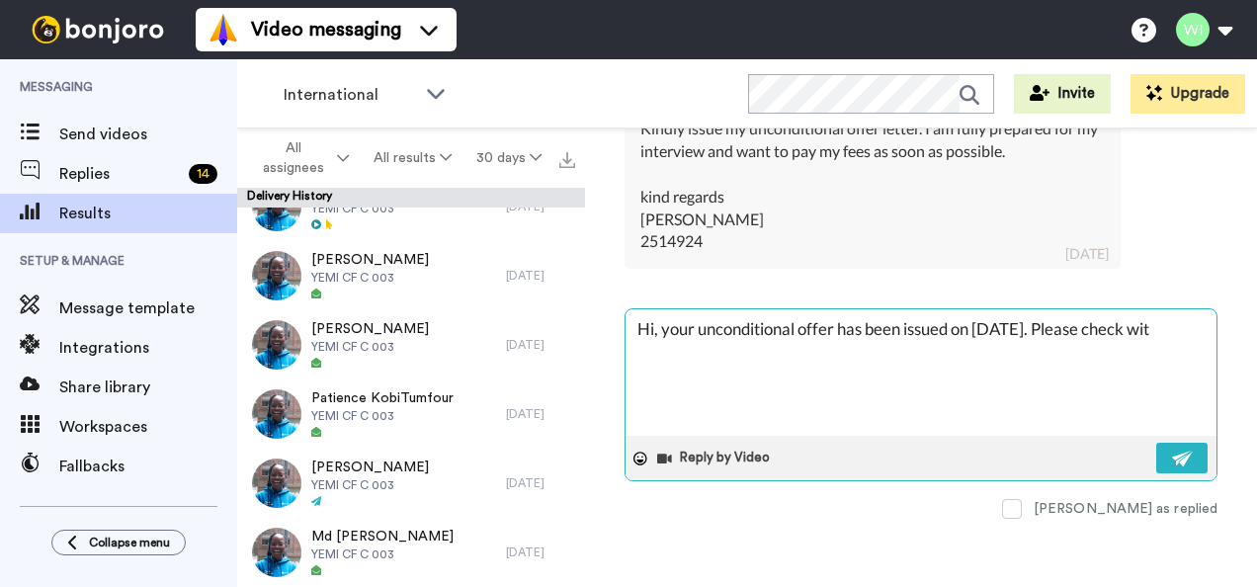
type textarea "Hi, your unconditional offer has been issued on [DATE]. Please check with"
type textarea "x"
type textarea "Hi, your unconditional offer has been issued on [DATE]. Please check with"
type textarea "x"
type textarea "Hi, your unconditional offer has been issued on [DATE]. Please check with y"
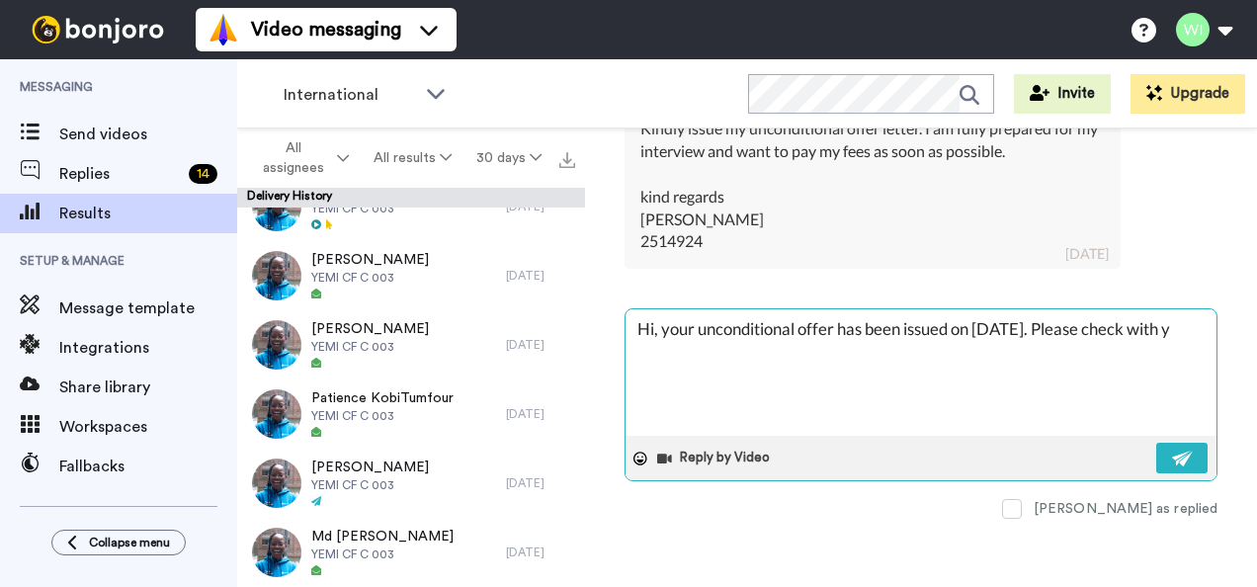
type textarea "x"
type textarea "Hi, your unconditional offer has been issued on [DATE]. Please check with yi"
type textarea "x"
type textarea "Hi, your unconditional offer has been issued on [DATE]. Please check with yiu"
type textarea "x"
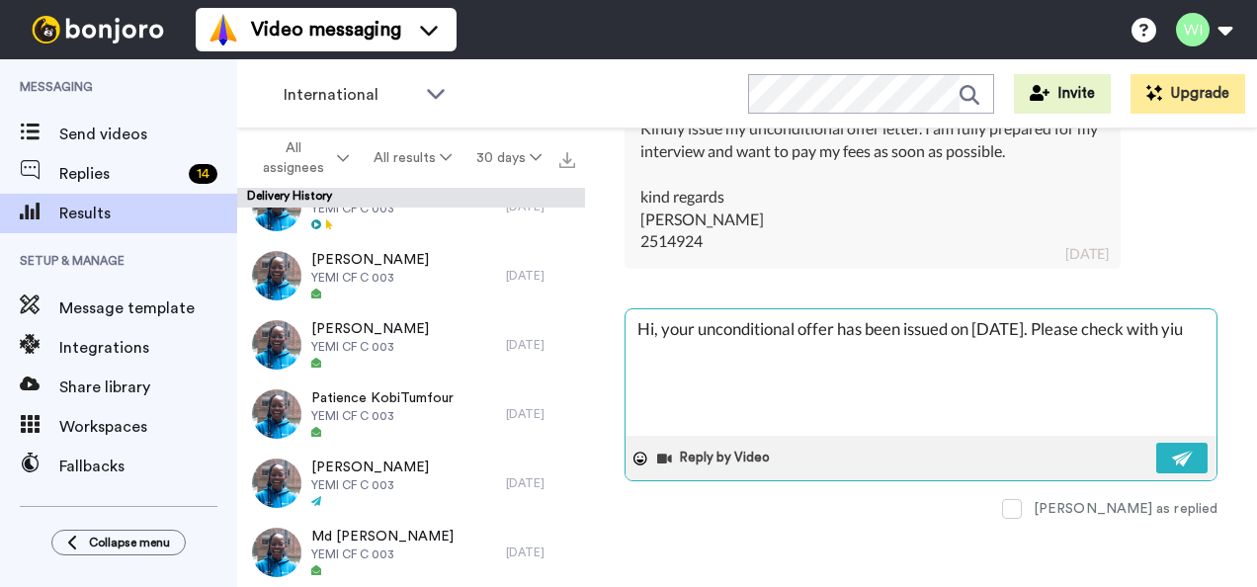
type textarea "Hi, your unconditional offer has been issued on [DATE]. Please check with yiur"
type textarea "x"
type textarea "Hi, your unconditional offer has been issued on [DATE]. Please check with yiur"
type textarea "x"
type textarea "Hi, your unconditional offer has been issued on [DATE]. Please check with yiur"
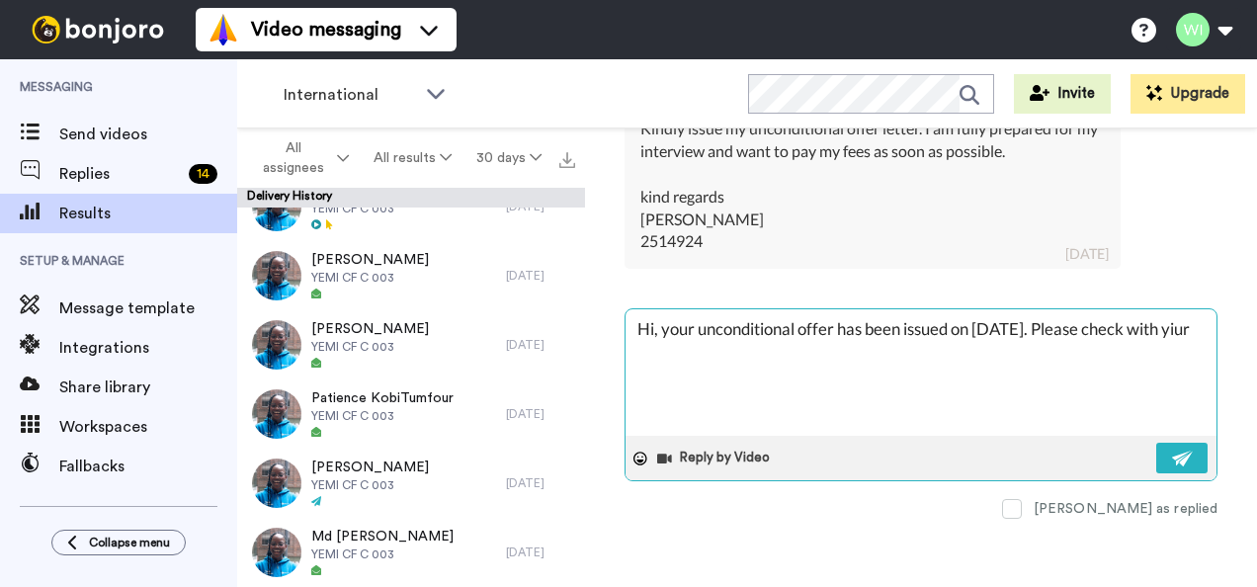
type textarea "x"
type textarea "Hi, your unconditional offer has been issued on [DATE]. Please check with yiu"
type textarea "x"
type textarea "Hi, your unconditional offer has been issued on [DATE]. Please check with yi"
type textarea "x"
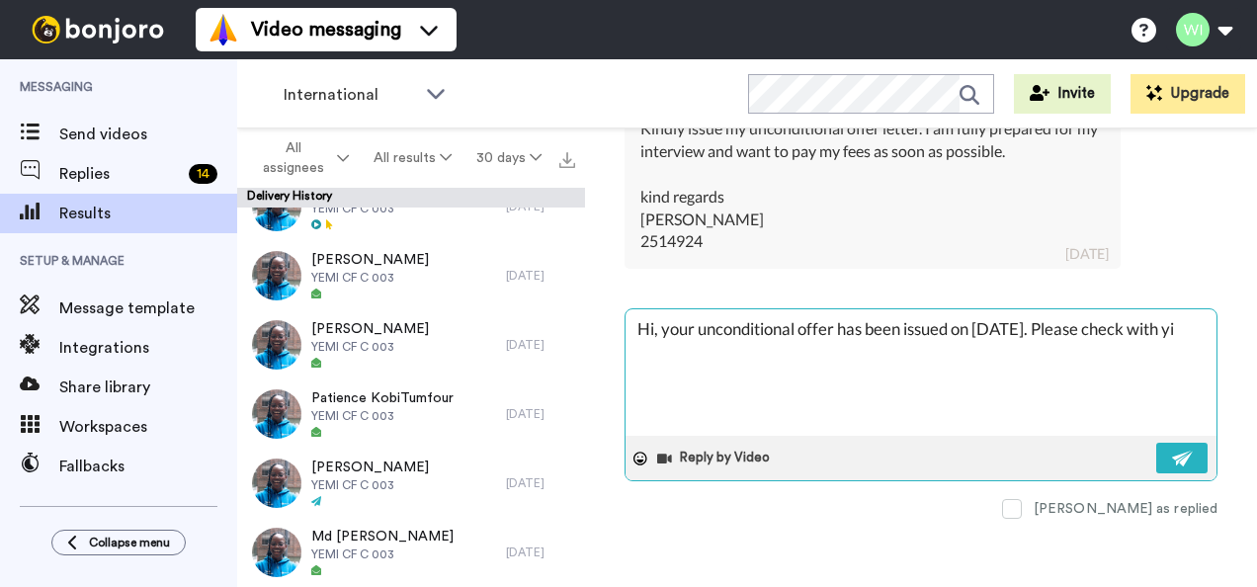
type textarea "Hi, your unconditional offer has been issued on [DATE]. Please check with y"
type textarea "x"
type textarea "Hi, your unconditional offer has been issued on [DATE]. Please check with yi"
type textarea "x"
type textarea "Hi, your unconditional offer has been issued on [DATE]. Please check with y"
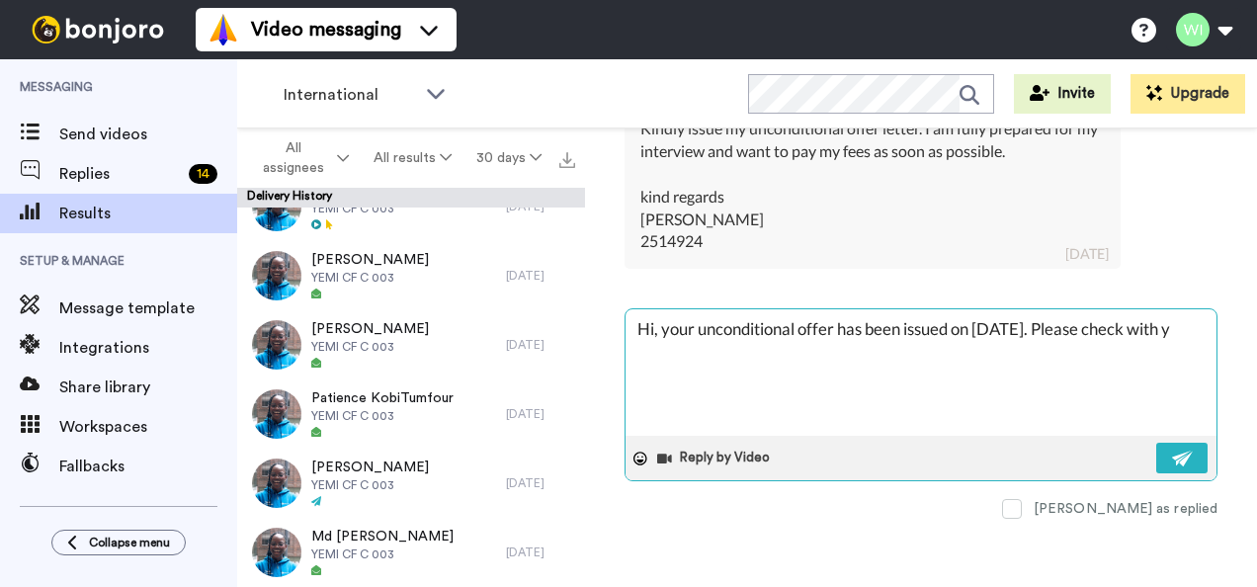
type textarea "x"
type textarea "Hi, your unconditional offer has been issued on [DATE]. Please check with yo"
type textarea "x"
type textarea "Hi, your unconditional offer has been issued on [DATE]. Please check with you"
type textarea "x"
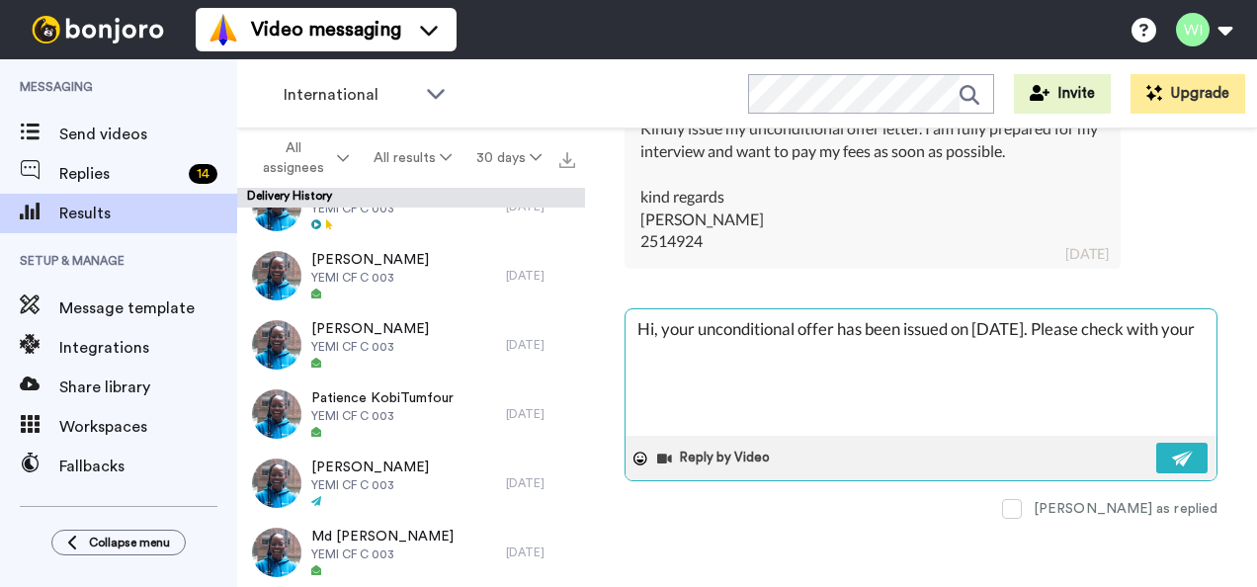
type textarea "Hi, your unconditional offer has been issued on [DATE]. Please check with your"
type textarea "x"
type textarea "Hi, your unconditional offer has been issued on [DATE]. Please check with your …"
type textarea "x"
type textarea "Hi, your unconditional offer has been issued on [DATE]. Please check with your …"
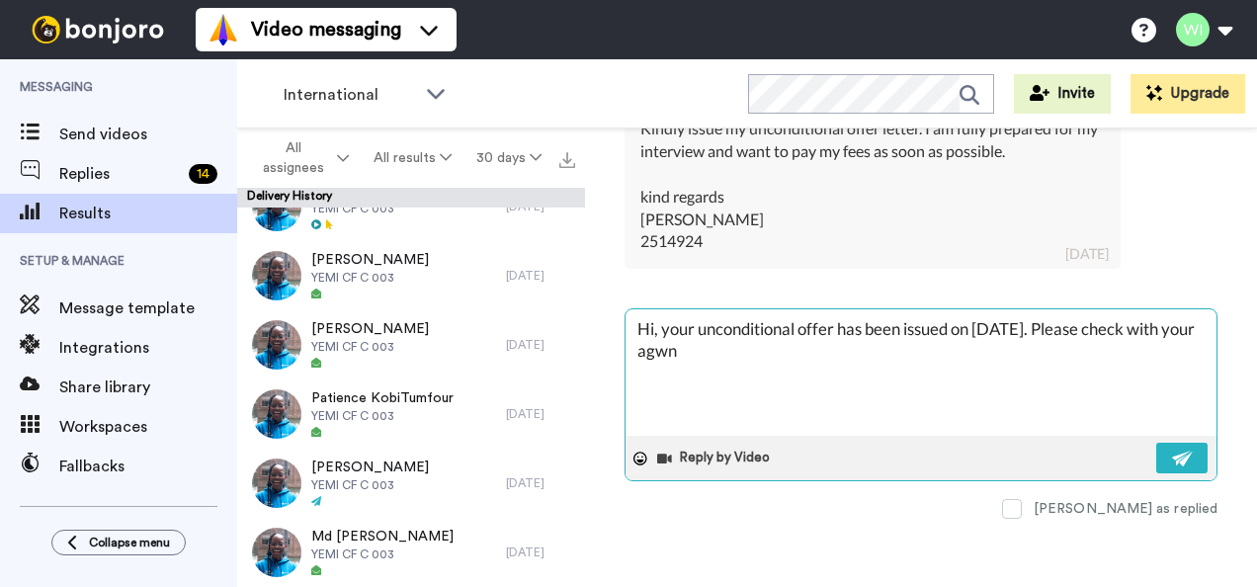
type textarea "x"
type textarea "Hi, your unconditional offer has been issued on [DATE]. Please check with your …"
type textarea "x"
type textarea "Hi, your unconditional offer has been issued on [DATE]. Please check with your …"
type textarea "x"
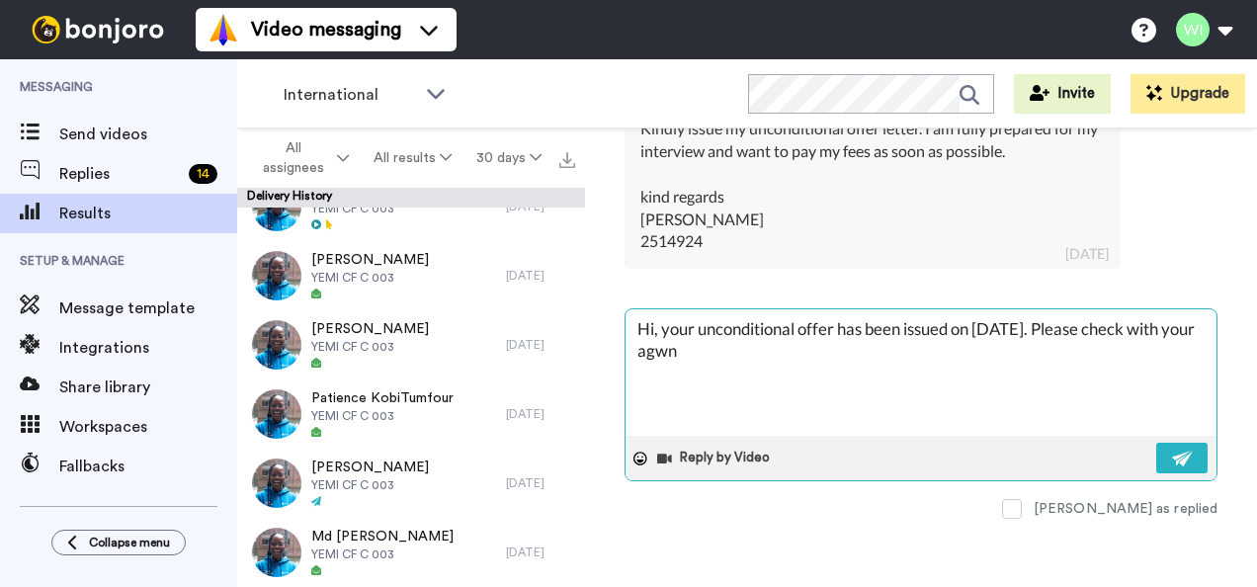
type textarea "Hi, your unconditional offer has been issued on [DATE]. Please check with your …"
type textarea "x"
type textarea "Hi, your unconditional offer has been issued on [DATE]. Please check with your …"
type textarea "x"
type textarea "Hi, your unconditional offer has been issued on [DATE]. Please check with your …"
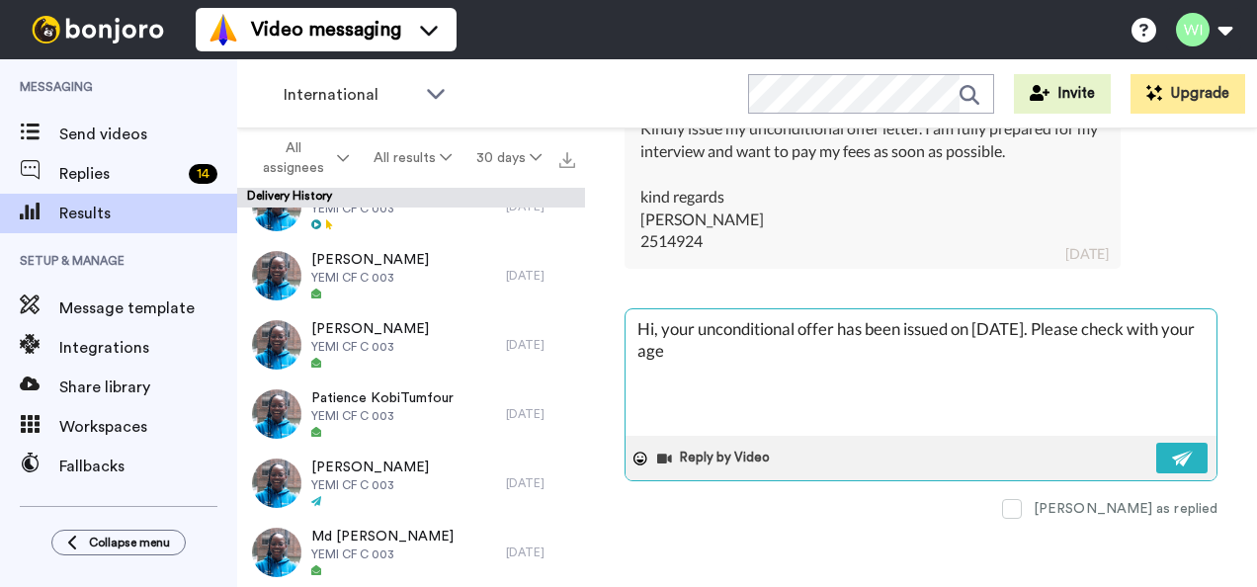
type textarea "x"
type textarea "Hi, your unconditional offer has been issued on [DATE]. Please check with your …"
type textarea "x"
type textarea "Hi, your unconditional offer has been issued on [DATE]. Please check with your …"
type textarea "x"
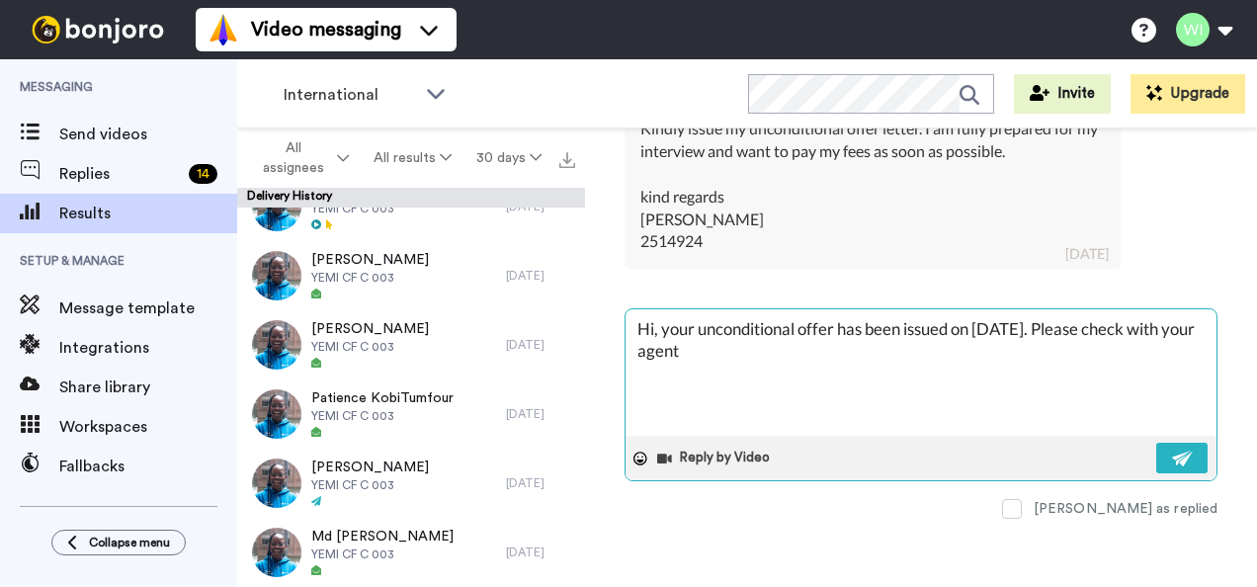
type textarea "Hi, your unconditional offer has been issued on [DATE]. Please check with your …"
click at [1138, 461] on div "Reply by Video" at bounding box center [921, 458] width 591 height 44
click at [1156, 456] on button at bounding box center [1181, 458] width 51 height 31
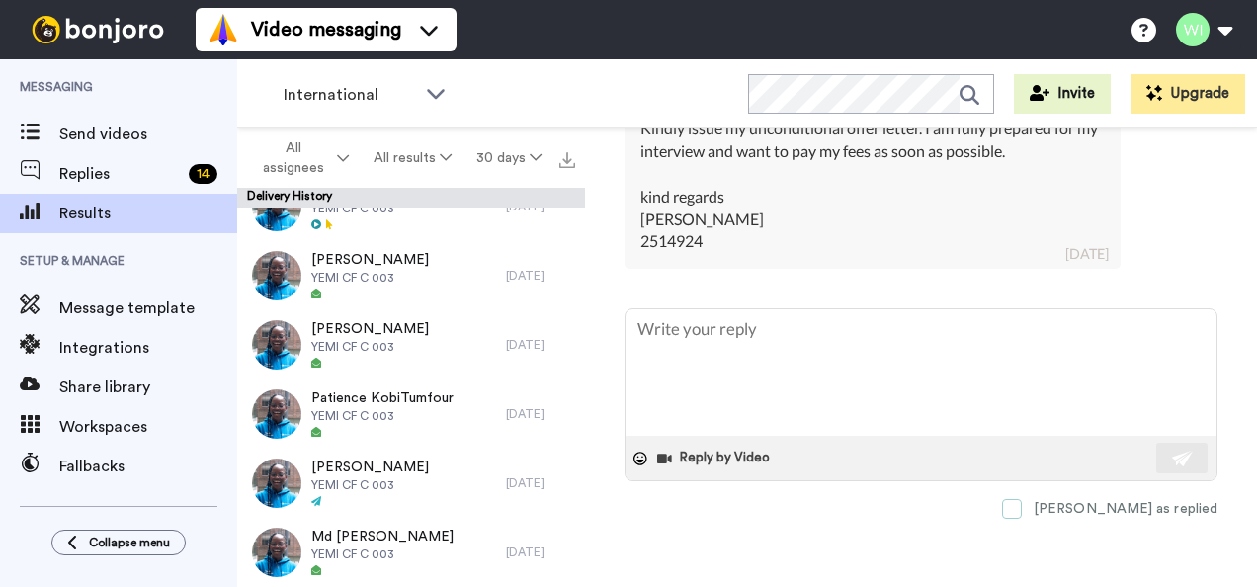
click at [1022, 508] on span at bounding box center [1012, 509] width 20 height 20
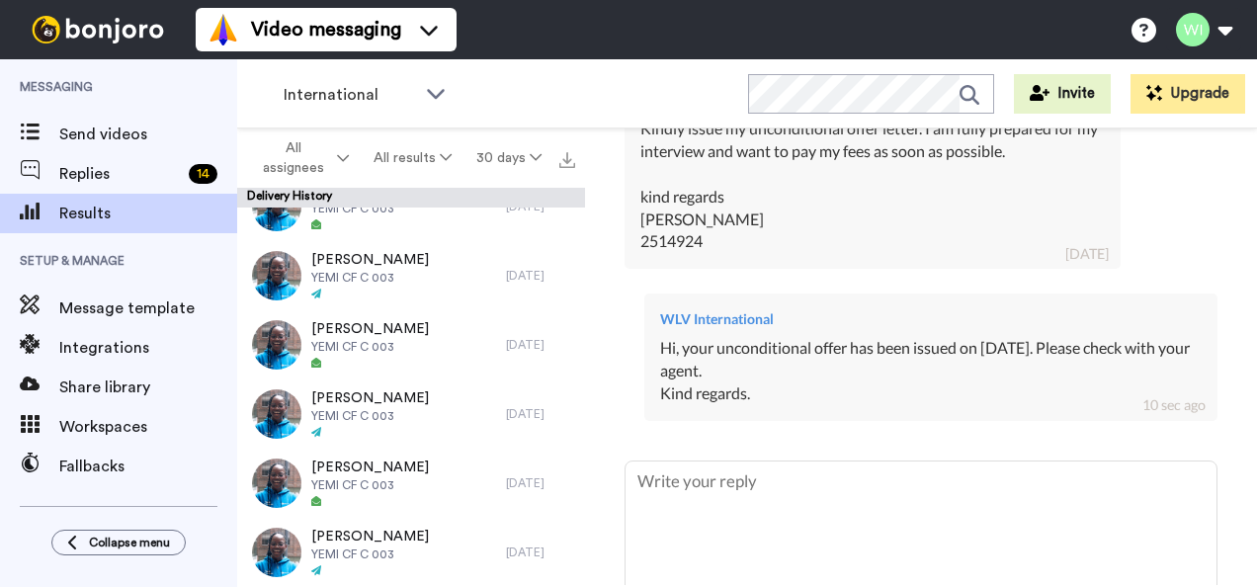
scroll to position [0, 0]
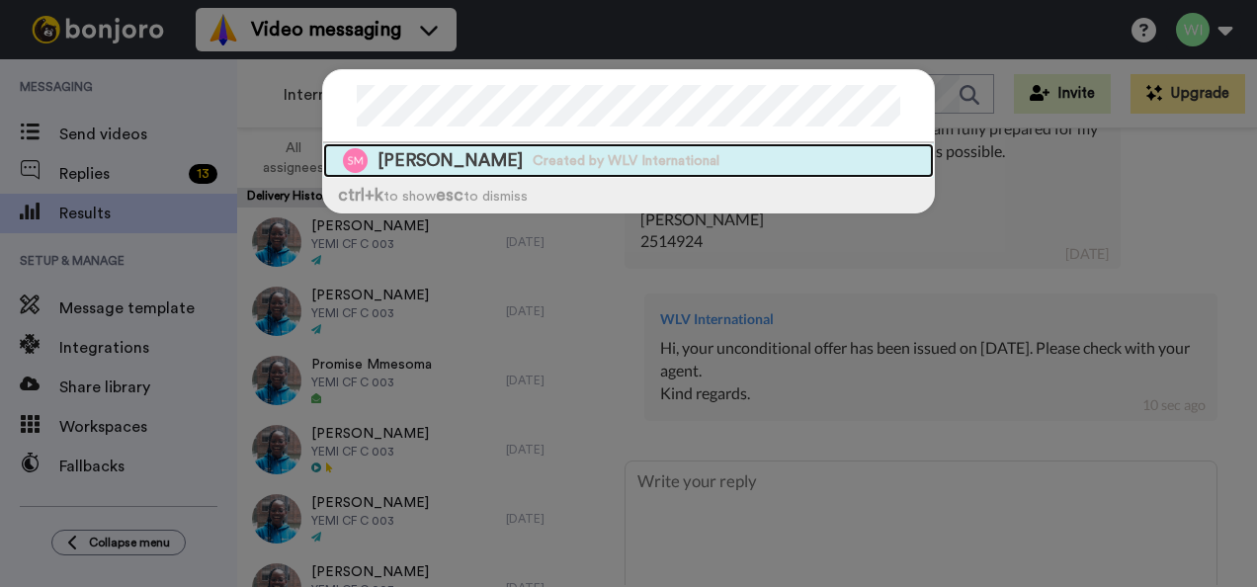
click at [557, 174] on div "[PERSON_NAME] Created by WLV International" at bounding box center [628, 160] width 611 height 35
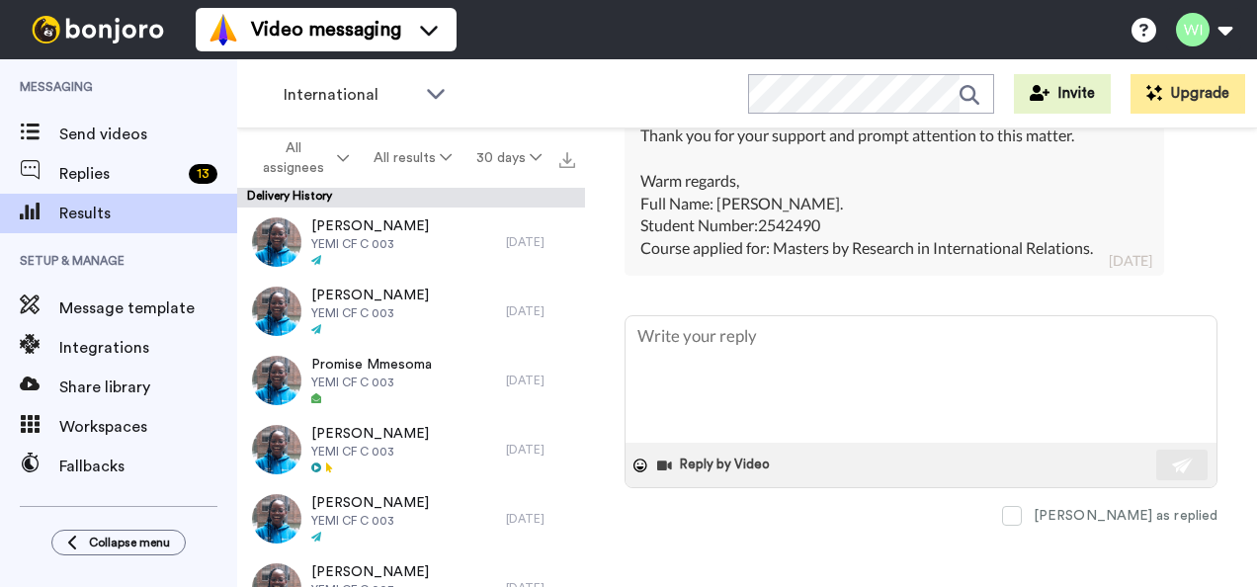
scroll to position [1755, 0]
drag, startPoint x: 832, startPoint y: 320, endPoint x: 760, endPoint y: 325, distance: 72.3
click at [760, 261] on div "Dear Admissions Team, I hope this message finds you well. I am writing to kindl…" at bounding box center [894, 1] width 508 height 519
copy div "2542490"
click at [1141, 219] on div "Dear Admissions Team, I hope this message finds you well. I am writing to kindl…" at bounding box center [894, 1] width 508 height 519
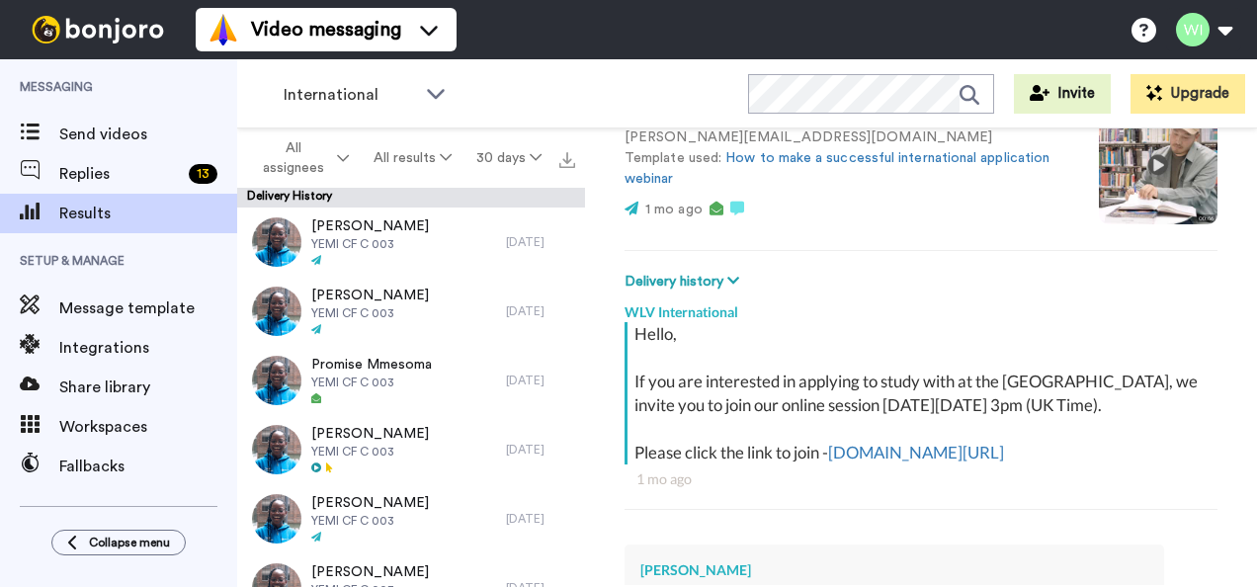
scroll to position [0, 0]
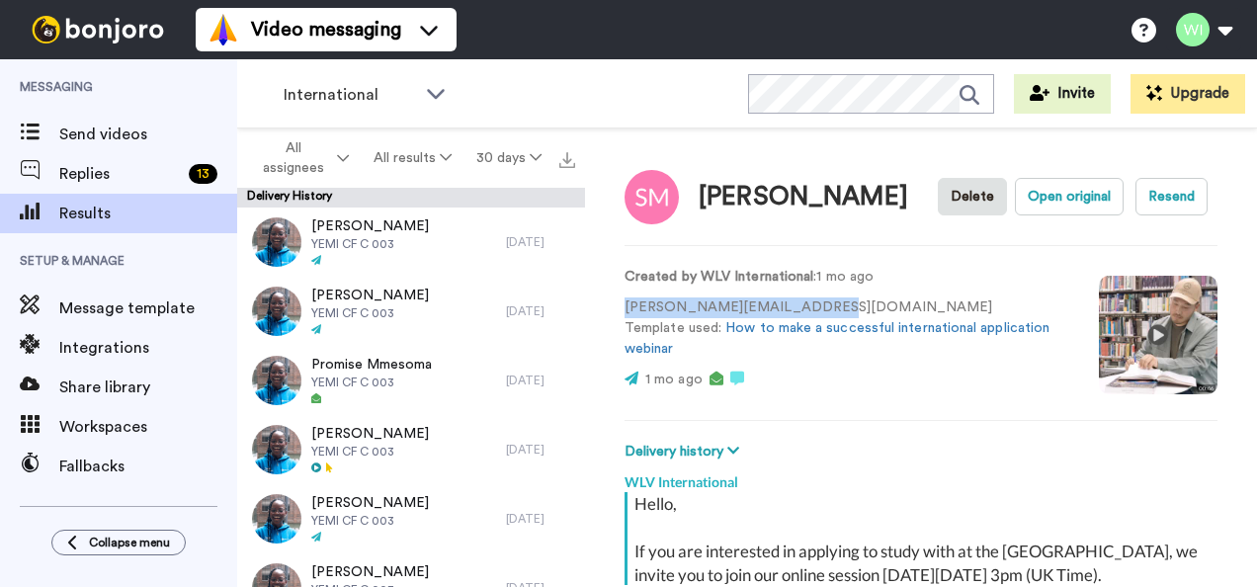
drag, startPoint x: 623, startPoint y: 358, endPoint x: 825, endPoint y: 348, distance: 202.8
click at [825, 348] on div "[PERSON_NAME] Delete Open original Resend Created by WLV International : 1 mo a…" at bounding box center [921, 356] width 672 height 457
copy p "[PERSON_NAME][EMAIL_ADDRESS][DOMAIN_NAME]"
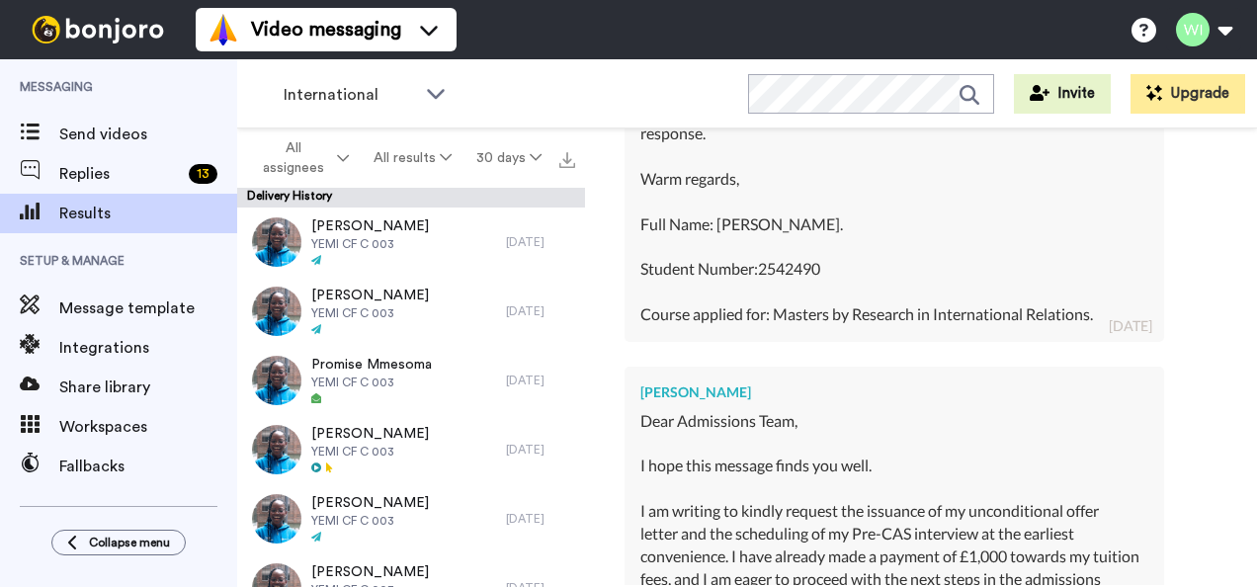
scroll to position [1866, 0]
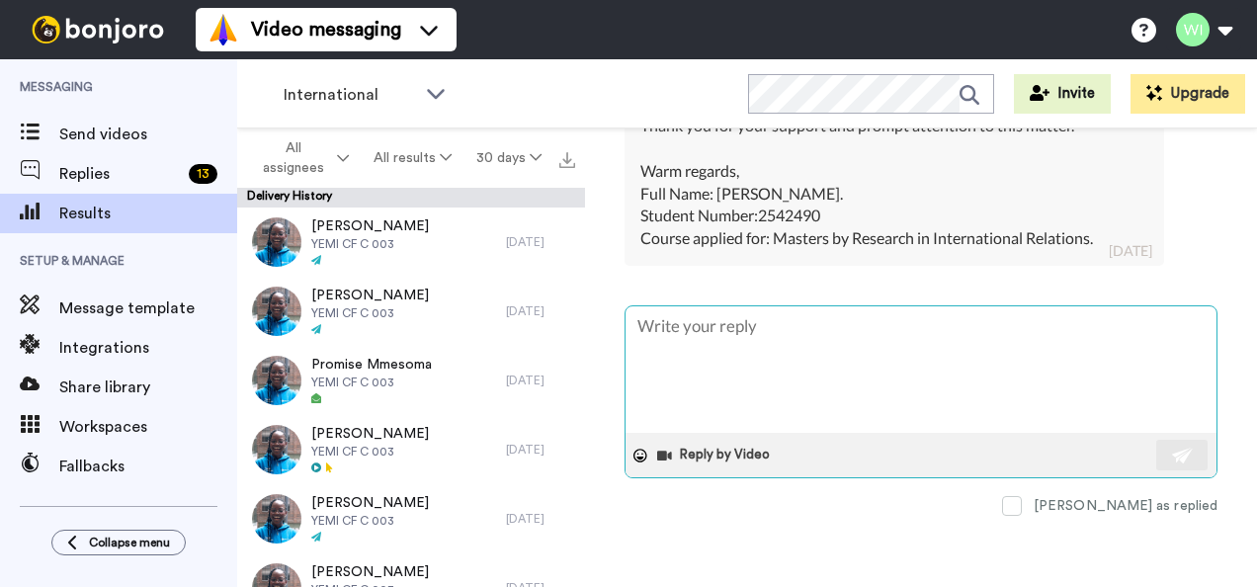
click at [791, 355] on textarea at bounding box center [921, 369] width 591 height 126
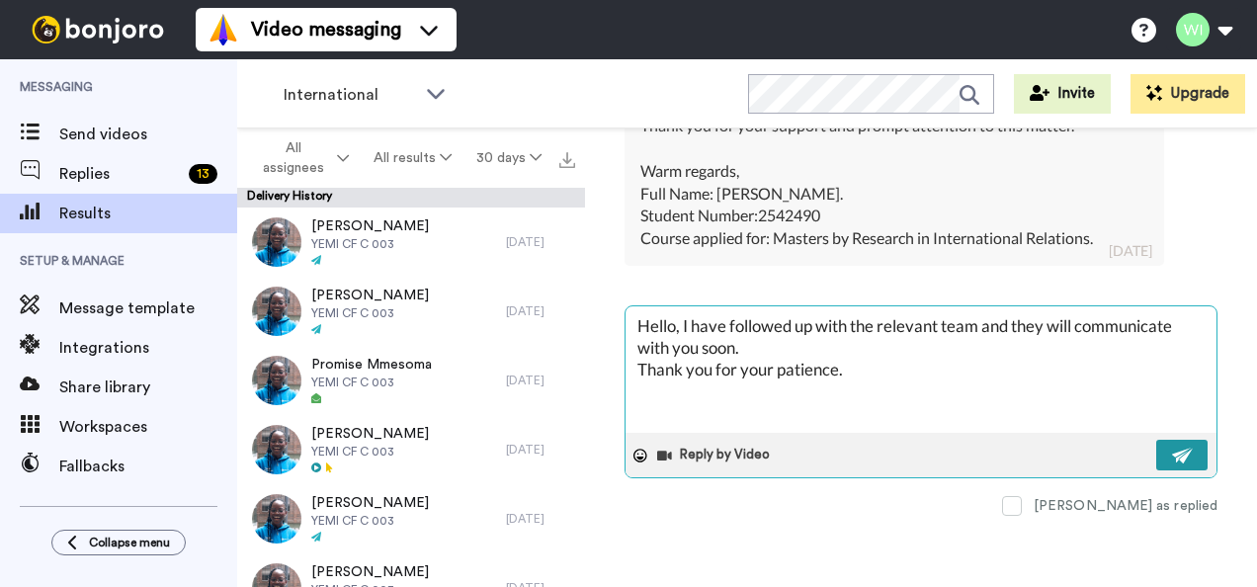
click at [1178, 451] on button at bounding box center [1181, 455] width 51 height 31
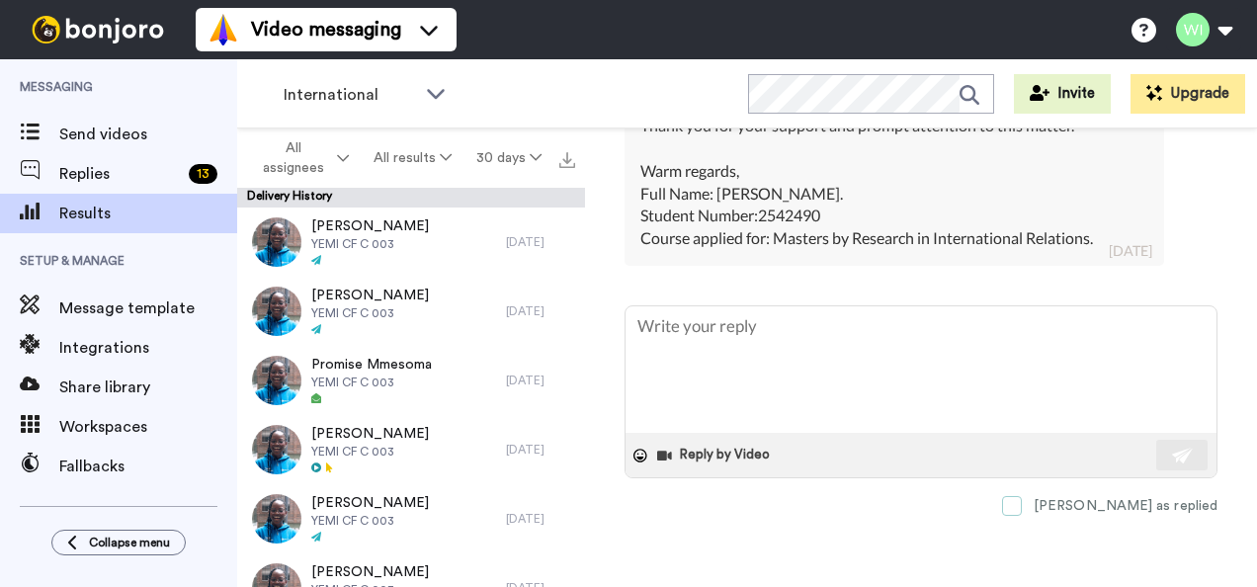
click at [1022, 512] on span at bounding box center [1012, 506] width 20 height 20
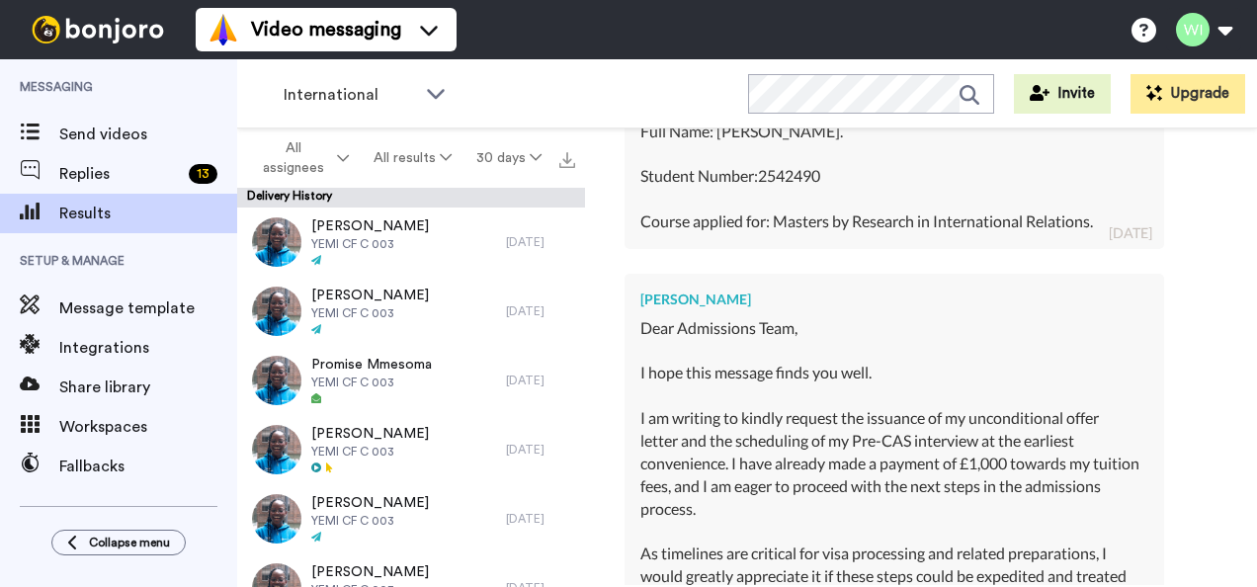
scroll to position [913, 0]
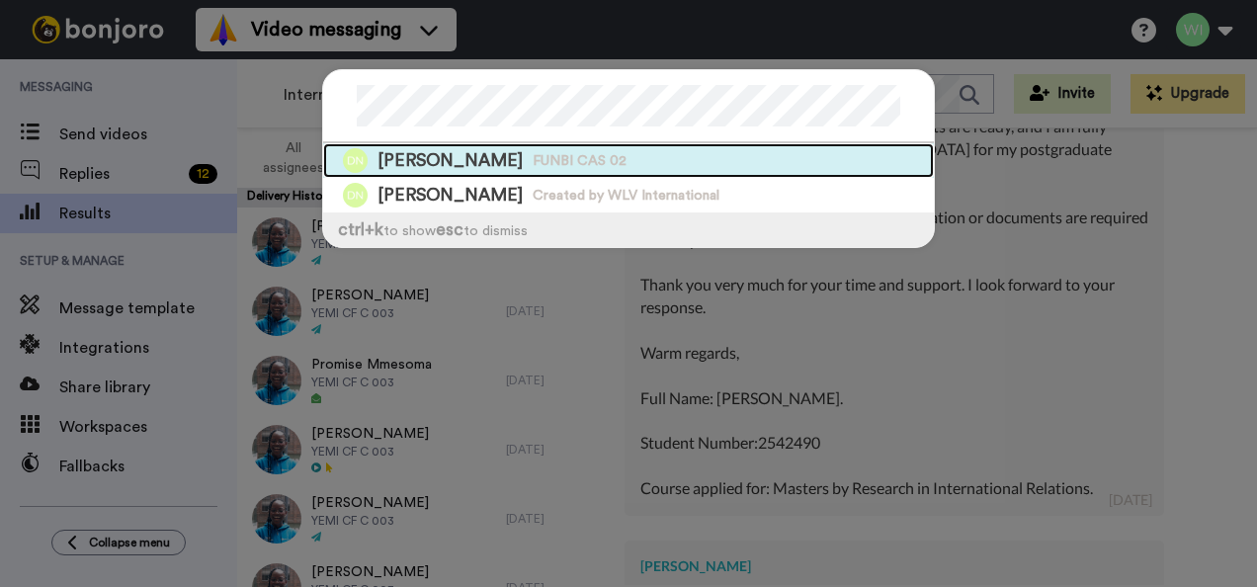
click at [564, 158] on span "FUNBI CAS 02" at bounding box center [580, 161] width 94 height 20
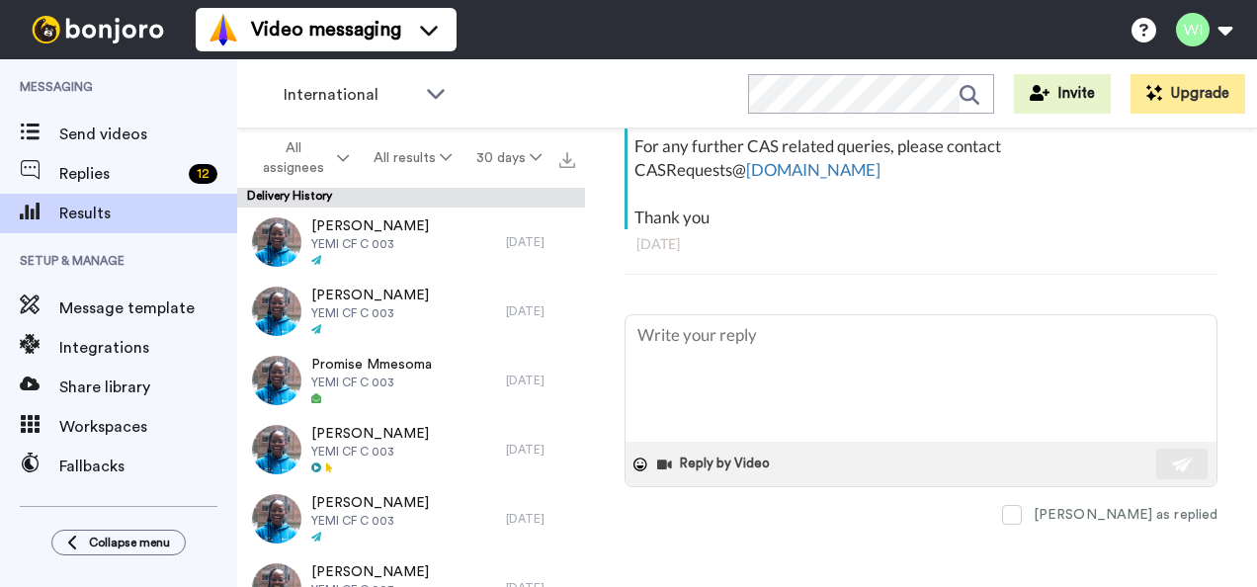
scroll to position [506, 0]
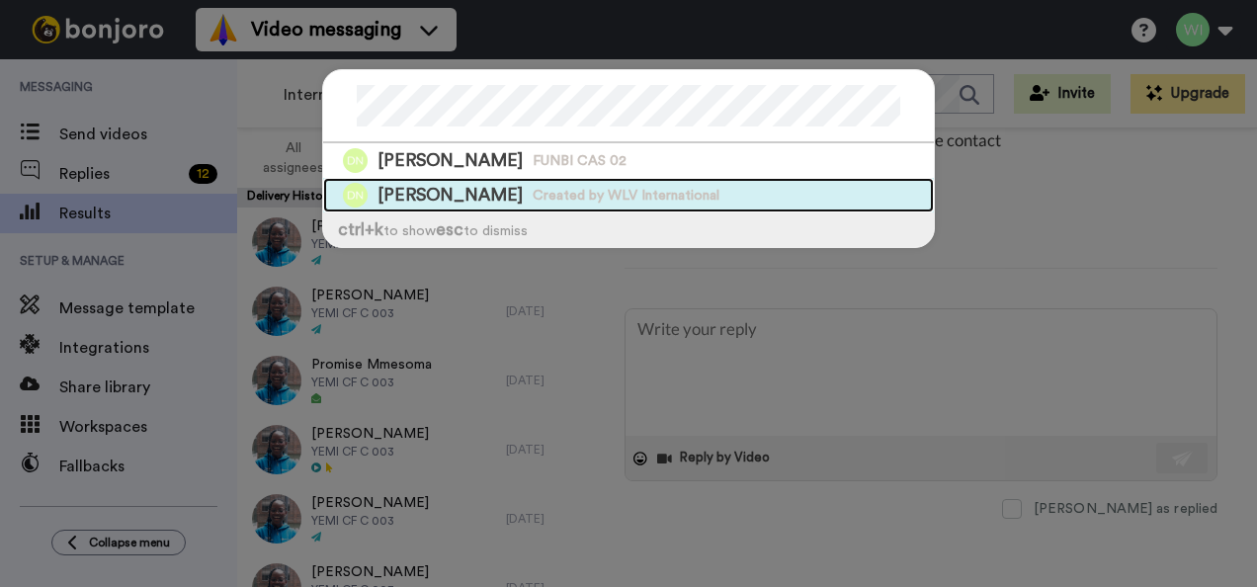
click at [548, 189] on span "Created by WLV International" at bounding box center [626, 196] width 187 height 20
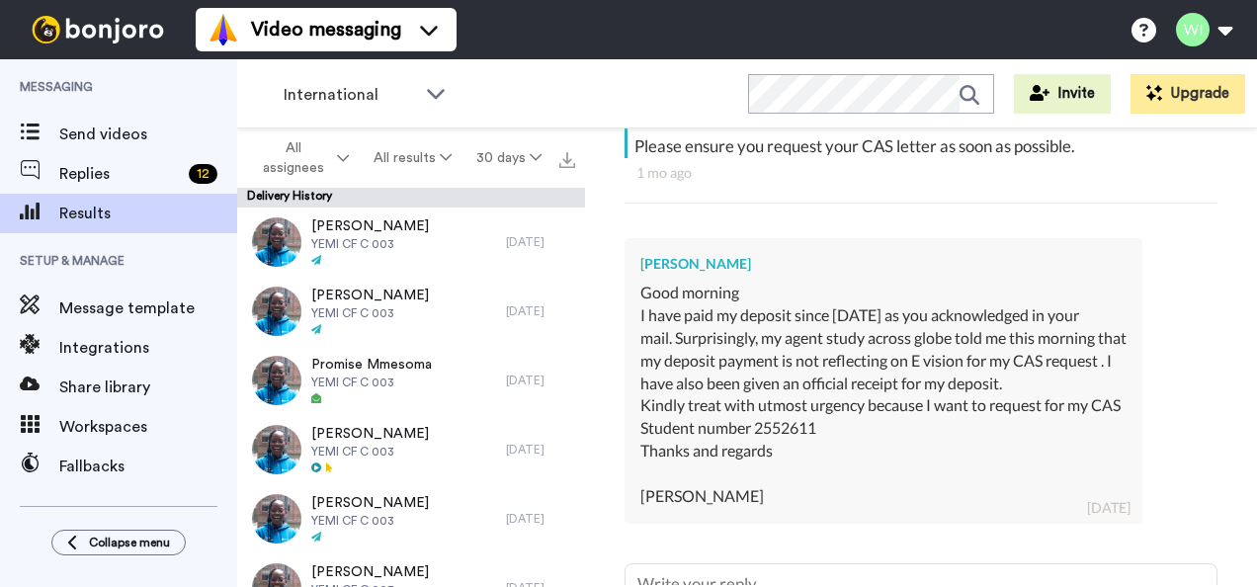
scroll to position [702, 0]
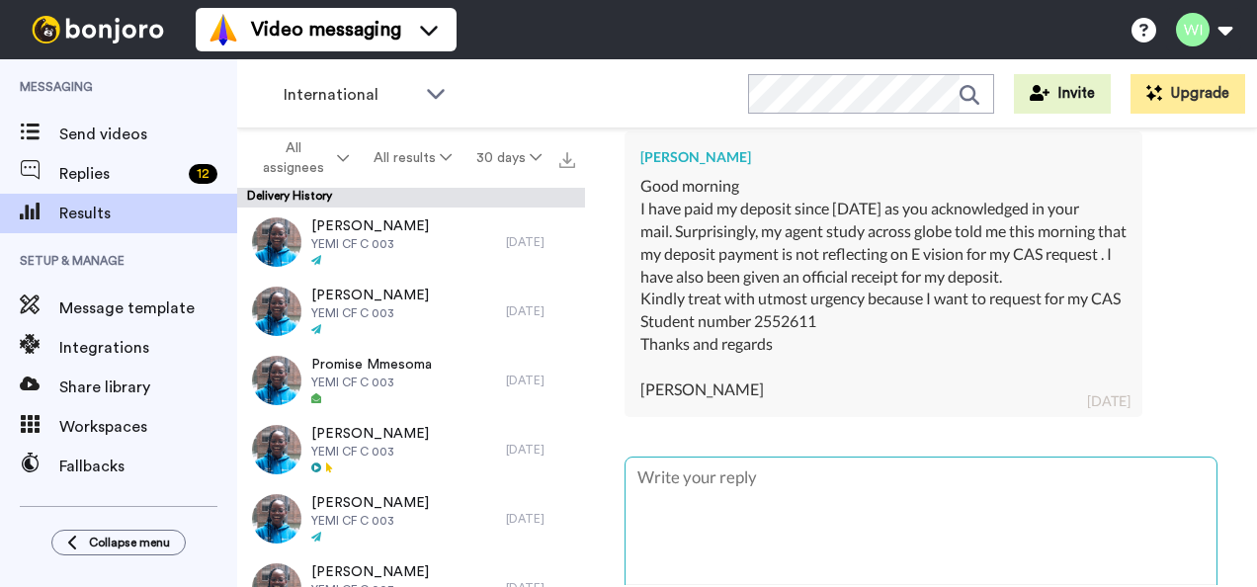
click at [709, 478] on textarea at bounding box center [921, 521] width 591 height 126
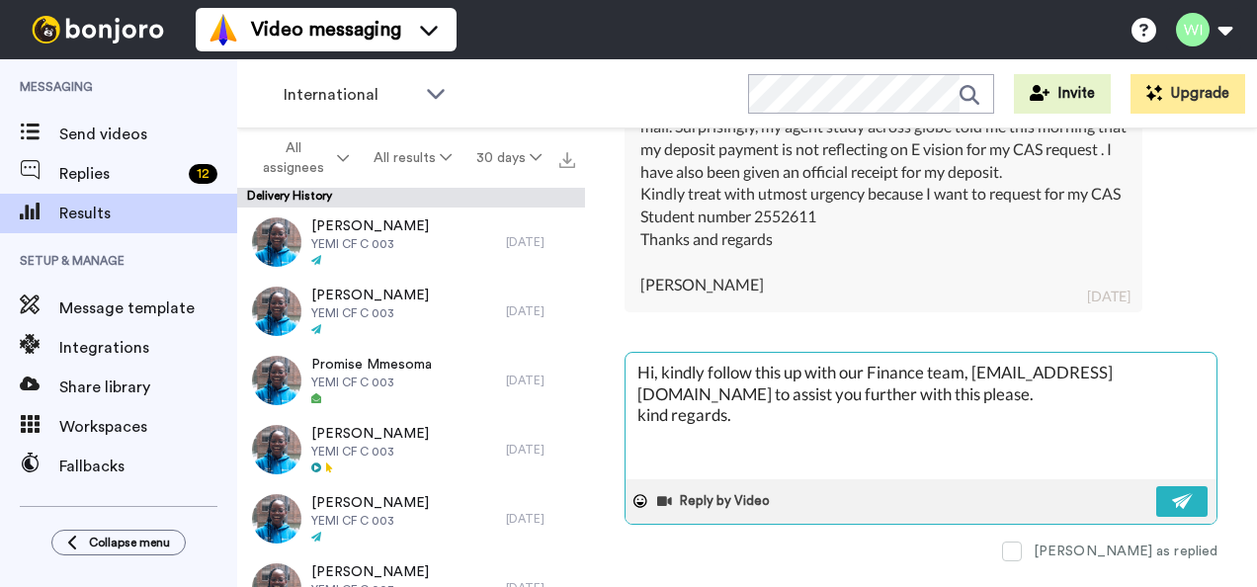
scroll to position [826, 0]
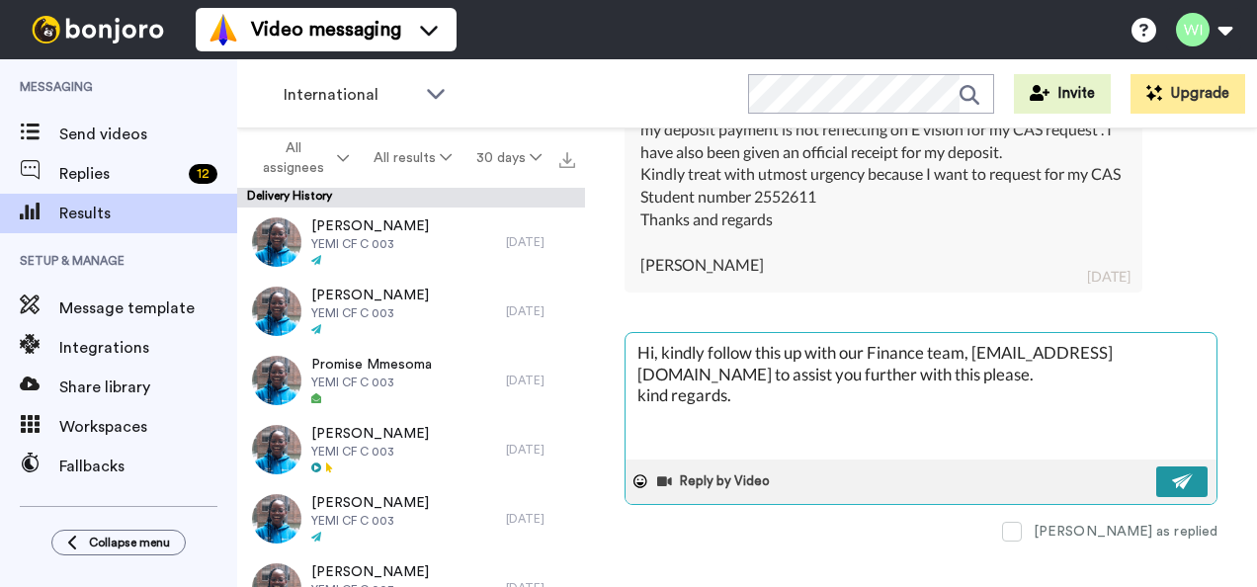
click at [1174, 473] on img at bounding box center [1183, 481] width 22 height 16
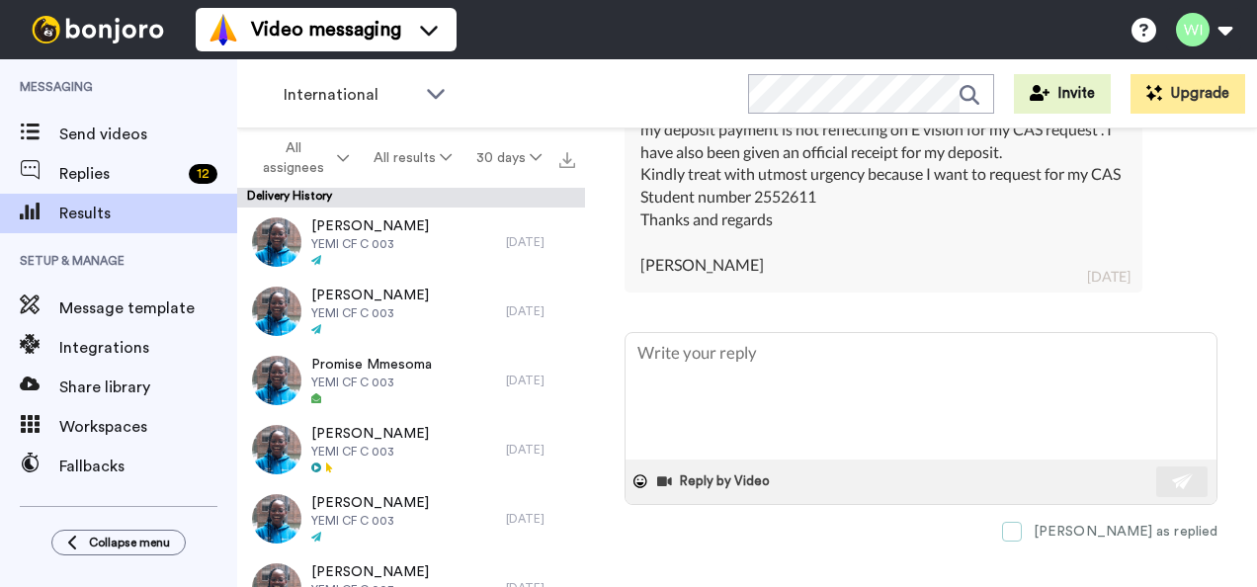
click at [1022, 522] on span at bounding box center [1012, 532] width 20 height 20
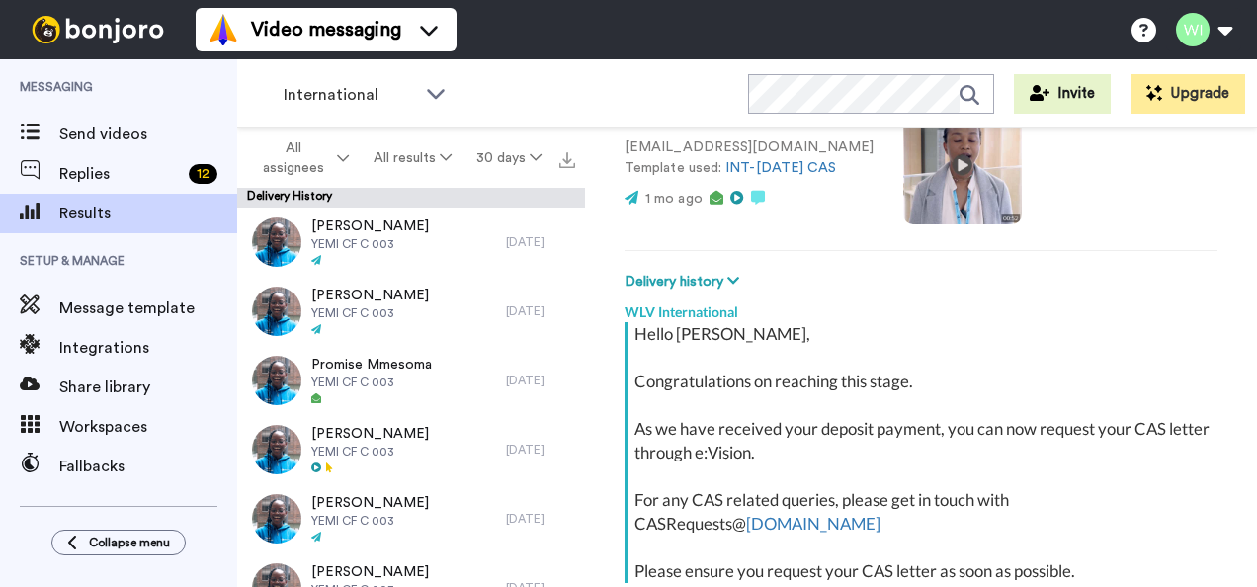
scroll to position [169, 0]
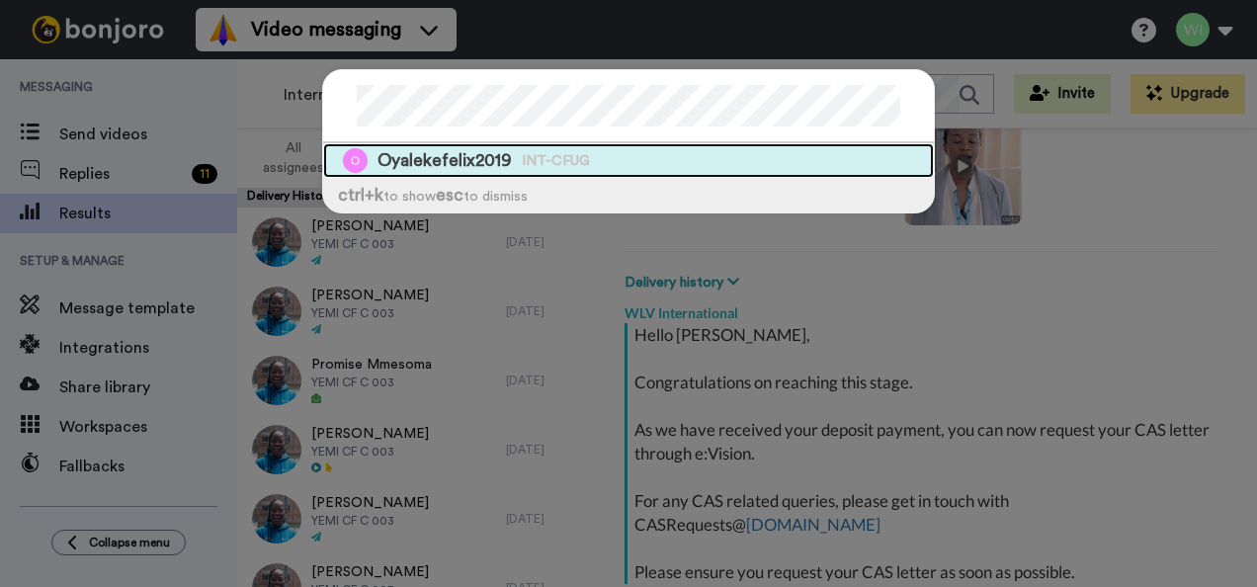
click at [500, 153] on span "Oyalekefelix2019" at bounding box center [445, 160] width 134 height 25
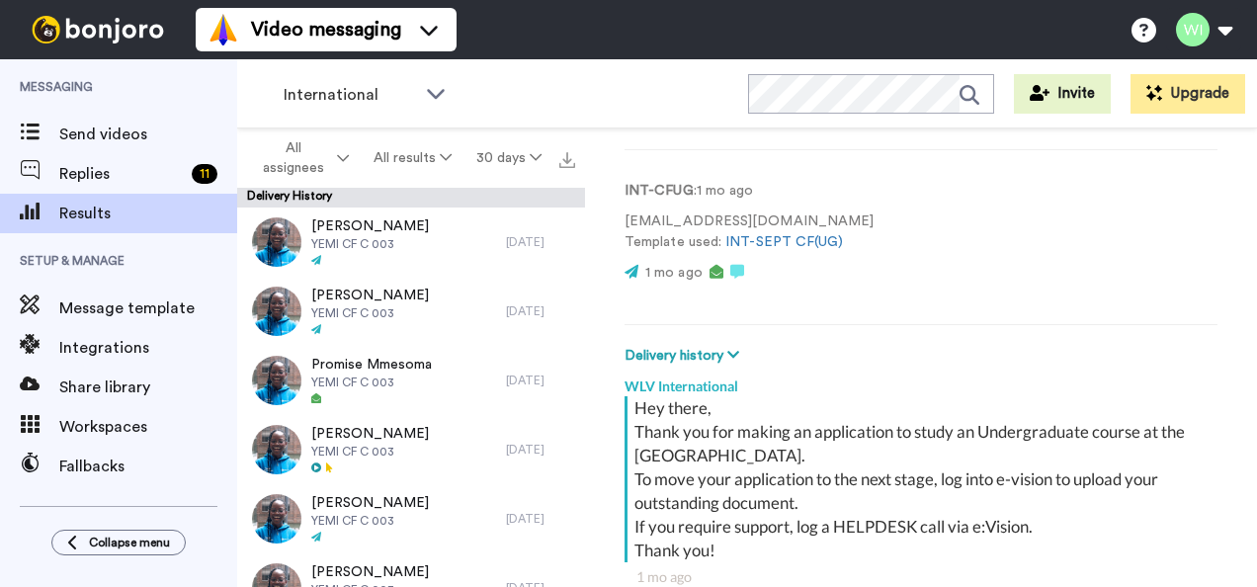
scroll to position [551, 0]
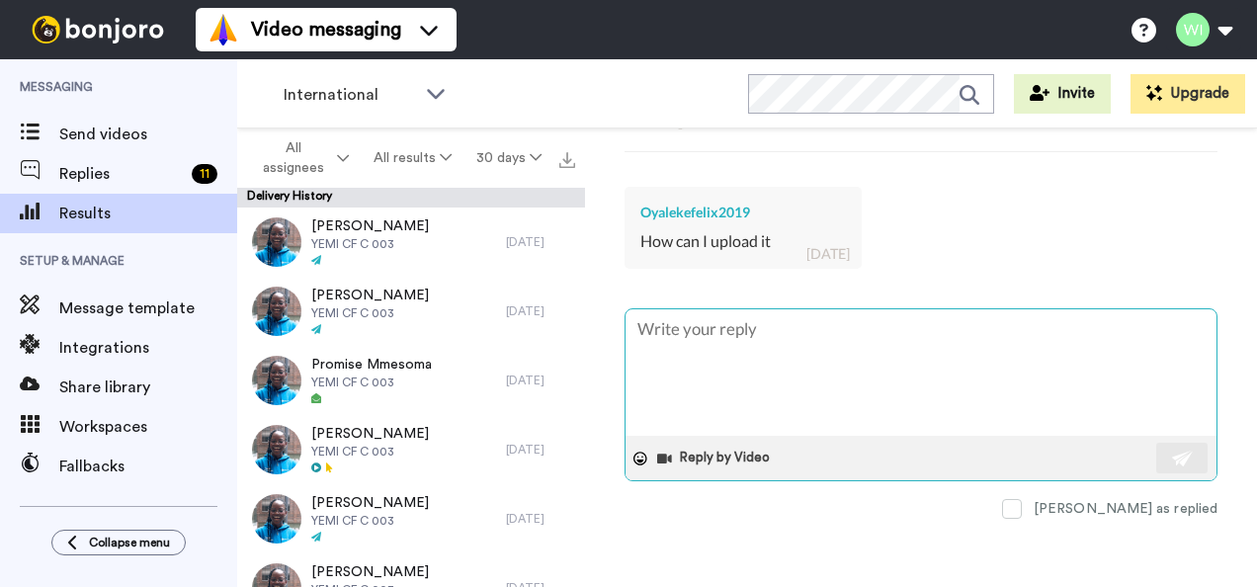
click at [739, 387] on textarea at bounding box center [921, 372] width 591 height 126
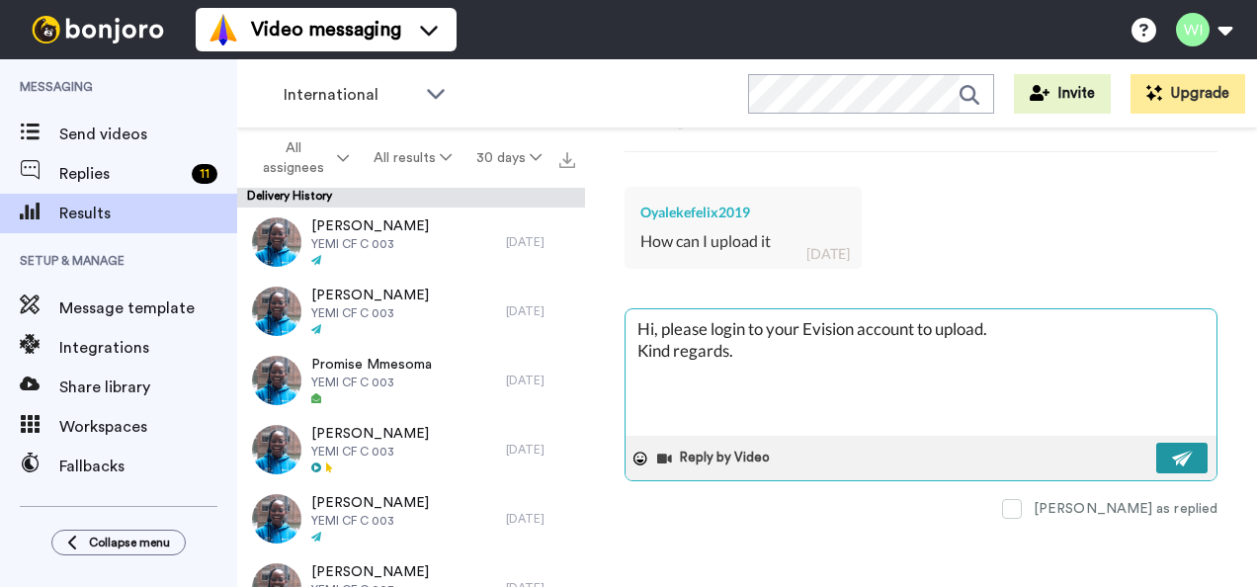
click at [1172, 457] on img at bounding box center [1183, 459] width 22 height 16
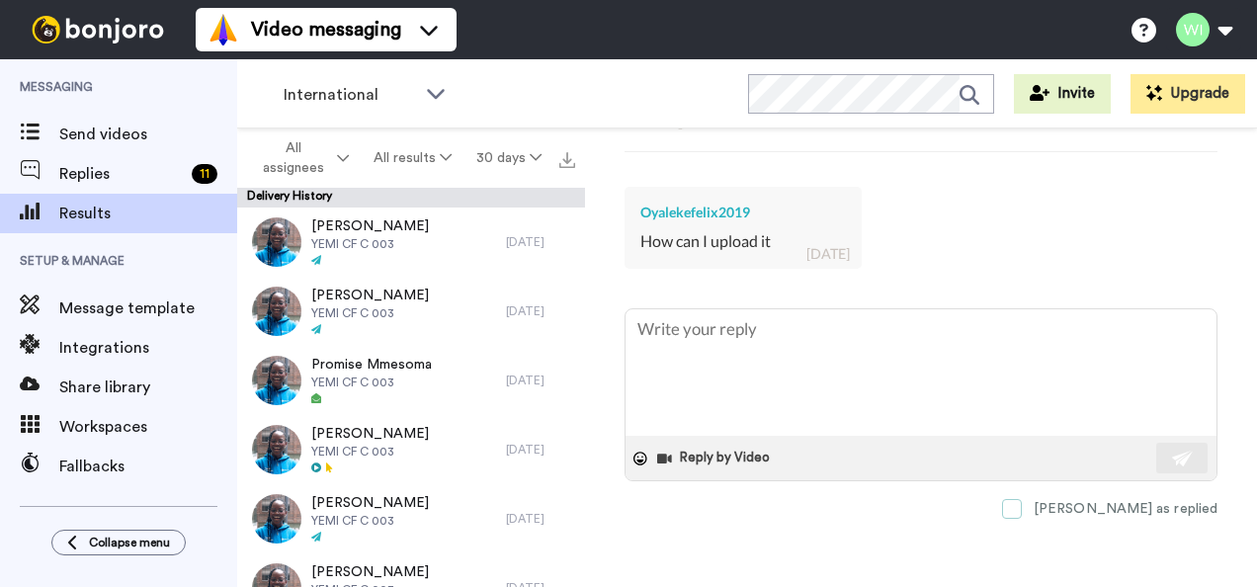
click at [1022, 505] on span at bounding box center [1012, 509] width 20 height 20
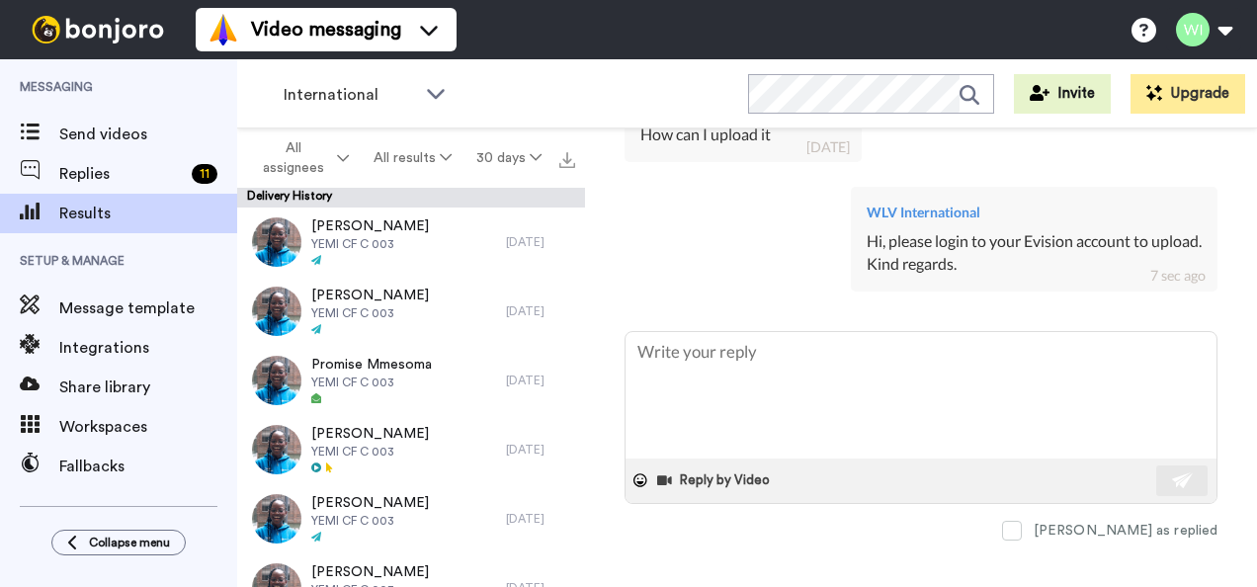
scroll to position [681, 0]
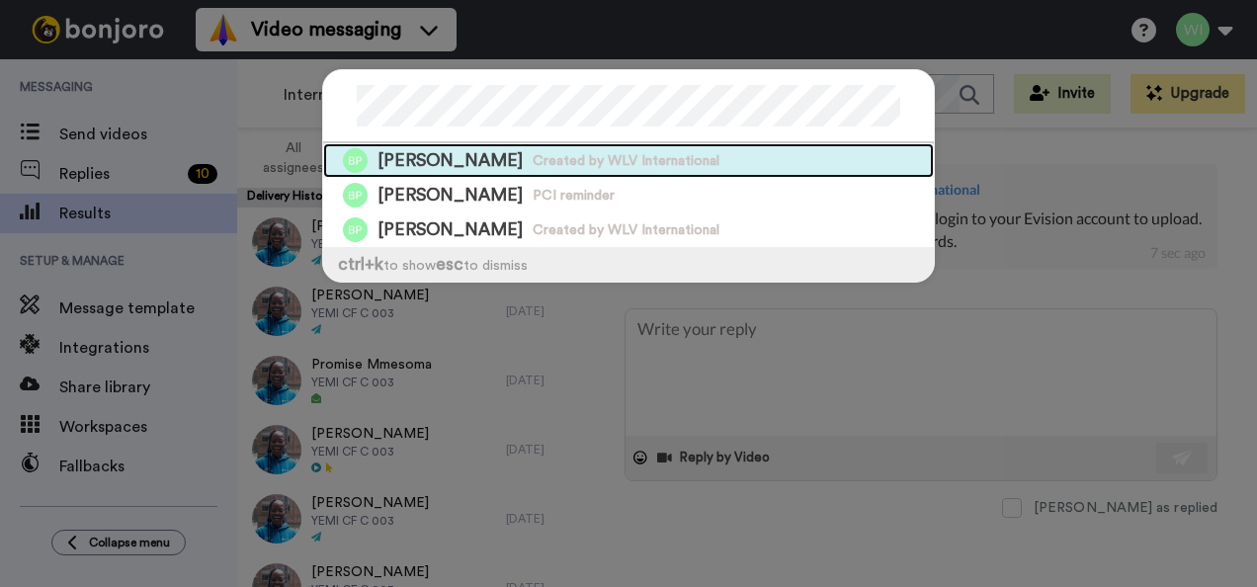
click at [628, 157] on span "Created by WLV International" at bounding box center [626, 161] width 187 height 20
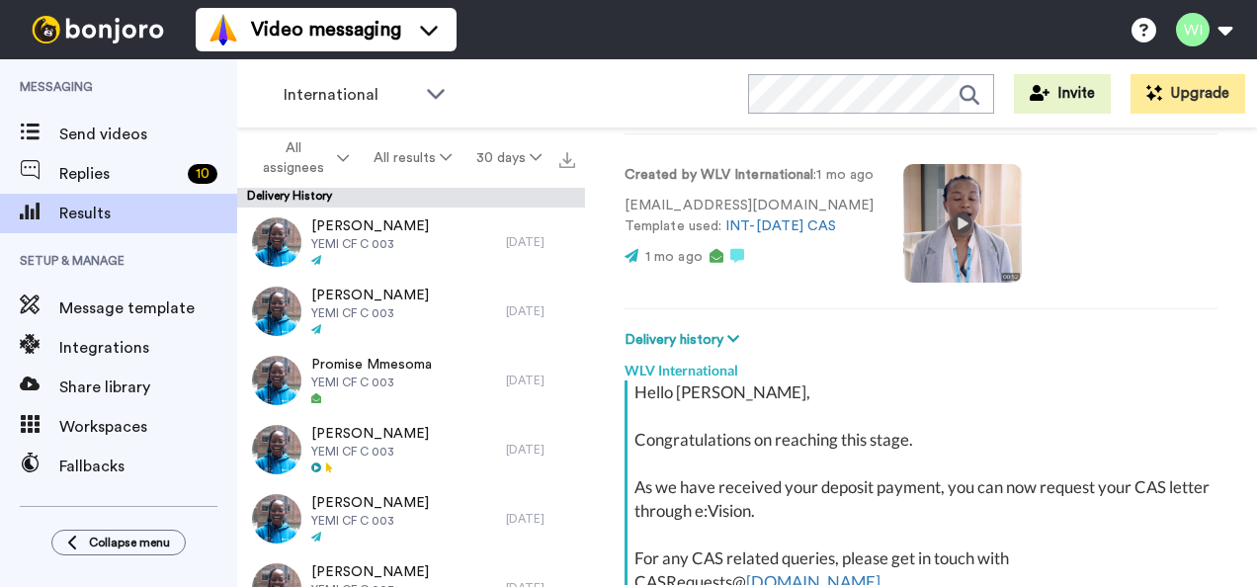
scroll to position [397, 0]
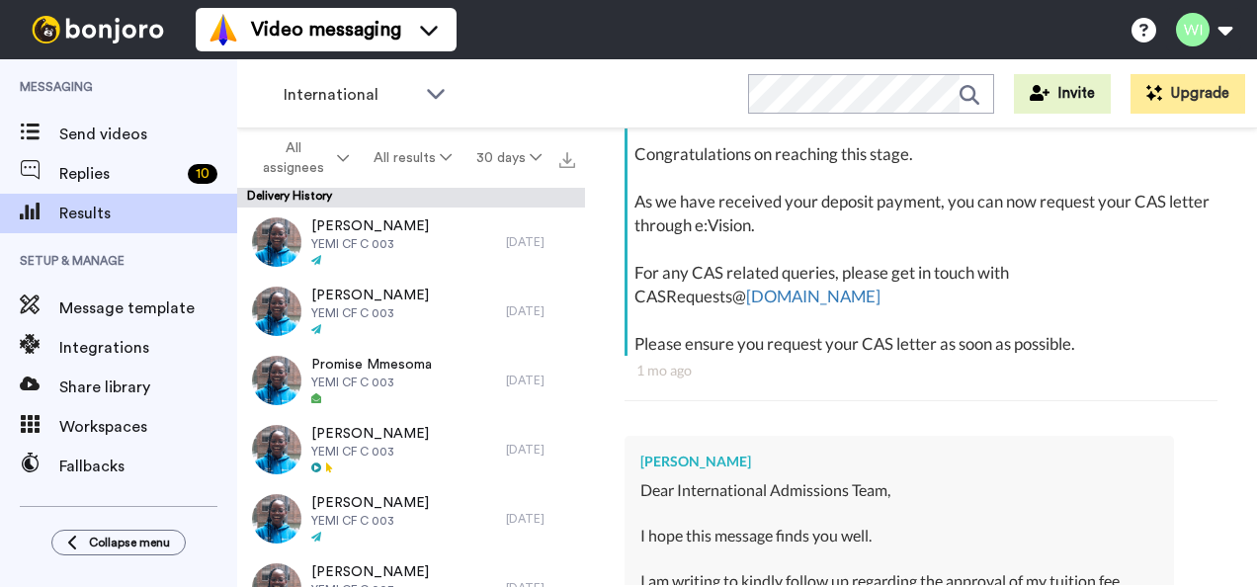
click at [1006, 361] on div "1 mo ago" at bounding box center [920, 371] width 569 height 20
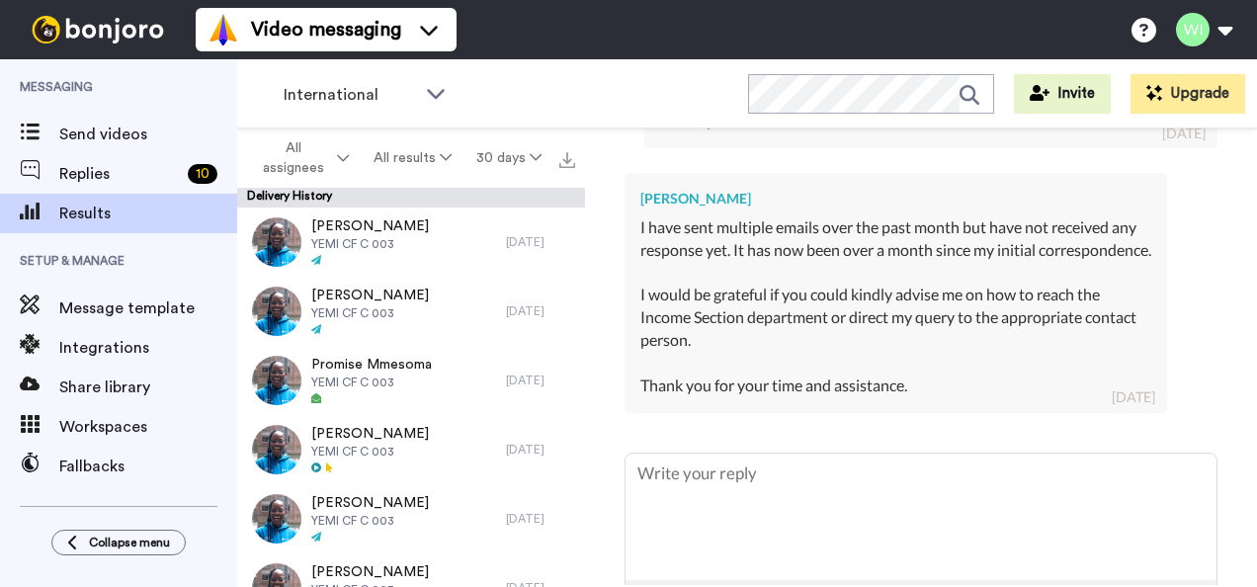
scroll to position [1304, 0]
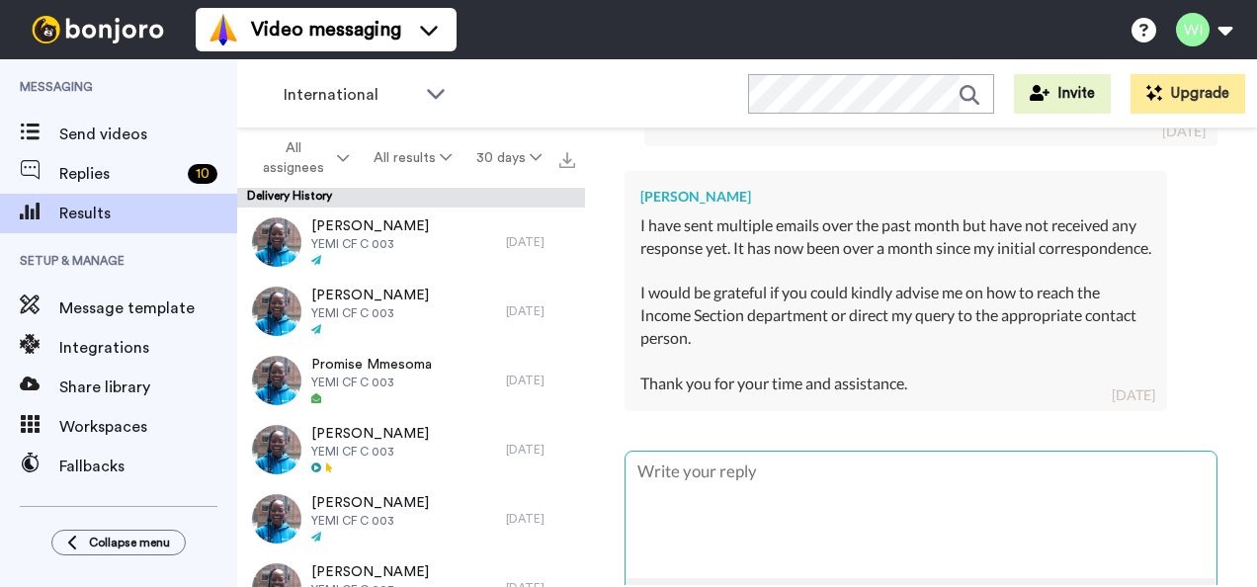
click at [796, 466] on textarea at bounding box center [921, 515] width 591 height 126
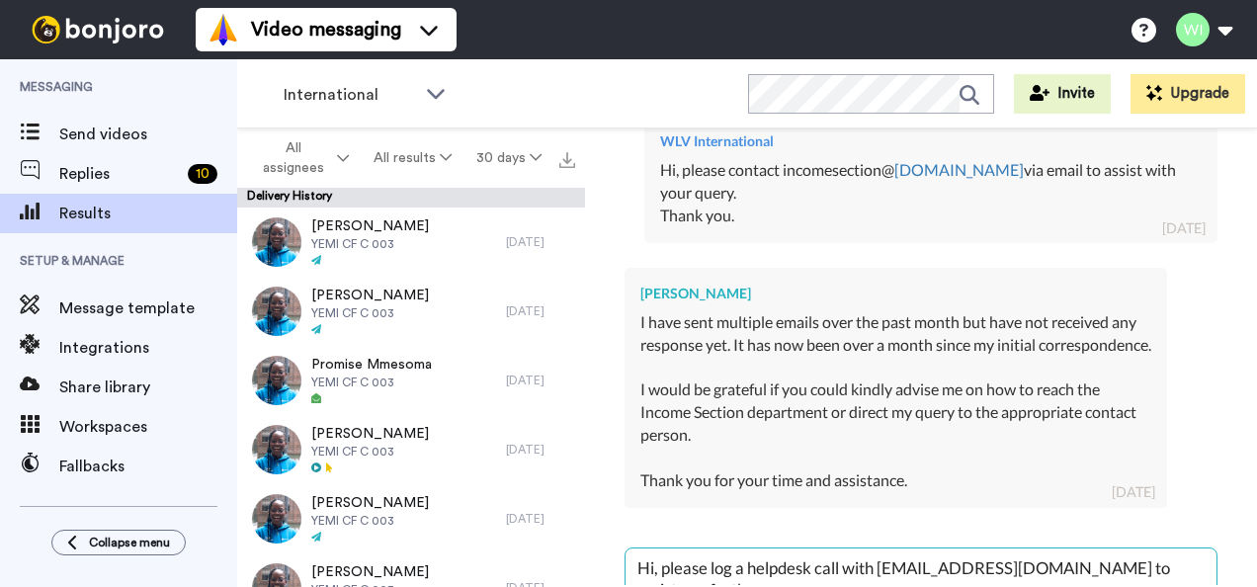
scroll to position [1423, 0]
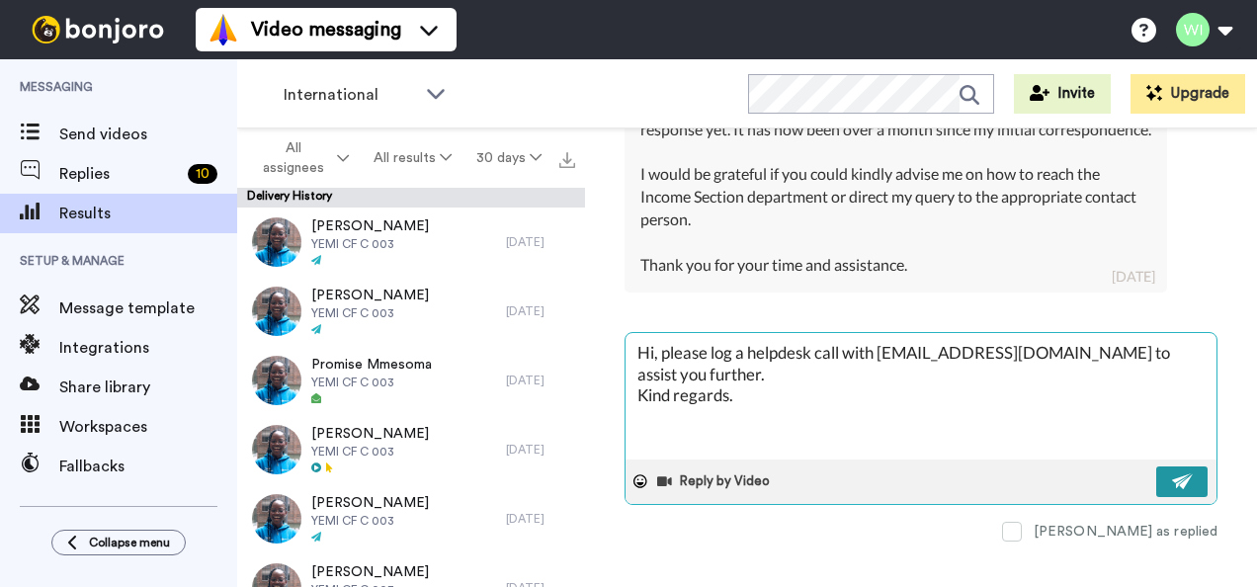
click at [1188, 466] on button at bounding box center [1181, 481] width 51 height 31
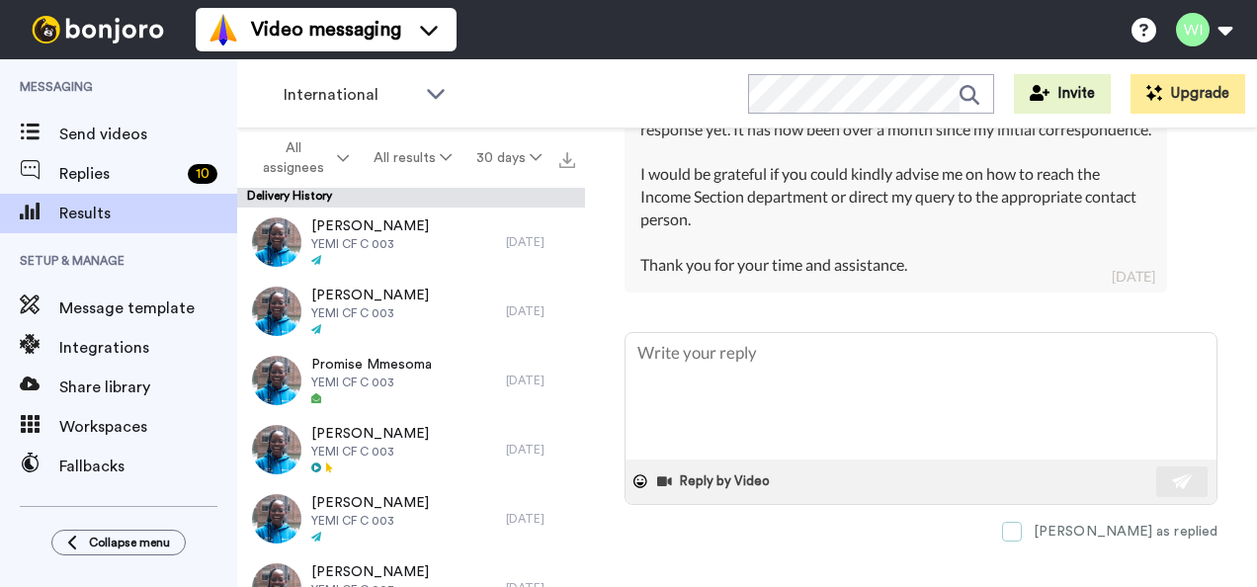
click at [1022, 522] on span at bounding box center [1012, 532] width 20 height 20
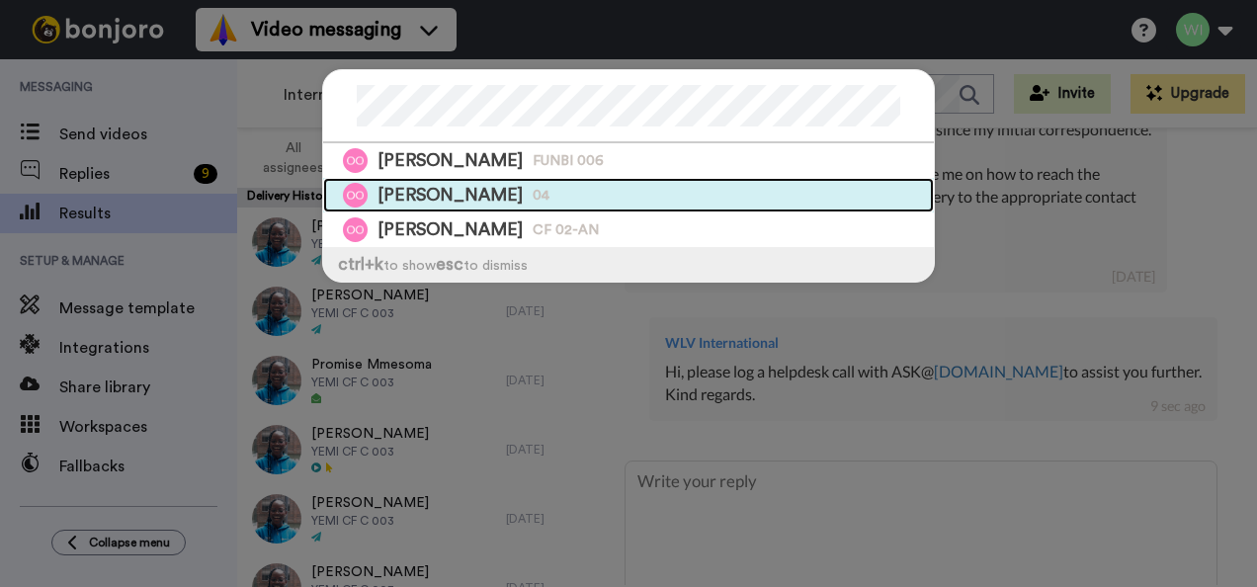
click at [648, 200] on div "[PERSON_NAME] 04" at bounding box center [628, 195] width 611 height 35
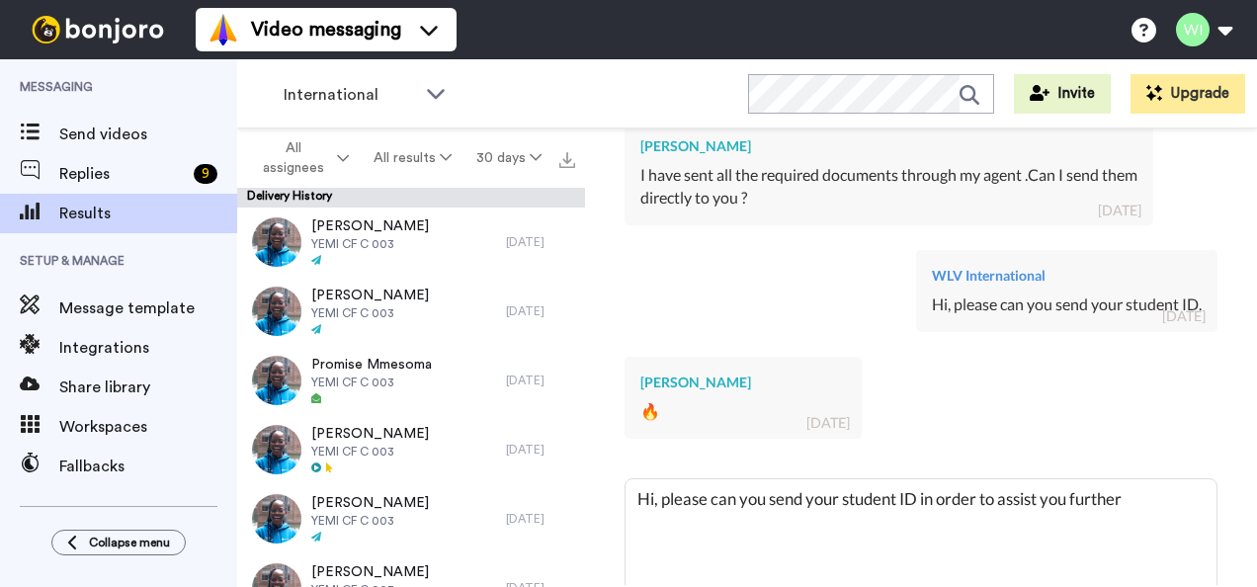
scroll to position [889, 0]
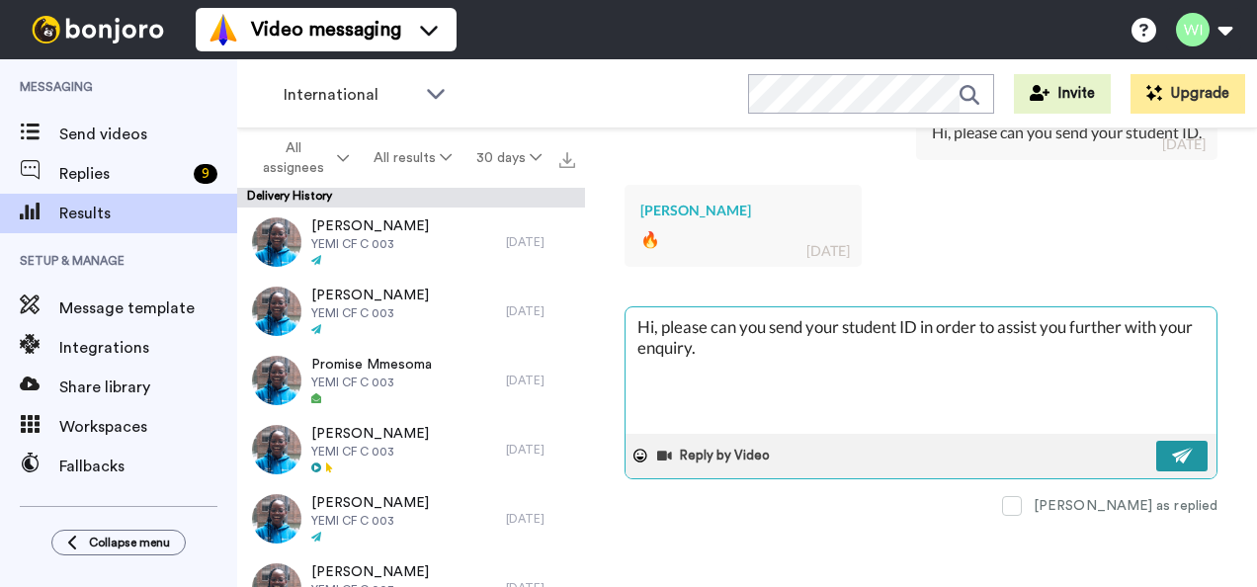
click at [1172, 459] on img at bounding box center [1183, 456] width 22 height 16
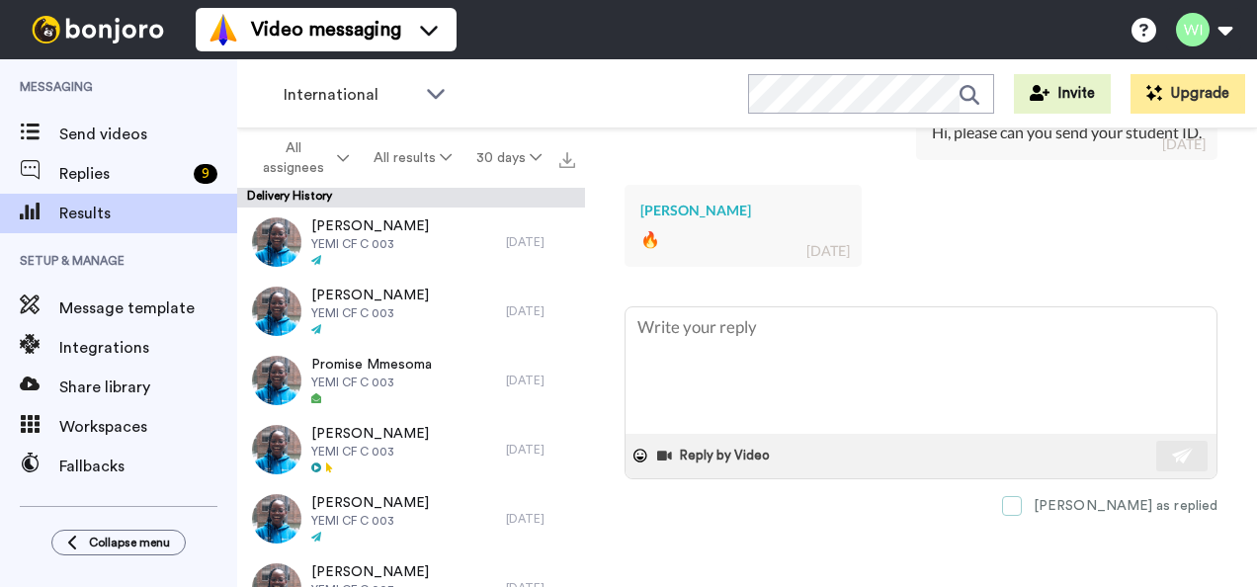
click at [1022, 508] on span at bounding box center [1012, 506] width 20 height 20
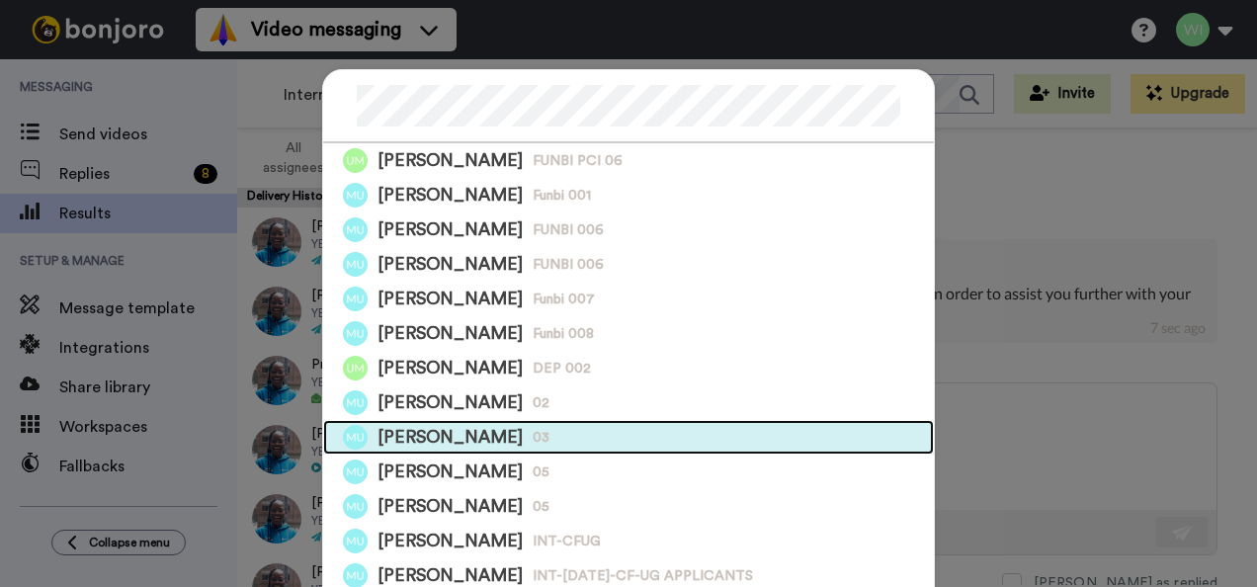
click at [581, 439] on div "[PERSON_NAME] 03" at bounding box center [628, 437] width 611 height 35
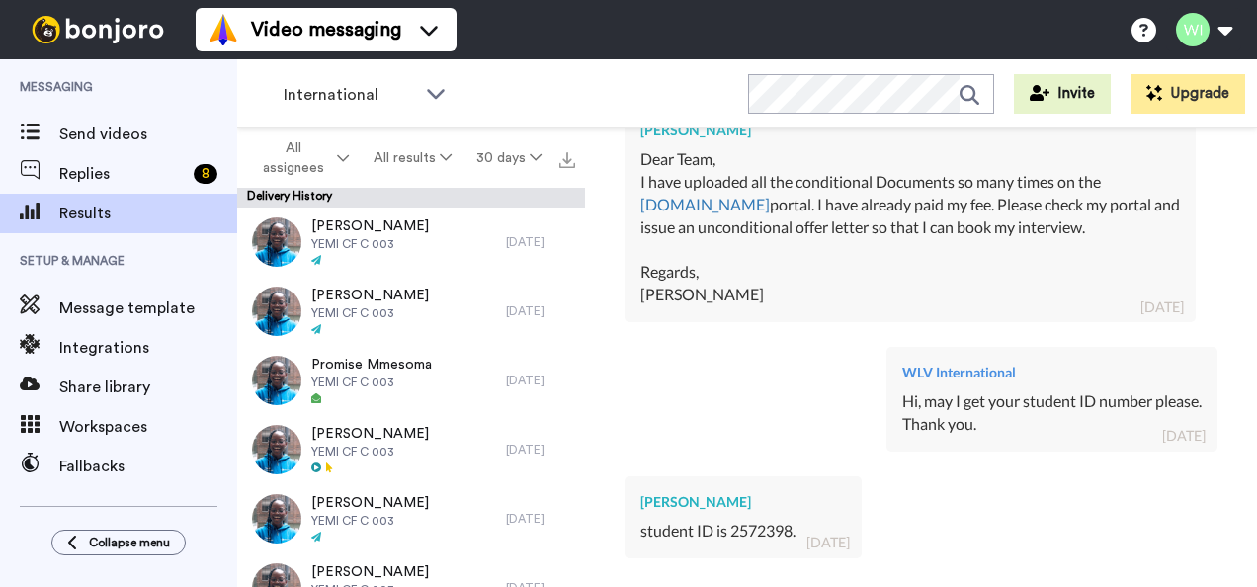
scroll to position [1294, 0]
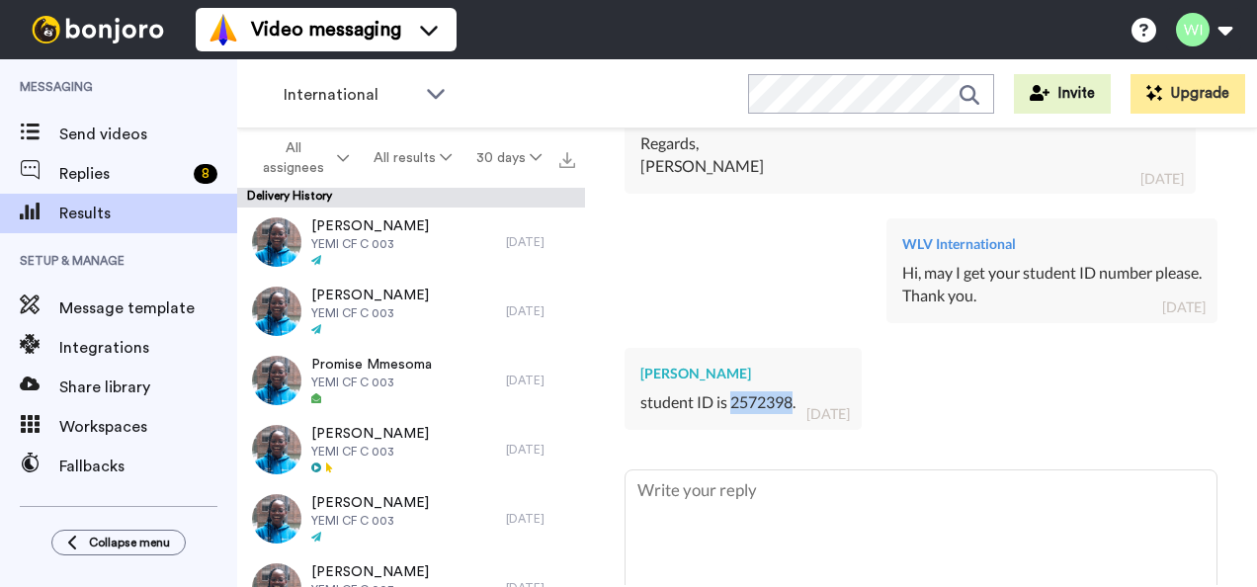
drag, startPoint x: 729, startPoint y: 400, endPoint x: 792, endPoint y: 395, distance: 62.5
click at [792, 395] on div "student ID is 2572398." at bounding box center [743, 402] width 206 height 23
copy div "2572398"
click at [771, 498] on textarea at bounding box center [921, 533] width 591 height 126
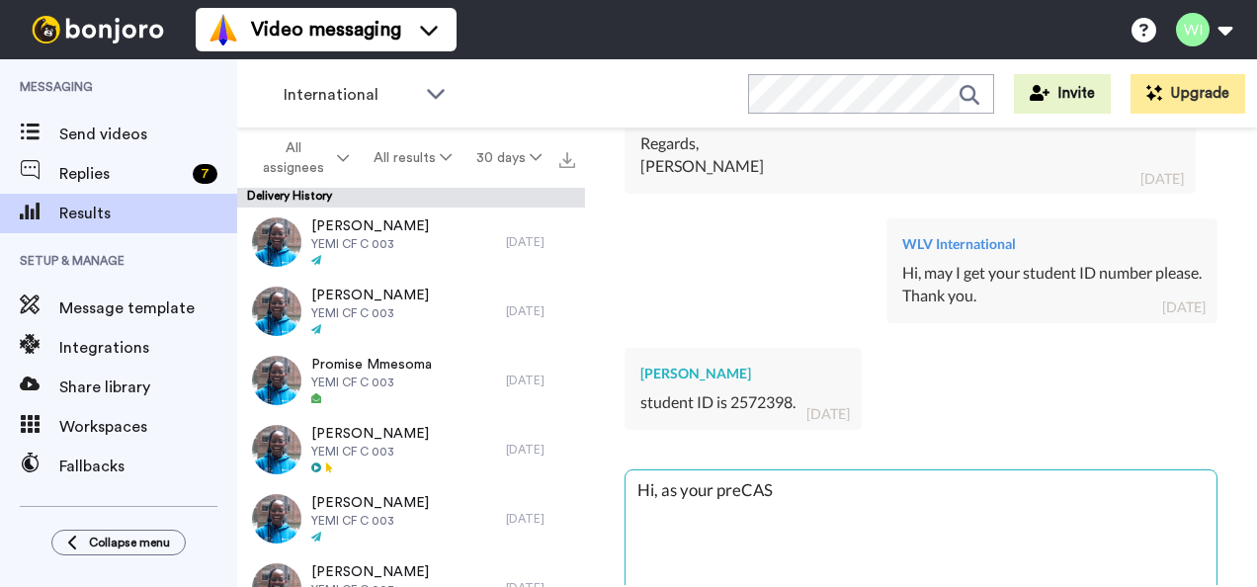
click at [802, 476] on textarea "Hi, as your preCAS" at bounding box center [921, 533] width 591 height 126
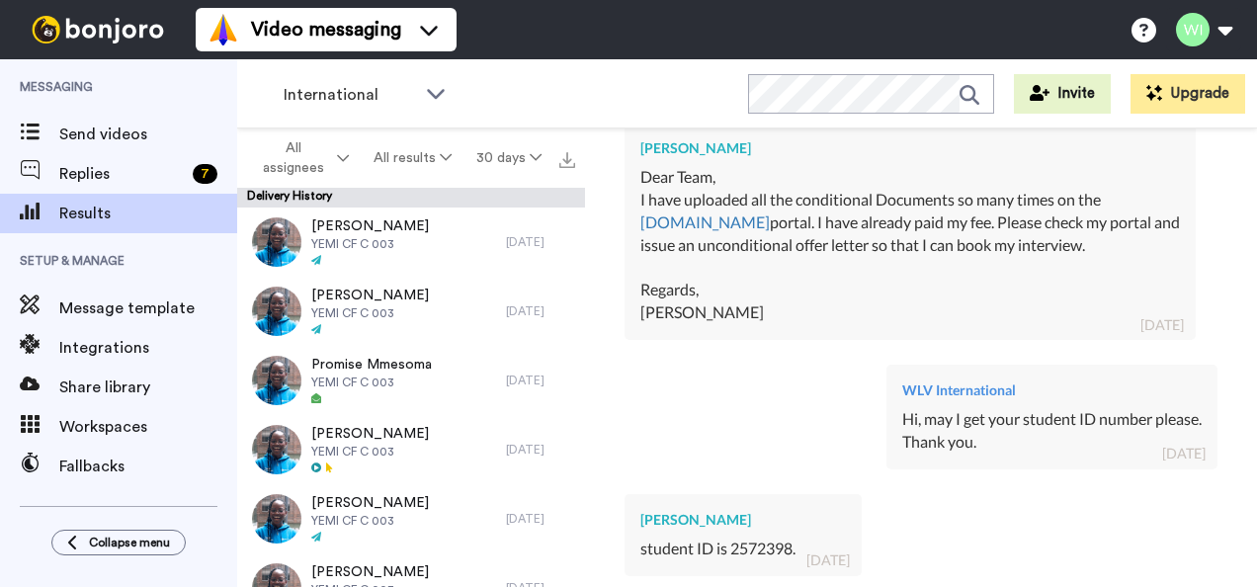
scroll to position [1455, 0]
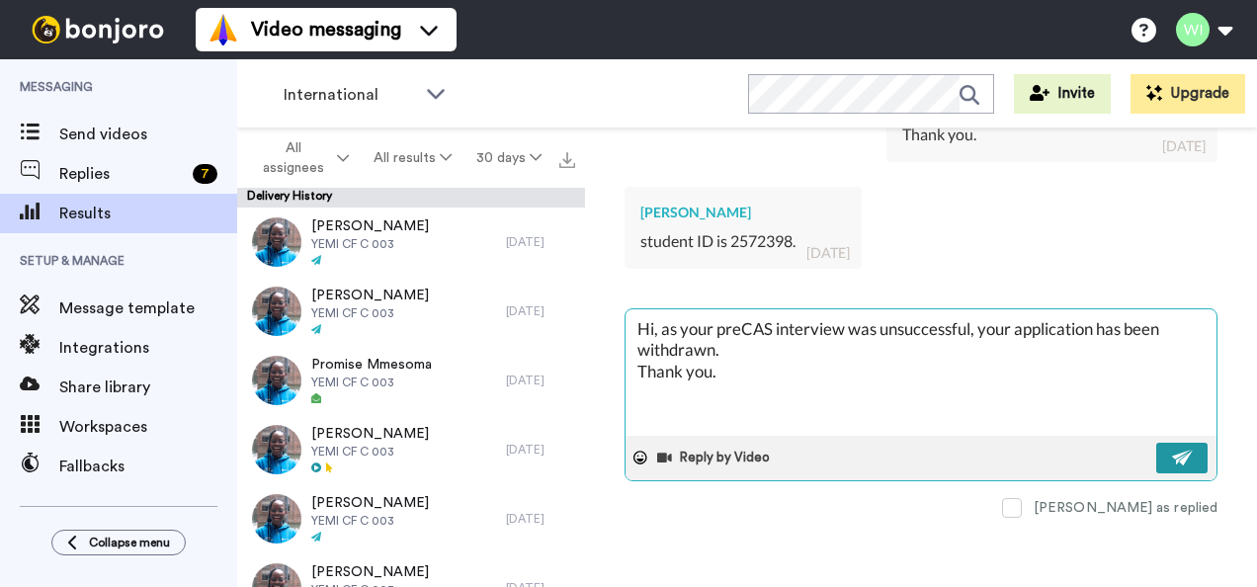
click at [1157, 464] on button at bounding box center [1181, 458] width 51 height 31
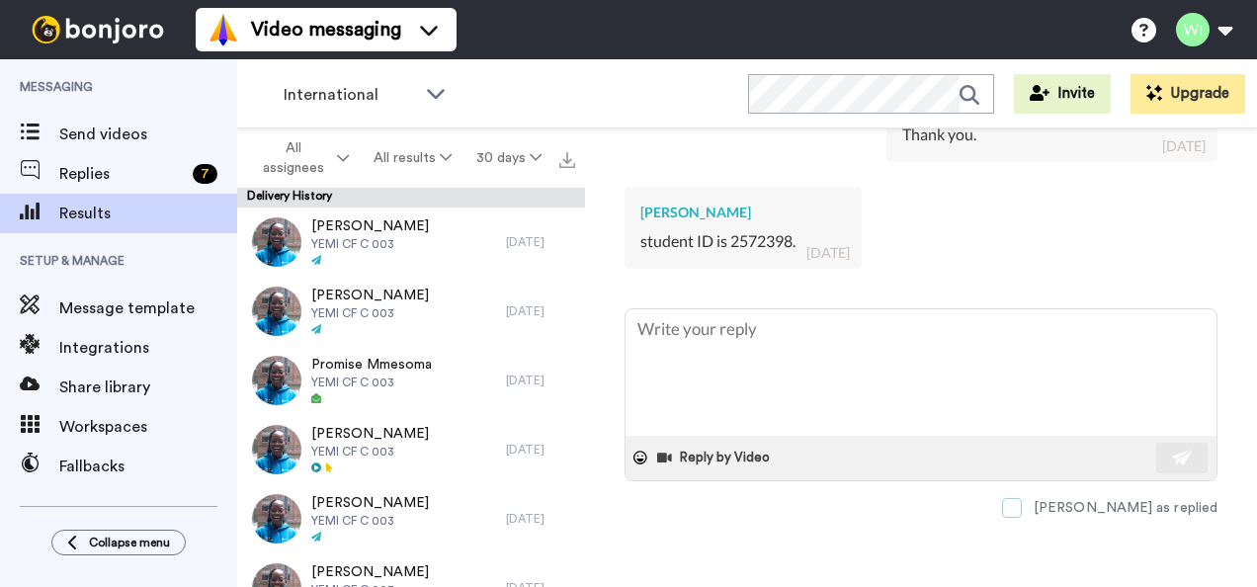
click at [1093, 508] on label "[PERSON_NAME] as replied" at bounding box center [1109, 508] width 215 height 20
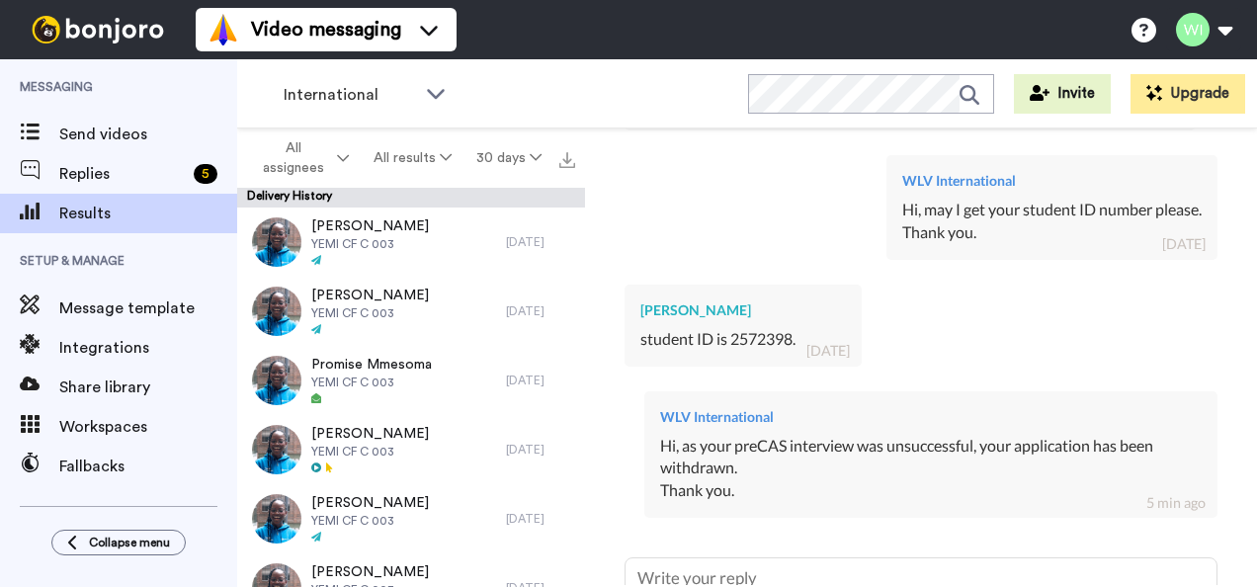
scroll to position [1356, 0]
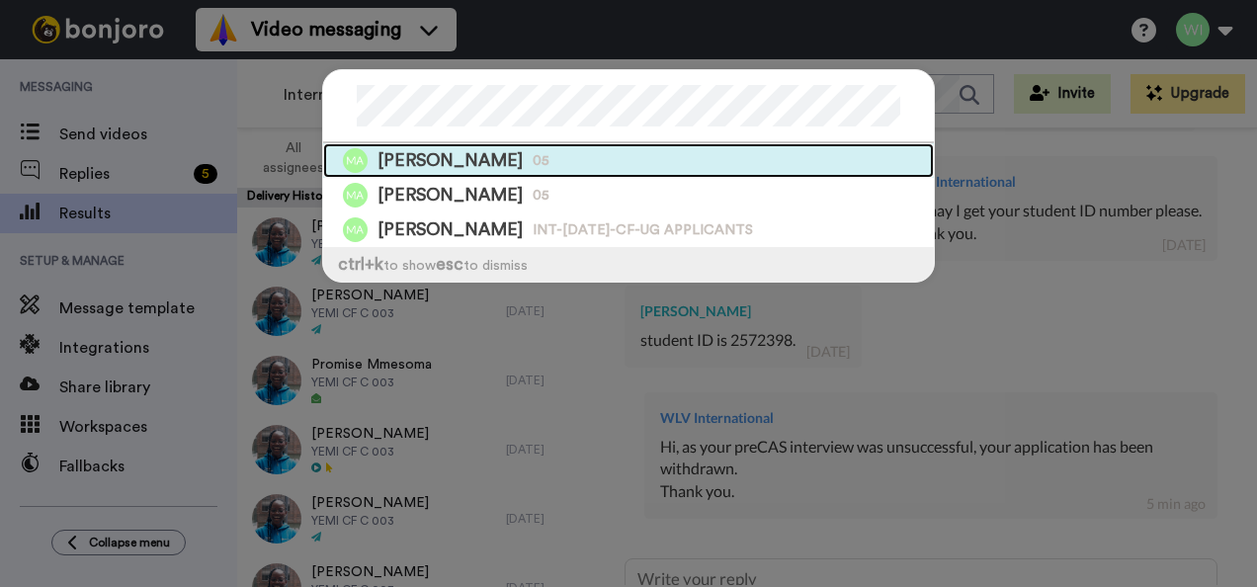
click at [727, 172] on div "[PERSON_NAME] 05" at bounding box center [628, 160] width 611 height 35
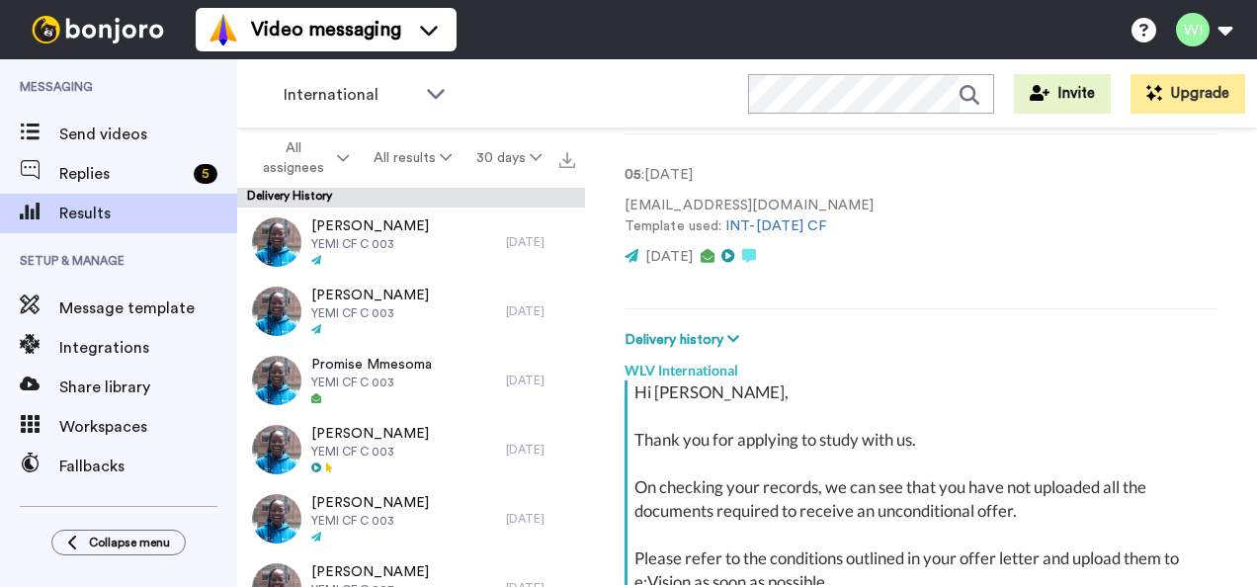
scroll to position [374, 0]
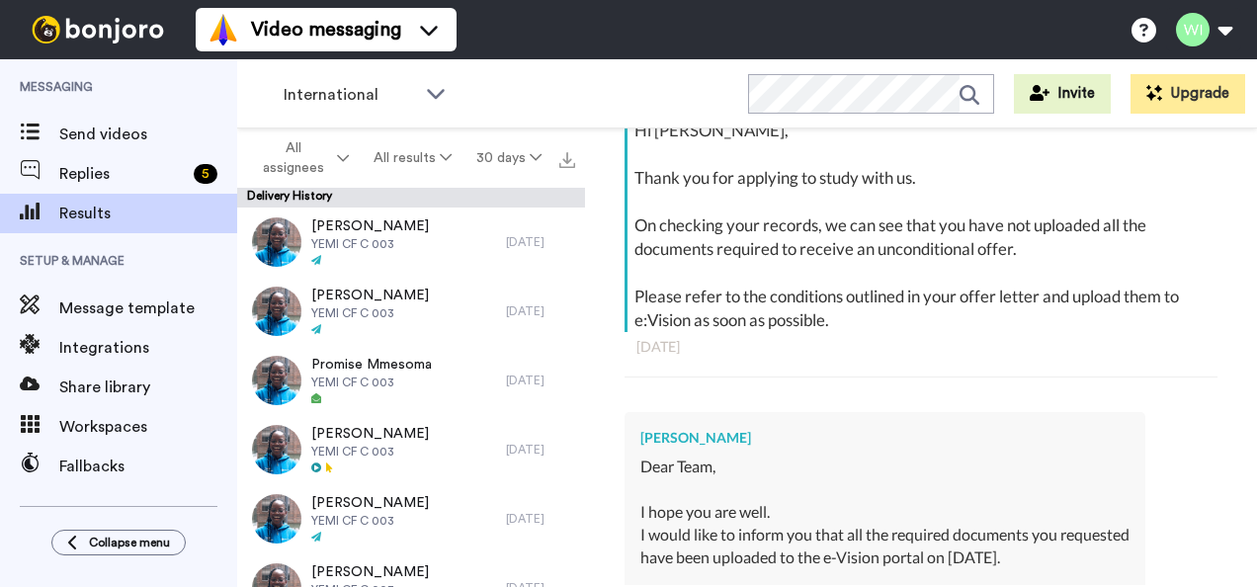
click at [878, 377] on hr at bounding box center [921, 377] width 593 height 1
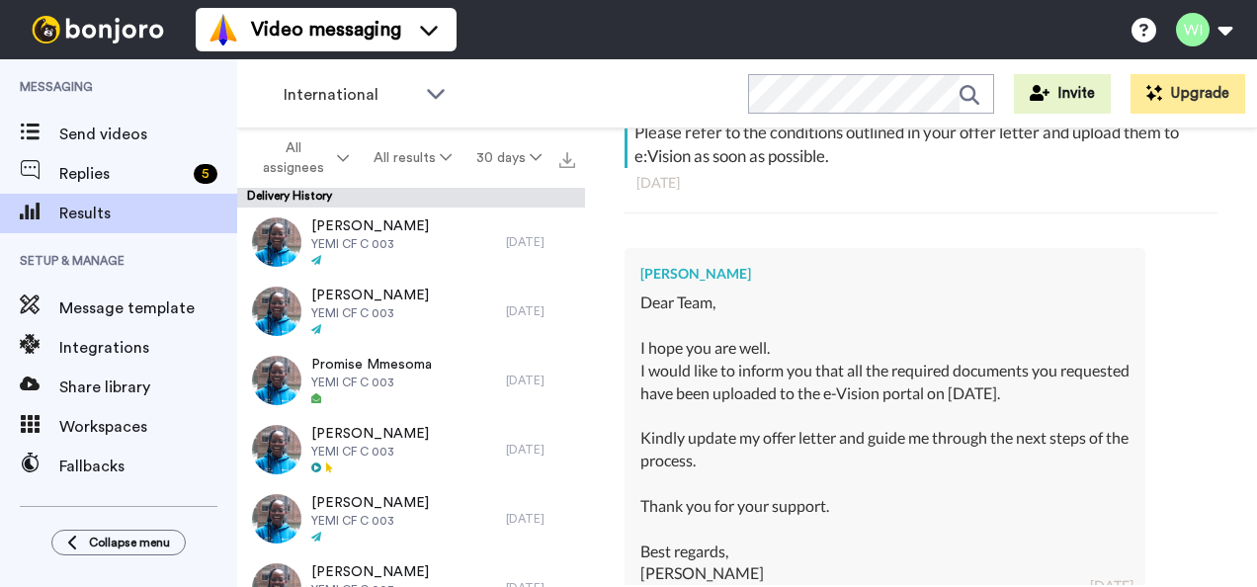
scroll to position [870, 0]
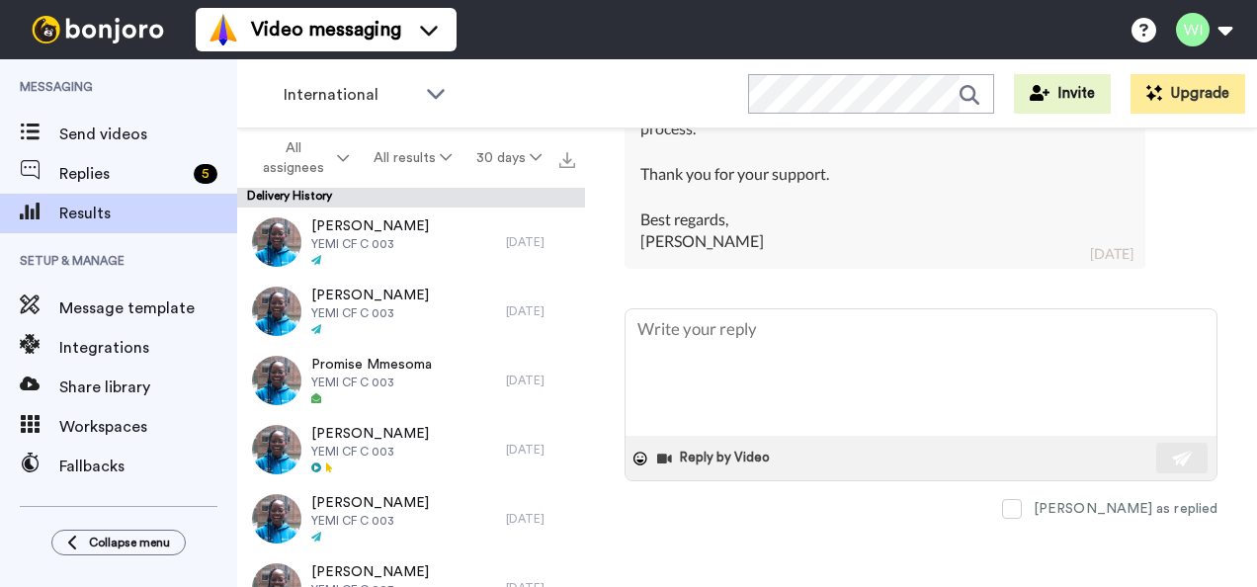
click at [878, 376] on textarea at bounding box center [921, 372] width 591 height 126
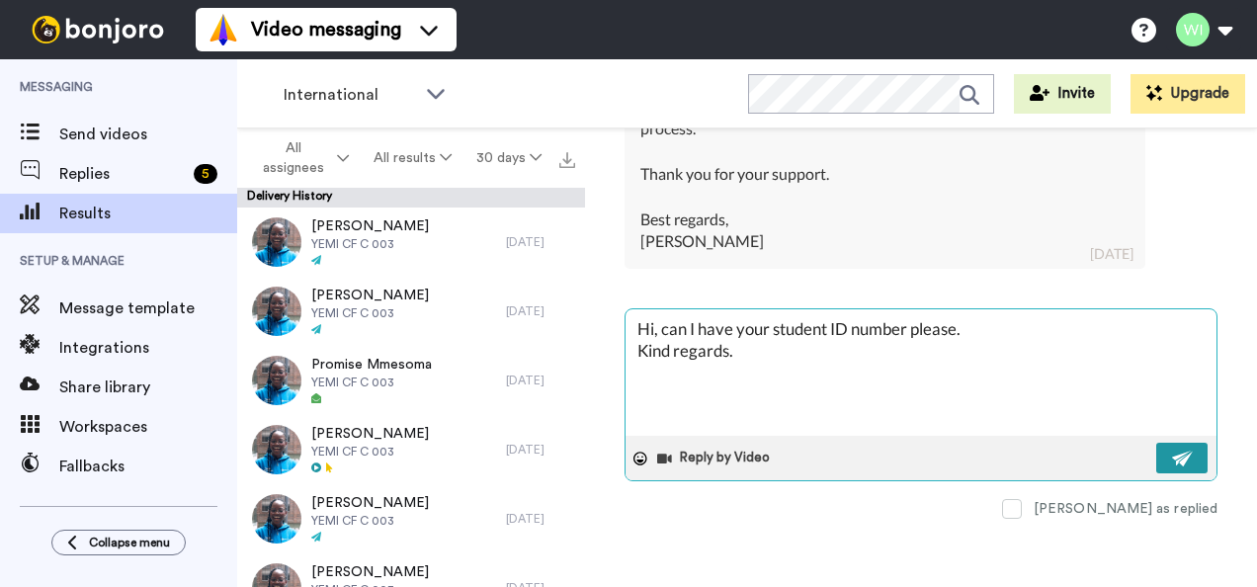
click at [1169, 446] on button at bounding box center [1181, 458] width 51 height 31
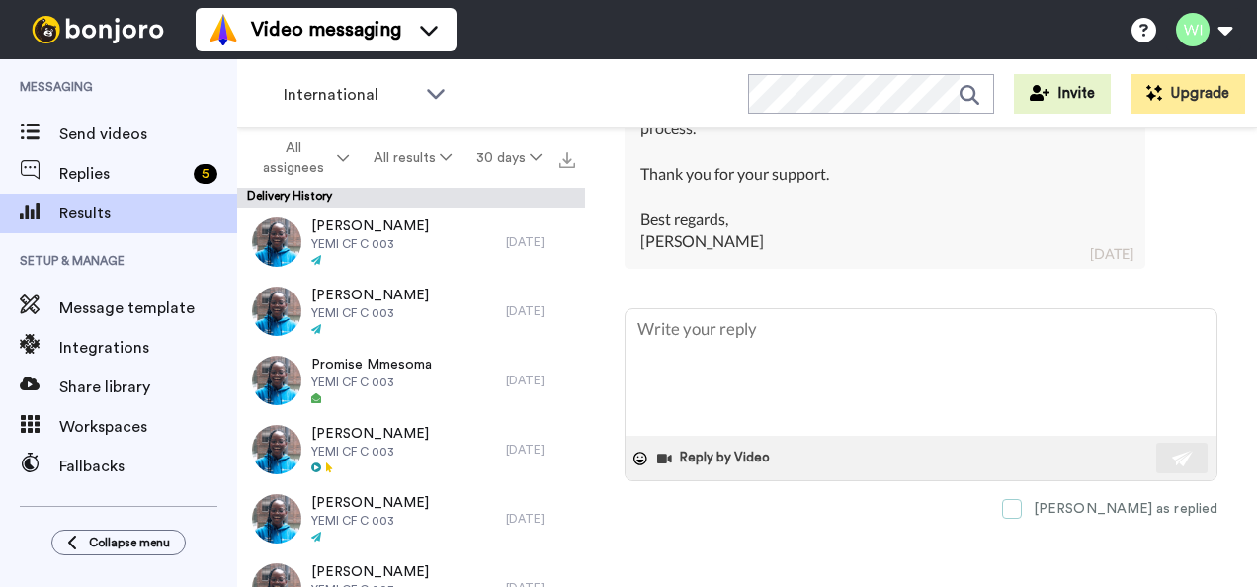
click at [1095, 506] on label "[PERSON_NAME] as replied" at bounding box center [1109, 509] width 215 height 20
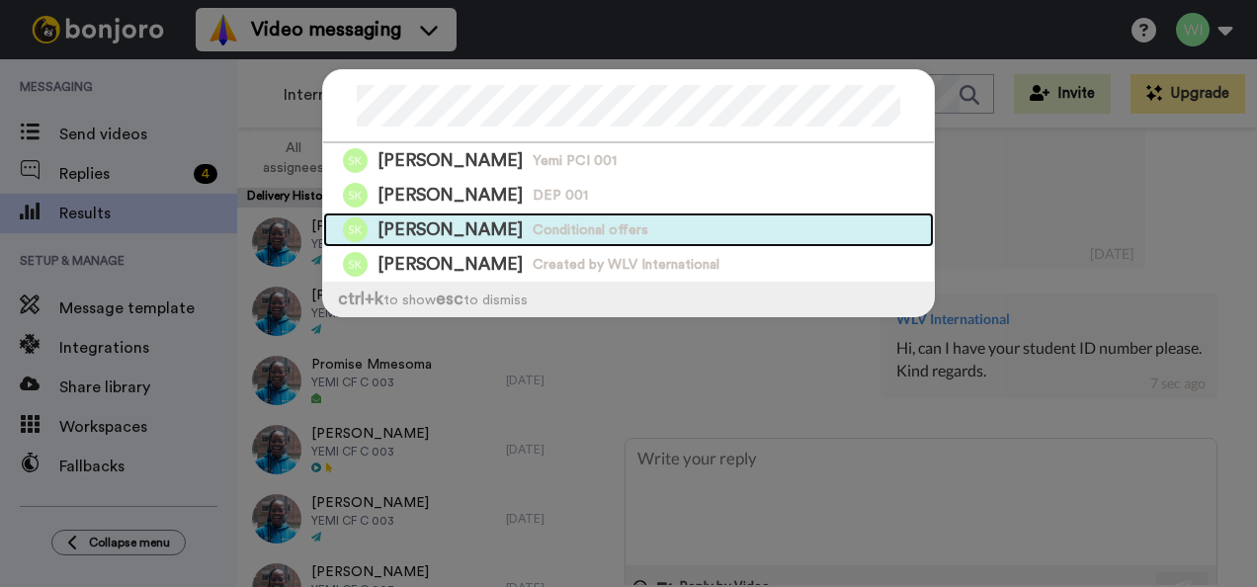
click at [724, 243] on div "[PERSON_NAME] Conditional offers" at bounding box center [628, 229] width 611 height 35
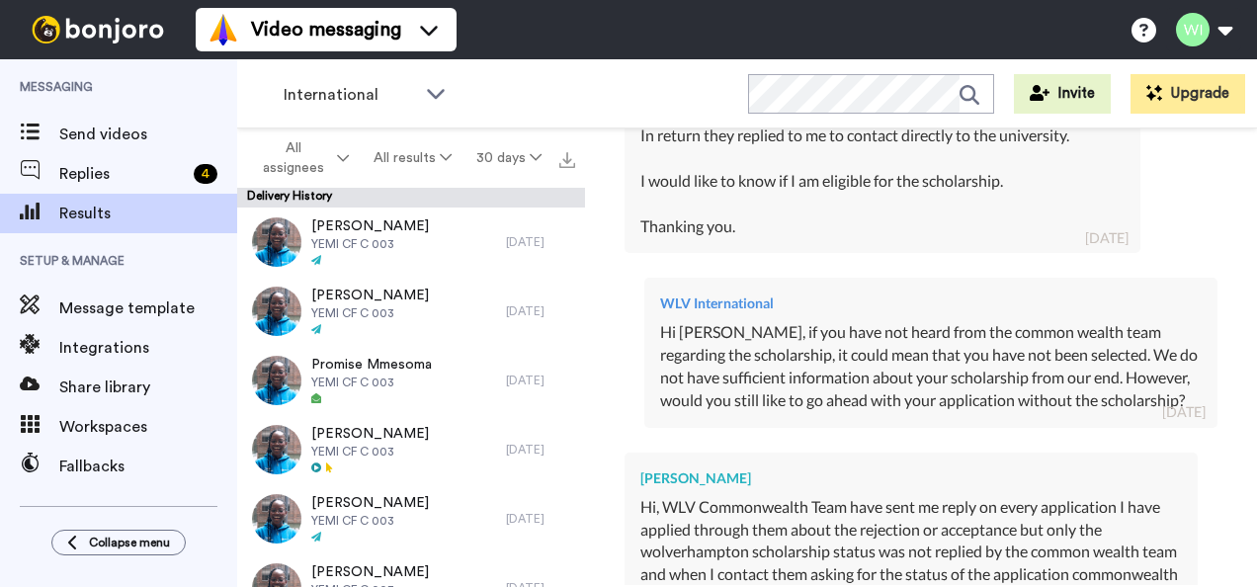
scroll to position [1322, 0]
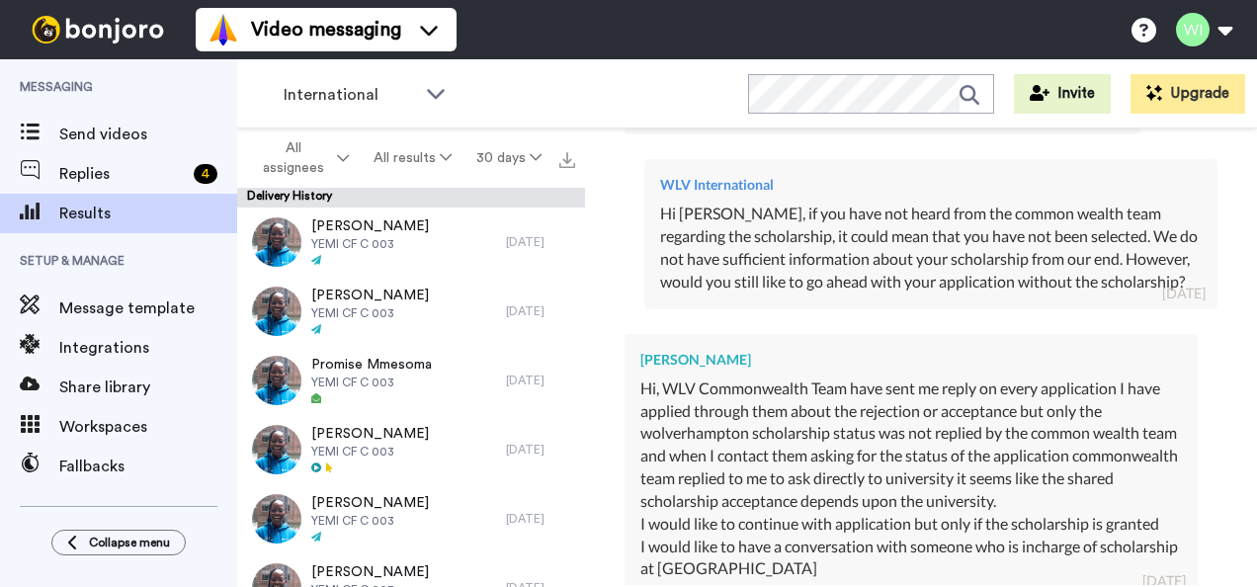
scroll to position [1508, 0]
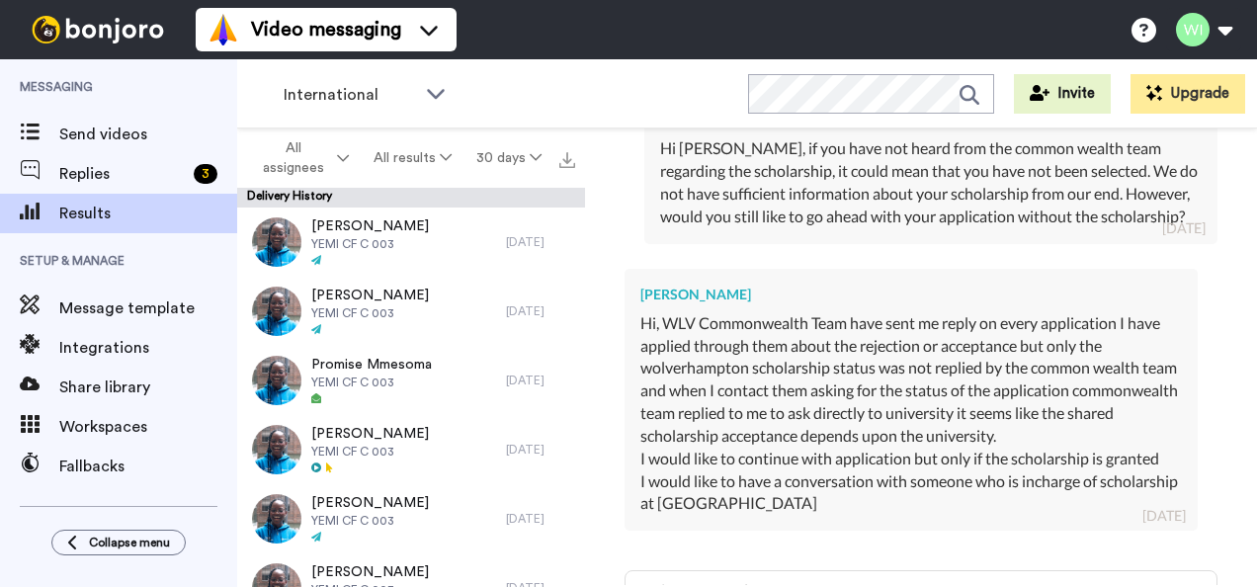
click at [1030, 419] on div "Hi, WLV Commonwealth Team have sent me reply on every application I have applie…" at bounding box center [911, 379] width 542 height 135
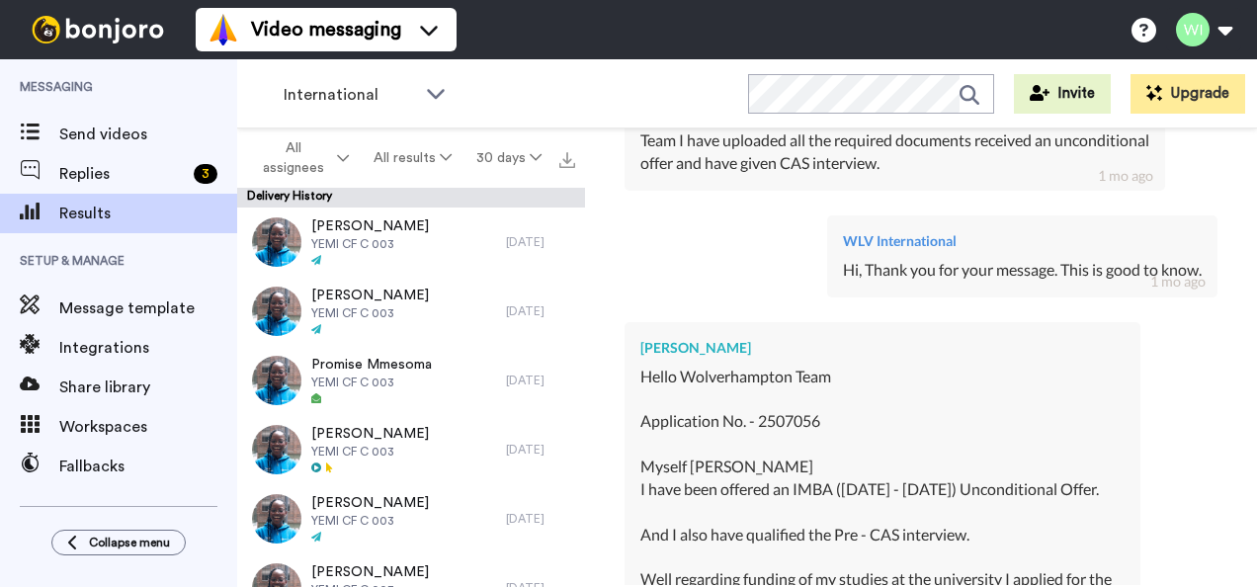
scroll to position [721, 0]
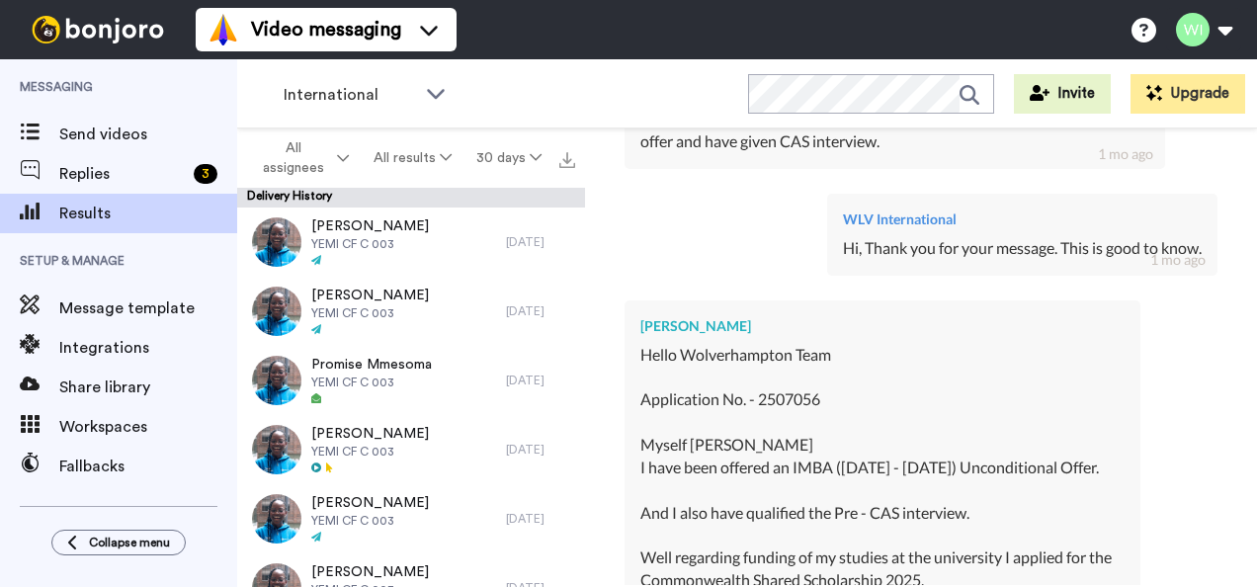
click at [1095, 331] on div "[PERSON_NAME]" at bounding box center [882, 326] width 484 height 20
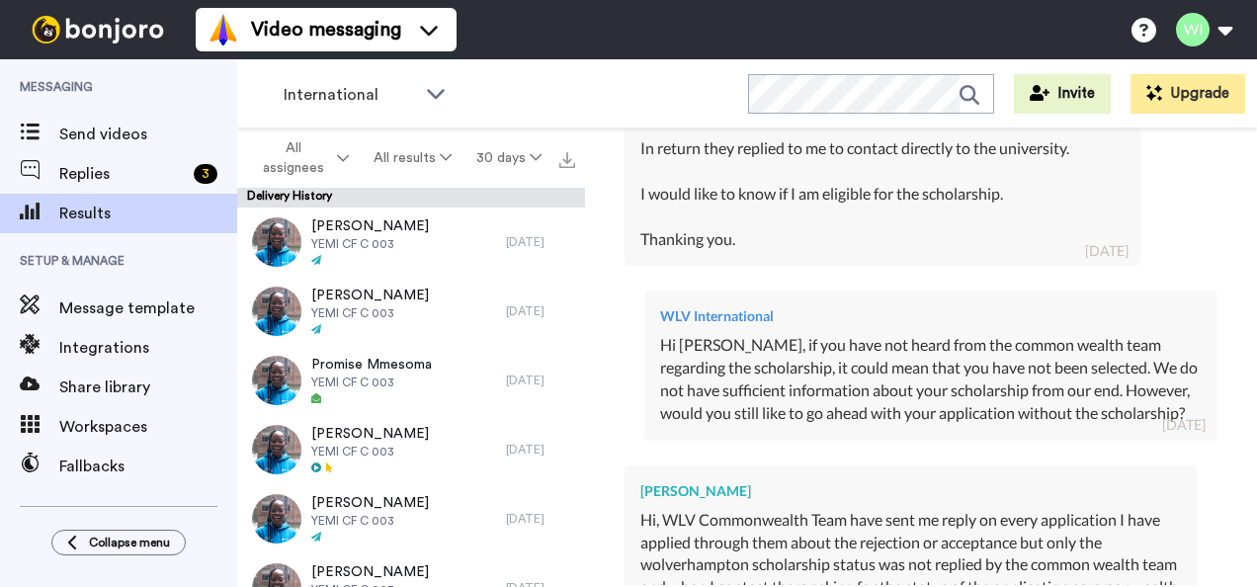
scroll to position [1794, 0]
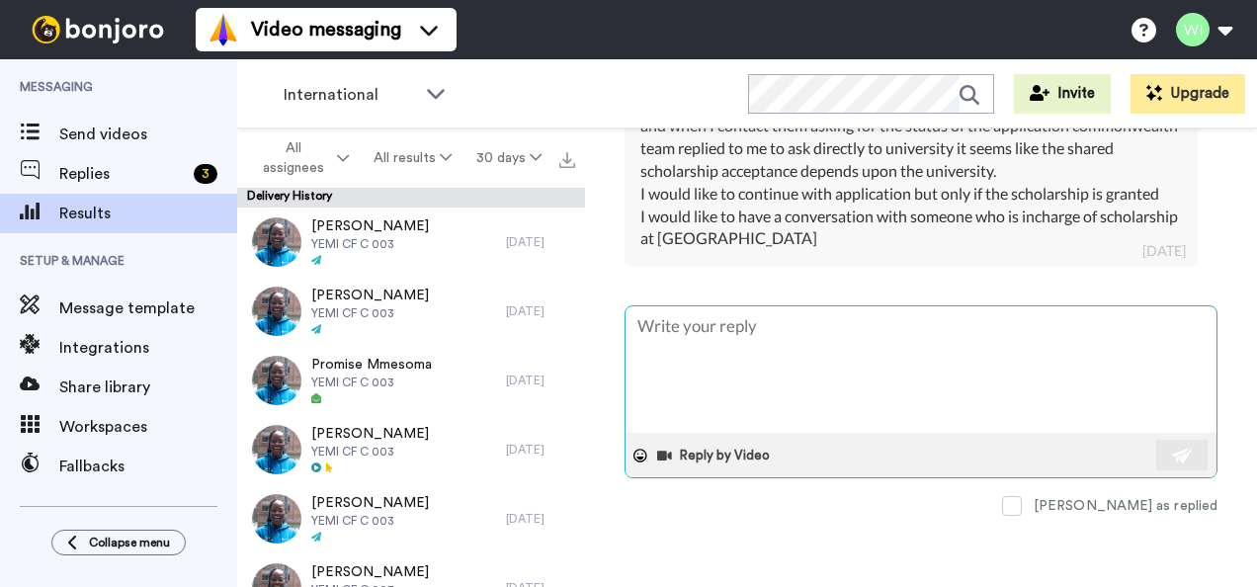
click at [830, 376] on textarea at bounding box center [921, 369] width 591 height 126
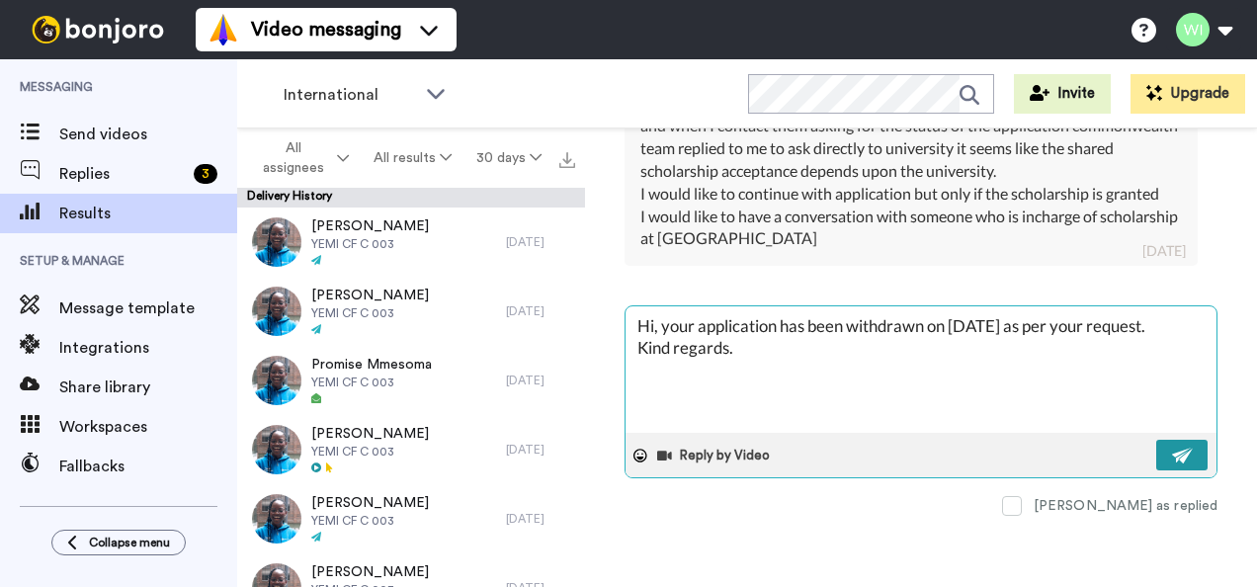
click at [1172, 456] on img at bounding box center [1183, 456] width 22 height 16
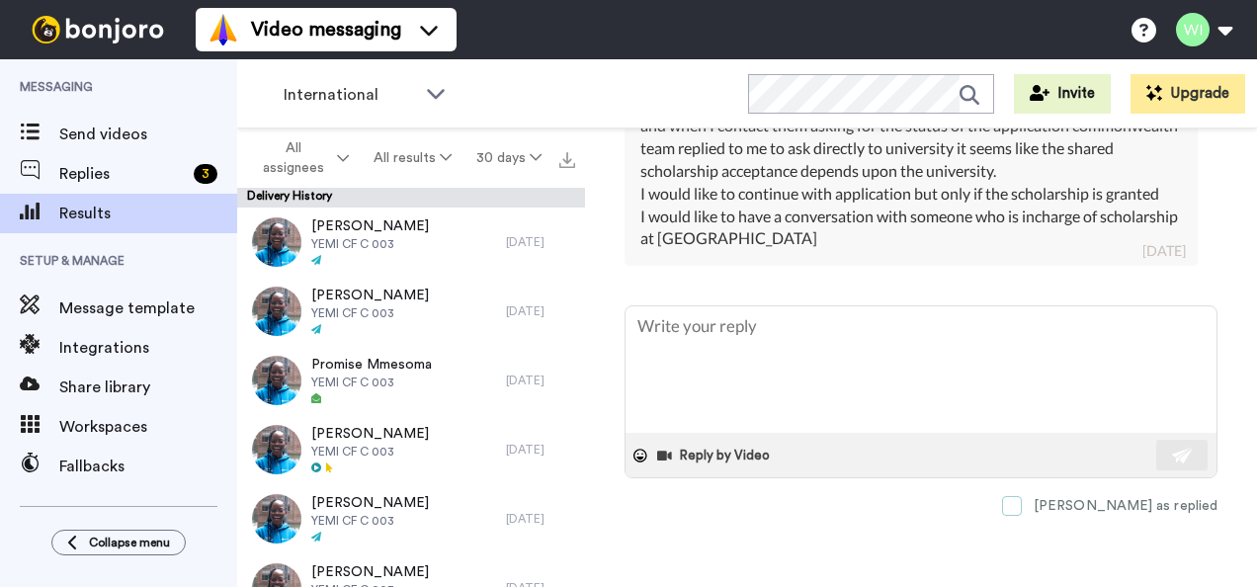
click at [1022, 510] on span at bounding box center [1012, 506] width 20 height 20
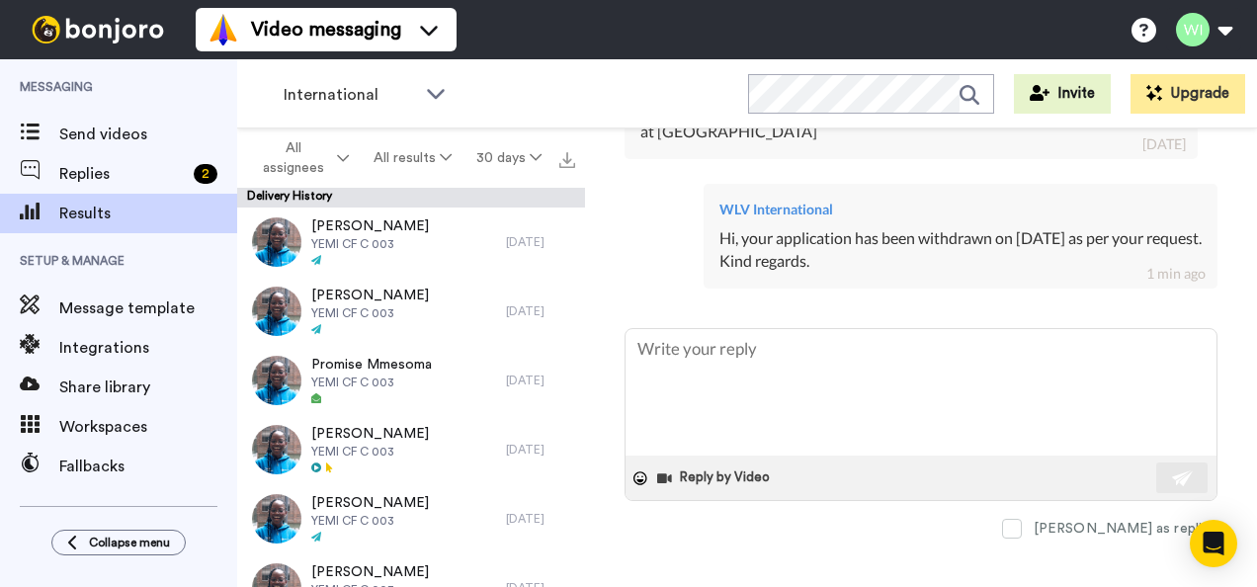
scroll to position [1880, 0]
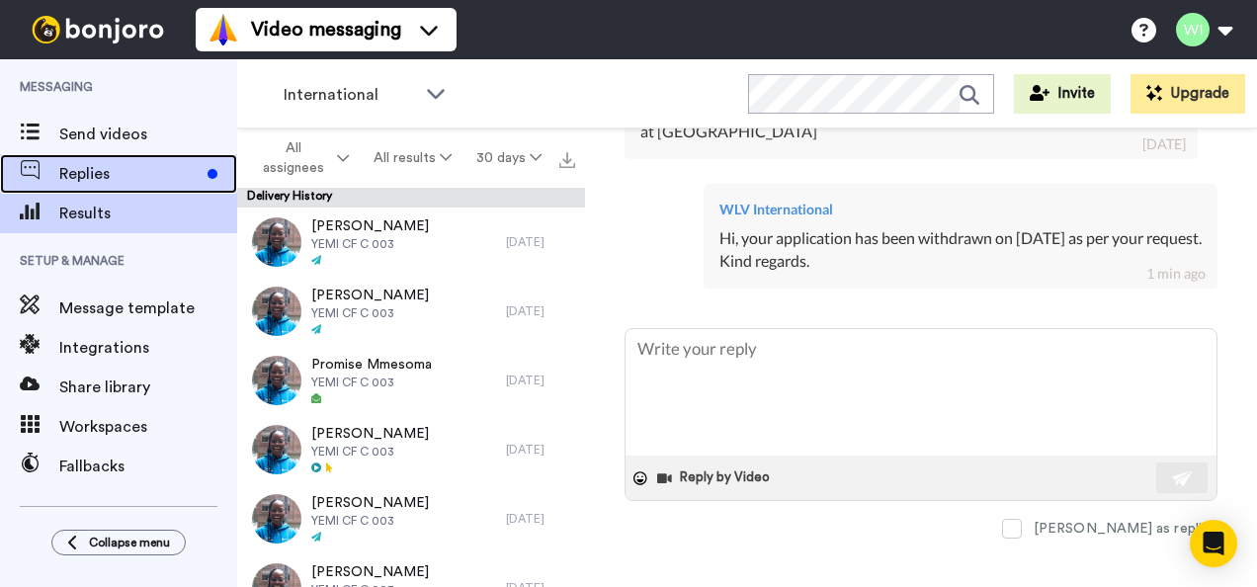
click at [119, 173] on span "Replies" at bounding box center [129, 174] width 140 height 24
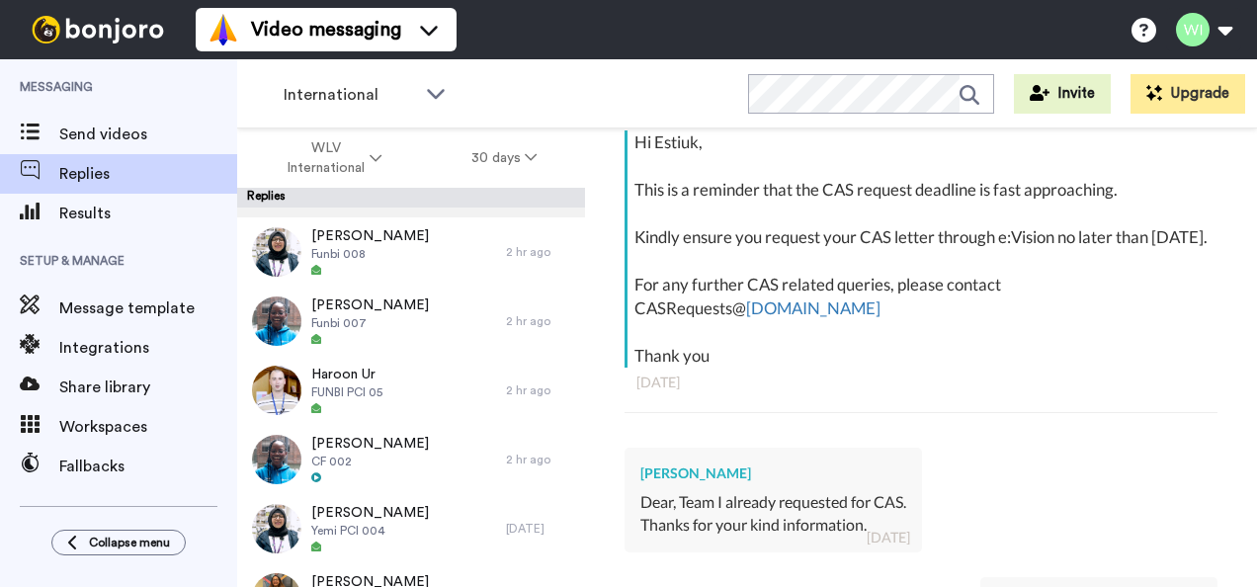
scroll to position [198, 0]
click at [891, 259] on div "Hi Estiuk, This is a reminder that the CAS request deadline is fast approaching…" at bounding box center [923, 248] width 578 height 237
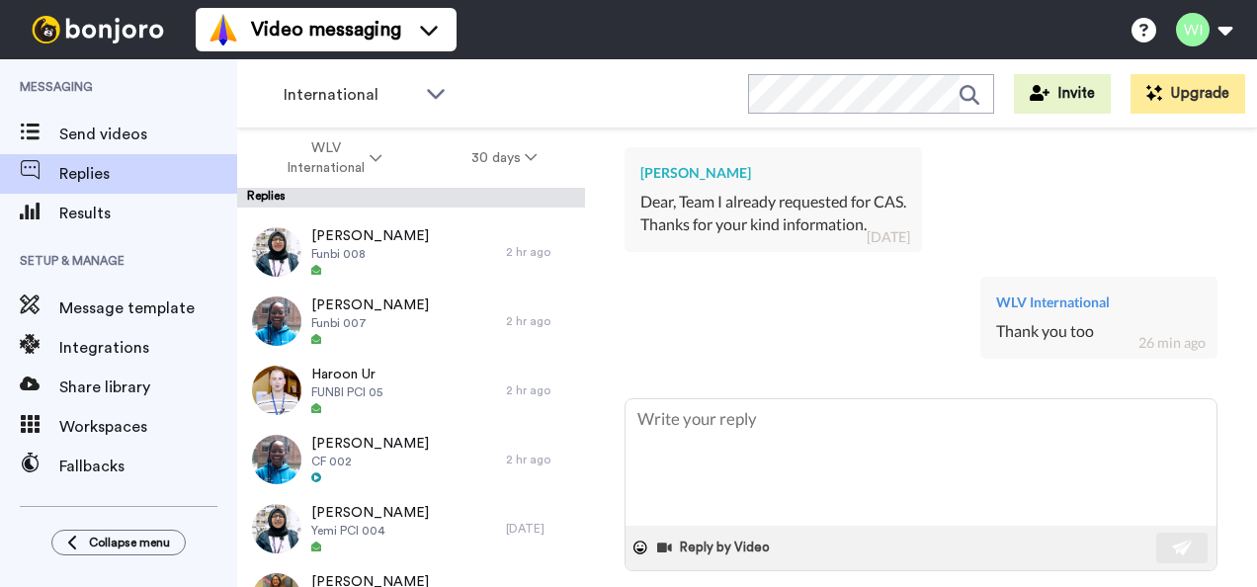
scroll to position [663, 0]
click at [830, 299] on div "WLV International Thank you too 26 min ago" at bounding box center [921, 314] width 593 height 107
type textarea "x"
